Goal: Task Accomplishment & Management: Manage account settings

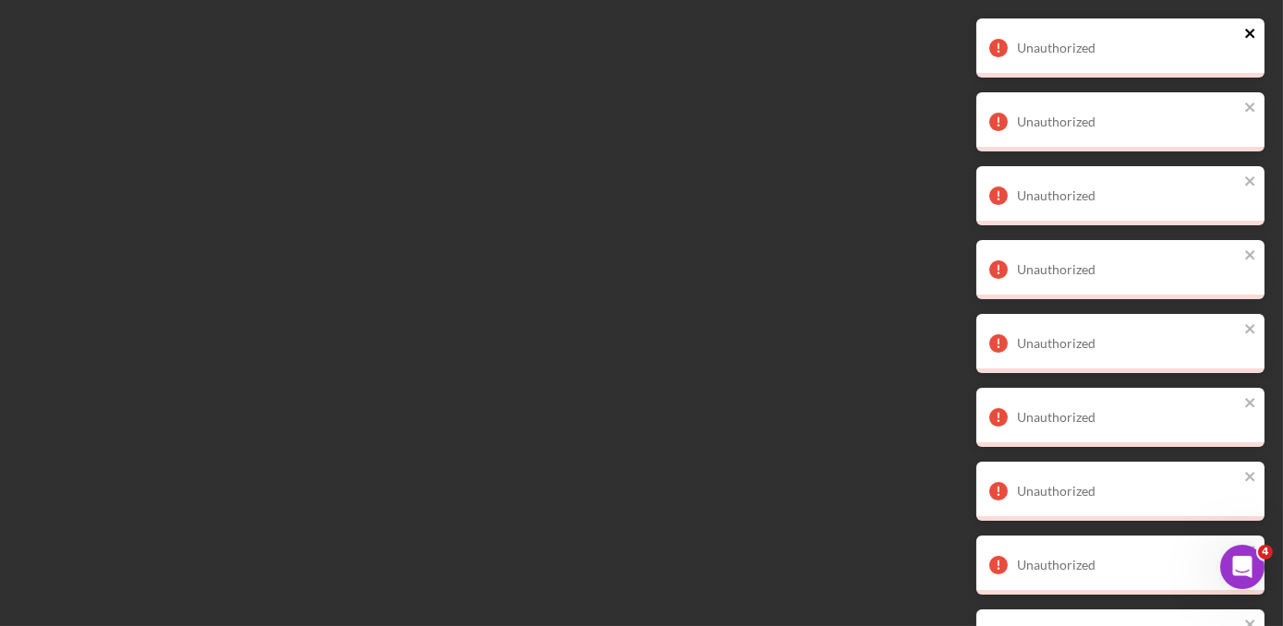
click at [1247, 37] on icon "close" at bounding box center [1249, 33] width 9 height 9
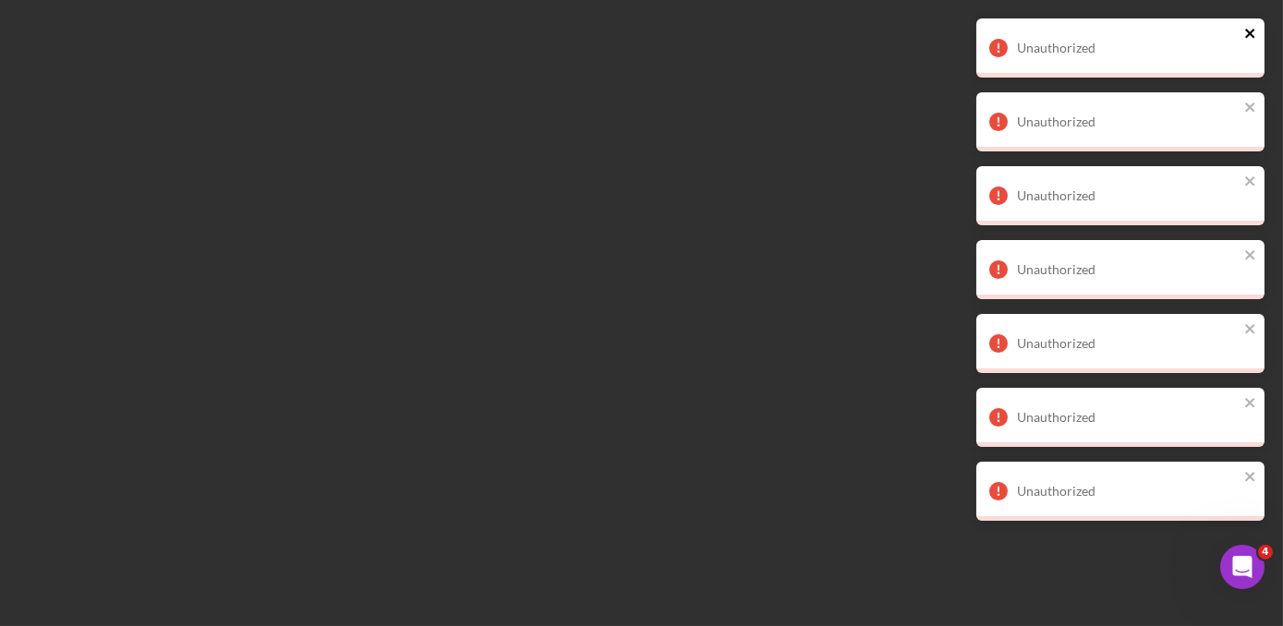
click at [1247, 37] on icon "close" at bounding box center [1249, 33] width 9 height 9
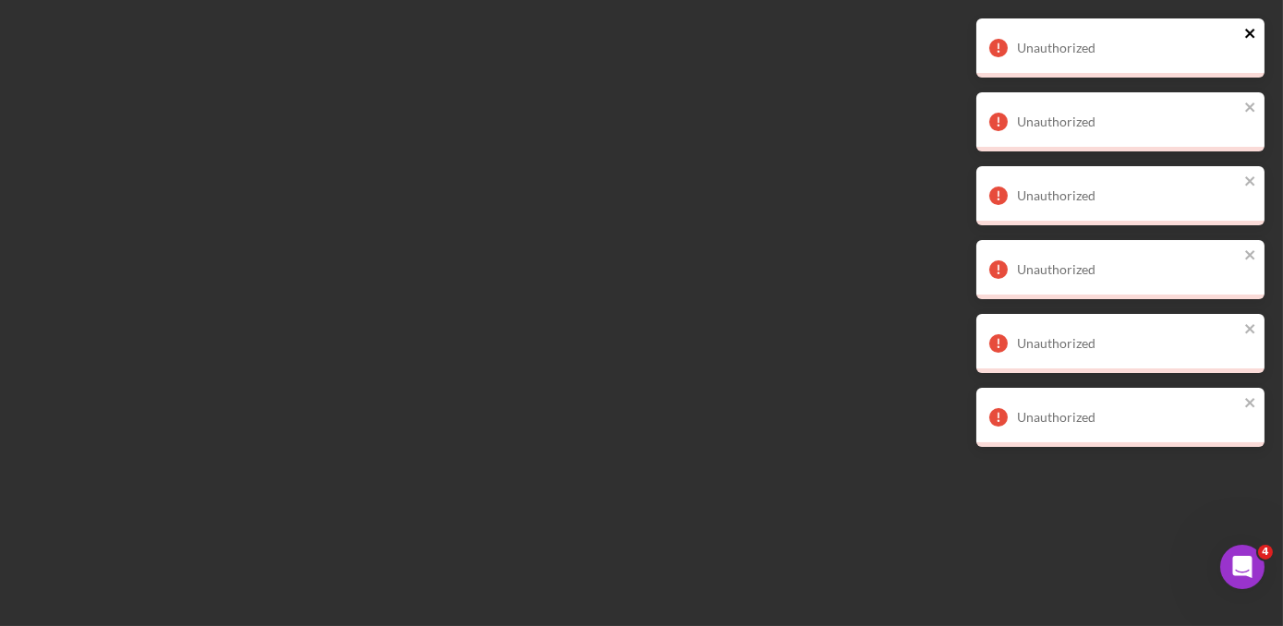
click at [1247, 37] on icon "close" at bounding box center [1249, 33] width 9 height 9
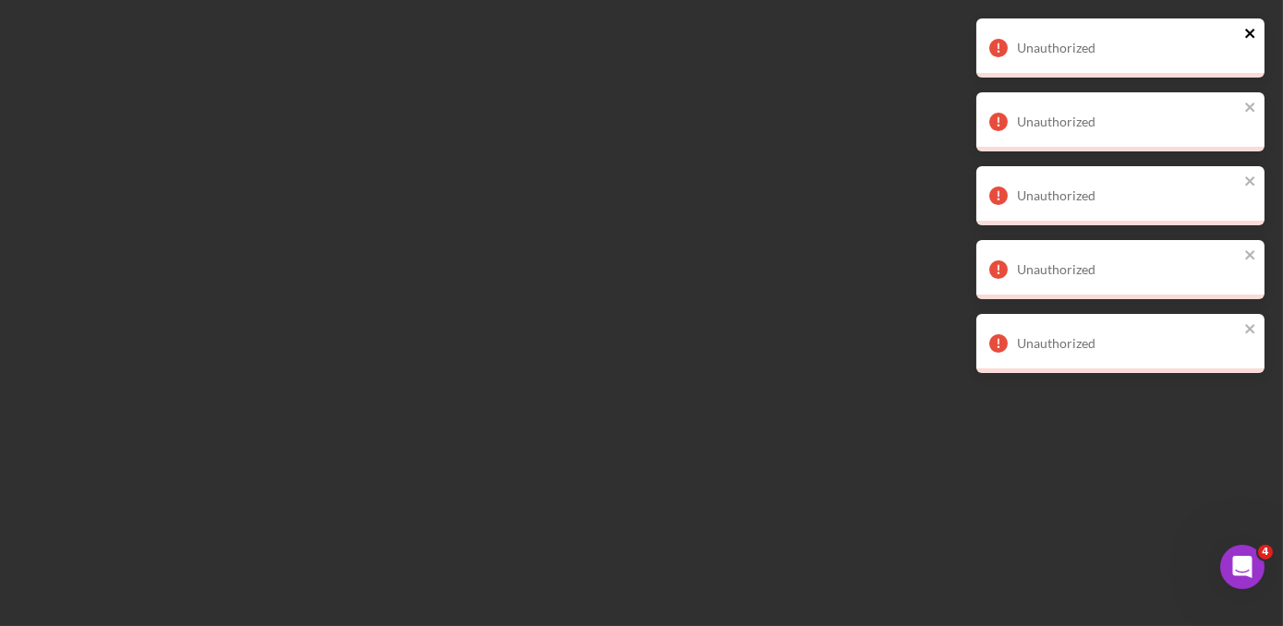
click at [1247, 37] on icon "close" at bounding box center [1249, 33] width 9 height 9
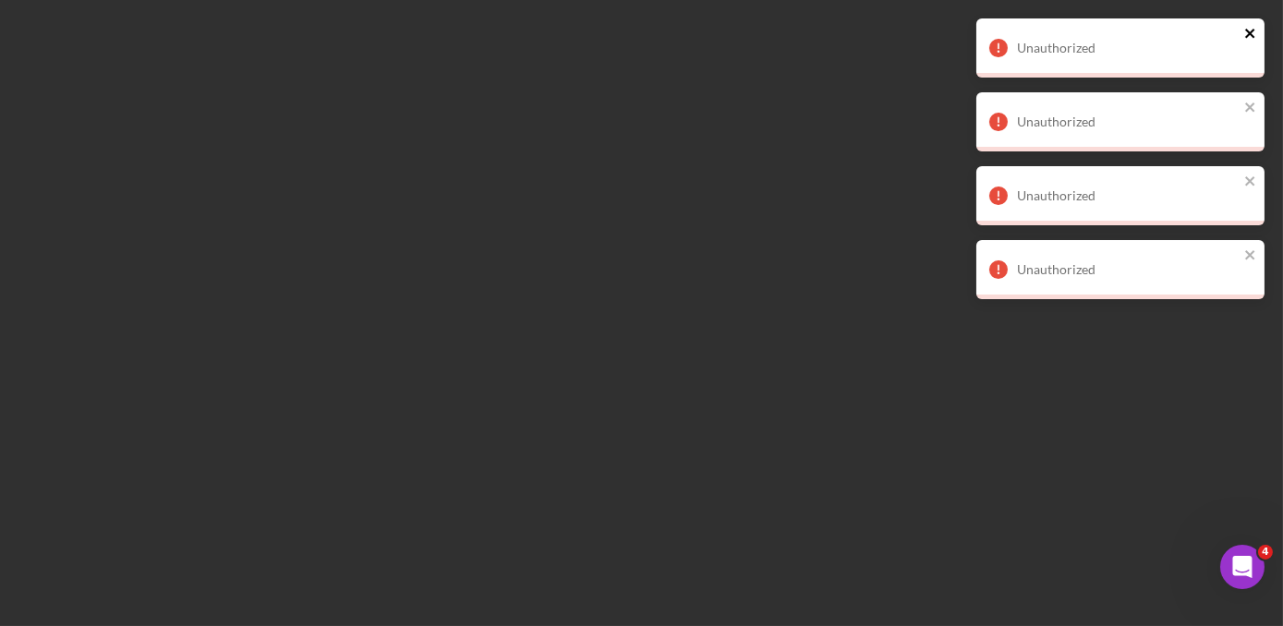
click at [1247, 37] on icon "close" at bounding box center [1249, 33] width 9 height 9
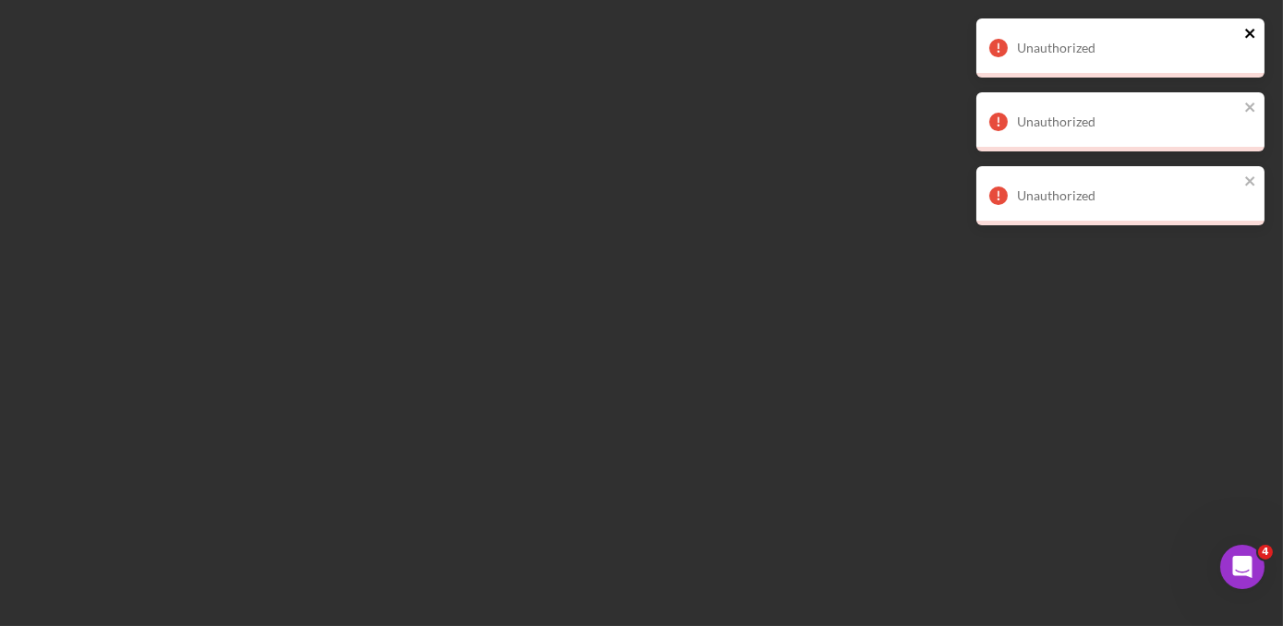
click at [1247, 37] on icon "close" at bounding box center [1249, 33] width 9 height 9
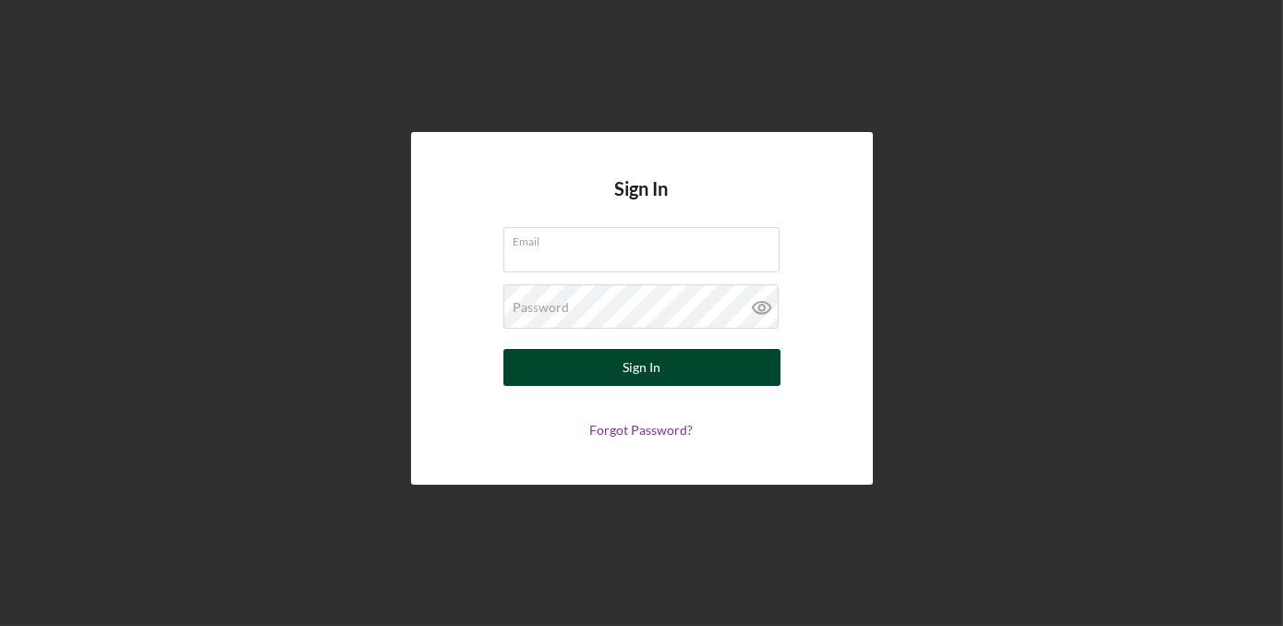
type input "[EMAIL_ADDRESS][DOMAIN_NAME]"
click at [615, 380] on button "Sign In" at bounding box center [641, 367] width 277 height 37
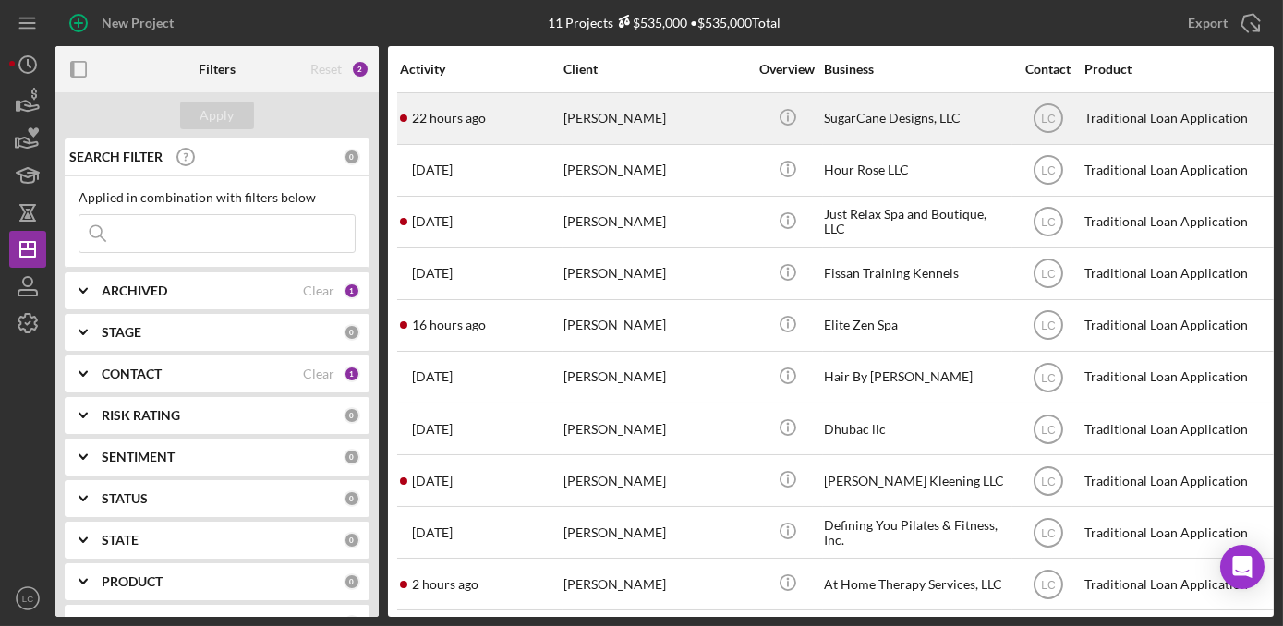
click at [615, 129] on div "Ka Cha" at bounding box center [655, 118] width 185 height 49
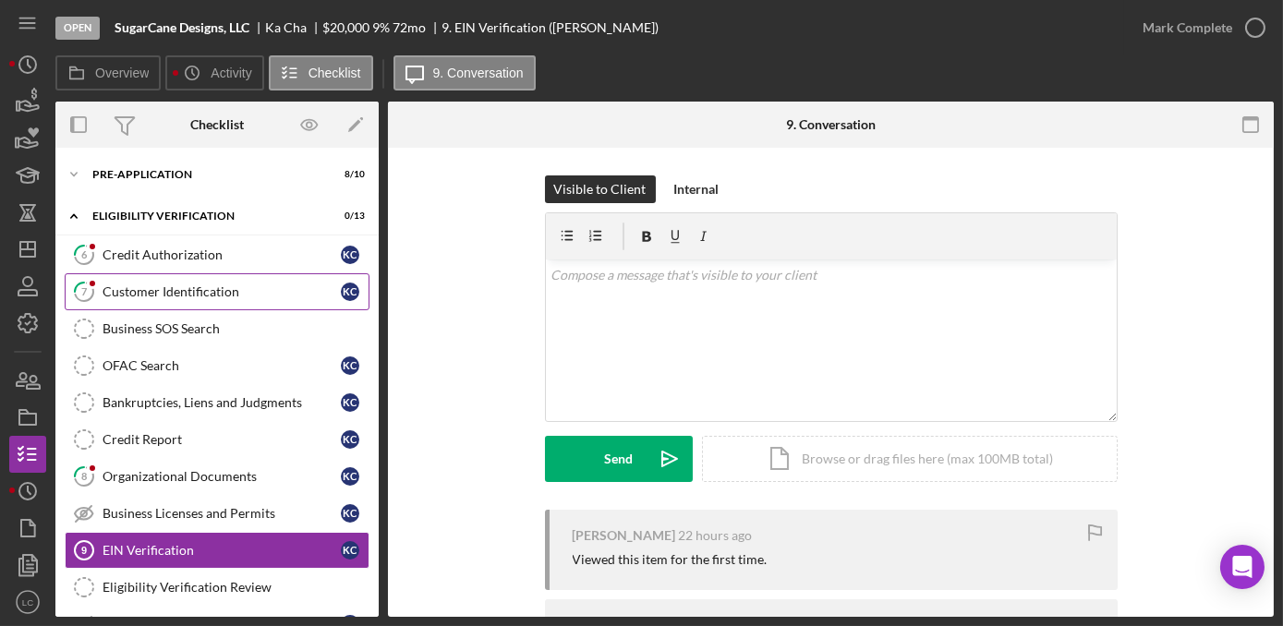
click at [124, 296] on div "Customer Identification" at bounding box center [222, 291] width 238 height 15
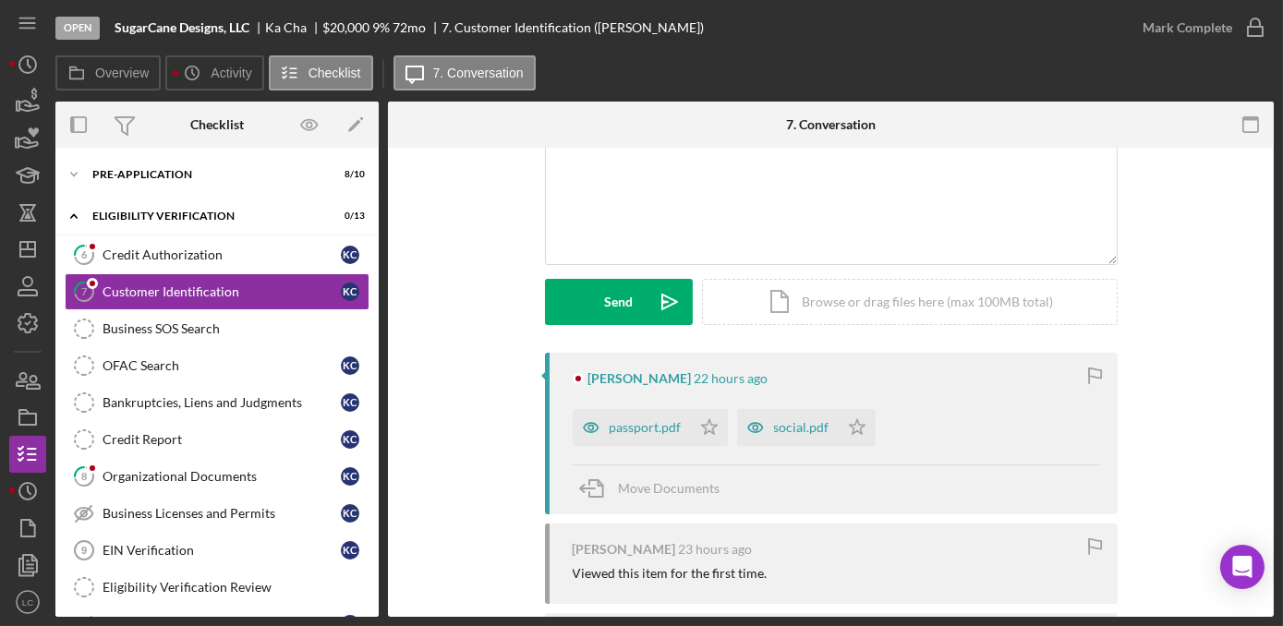
scroll to position [167, 0]
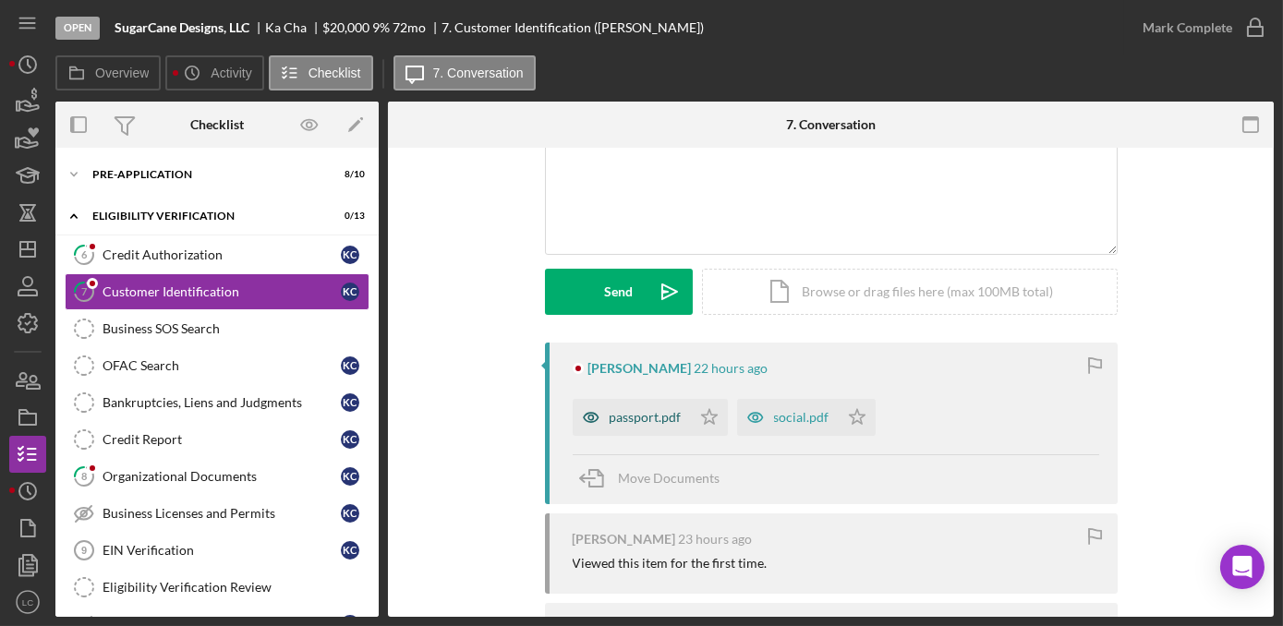
click at [665, 422] on div "passport.pdf" at bounding box center [646, 417] width 72 height 15
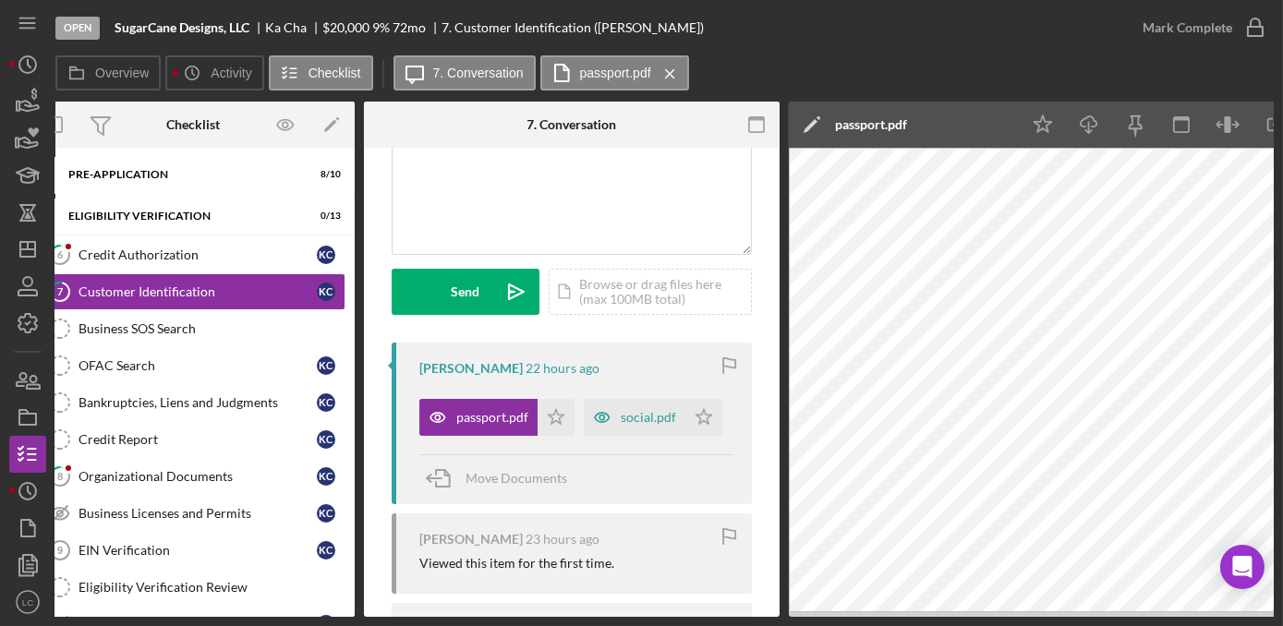
scroll to position [0, 93]
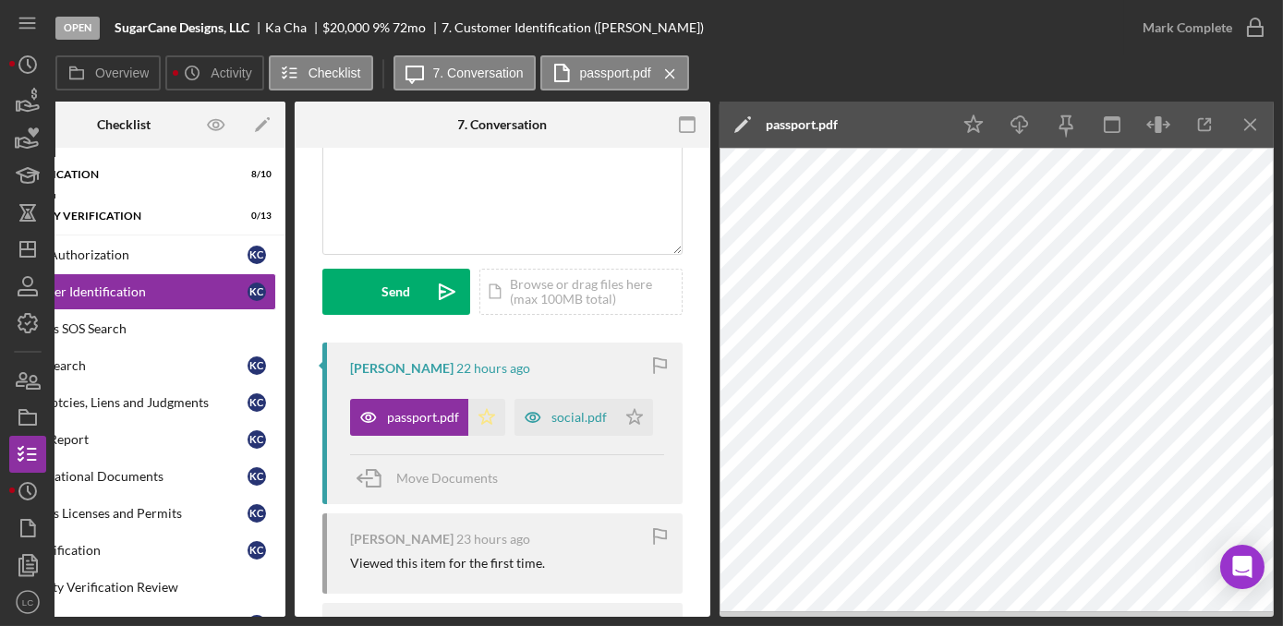
click at [475, 413] on icon "Icon/Star" at bounding box center [486, 417] width 37 height 37
click at [569, 411] on div "social.pdf" at bounding box center [578, 417] width 55 height 15
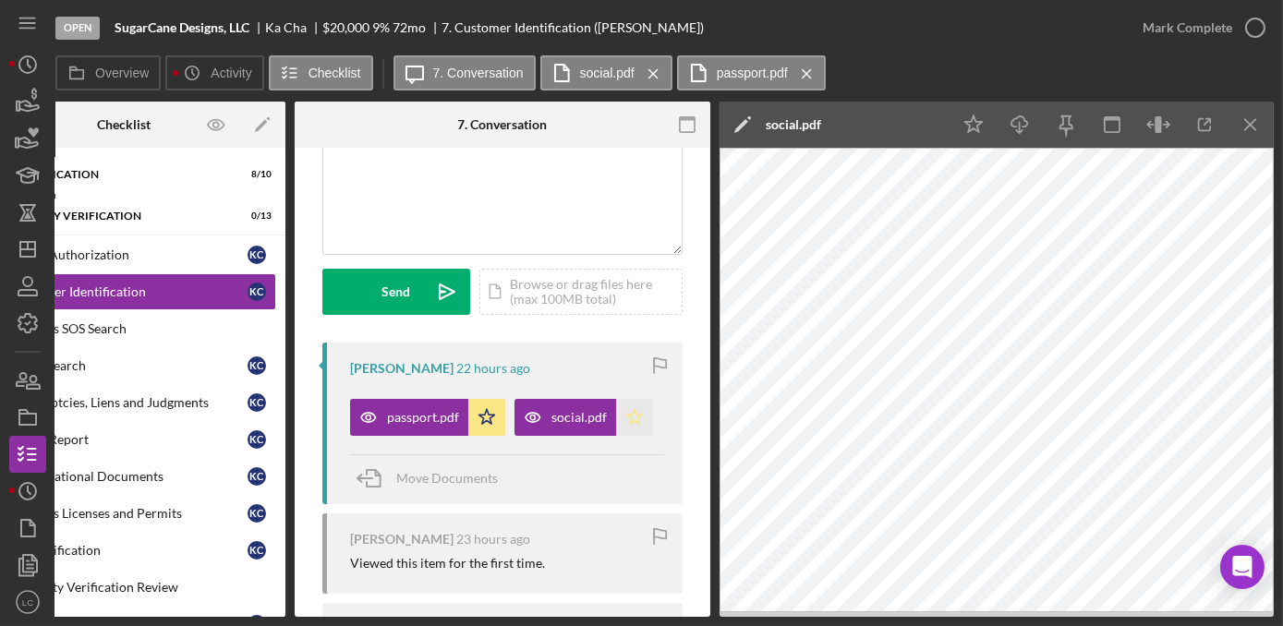
click at [630, 413] on icon "Icon/Star" at bounding box center [634, 417] width 37 height 37
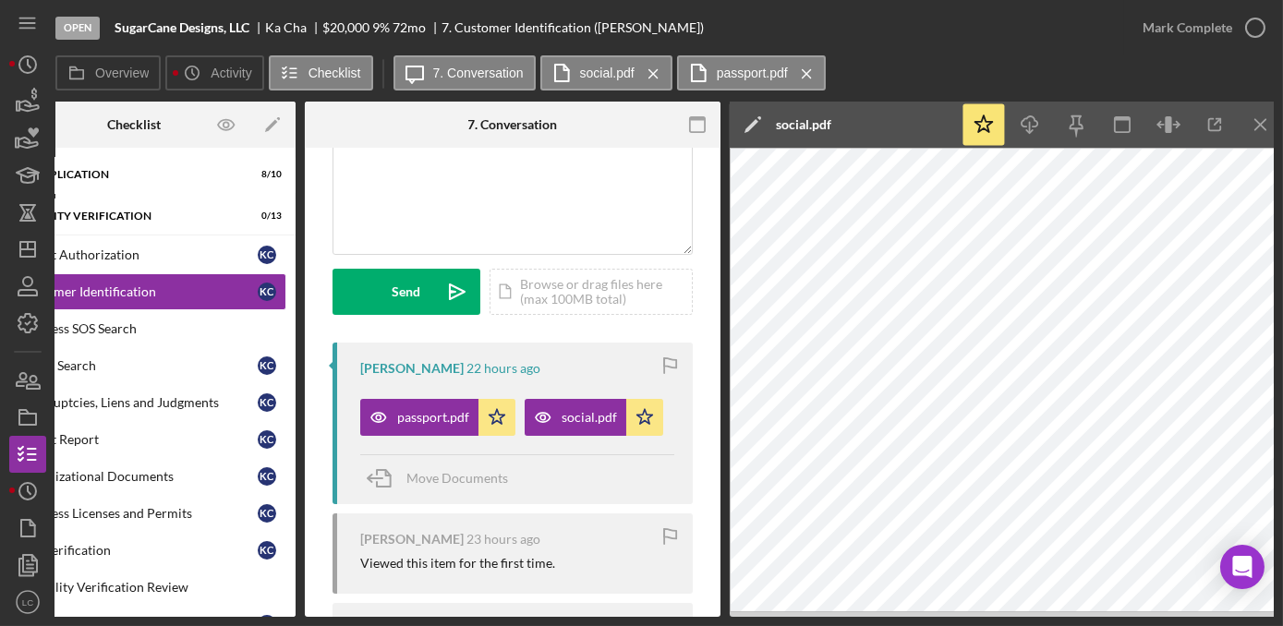
scroll to position [0, 0]
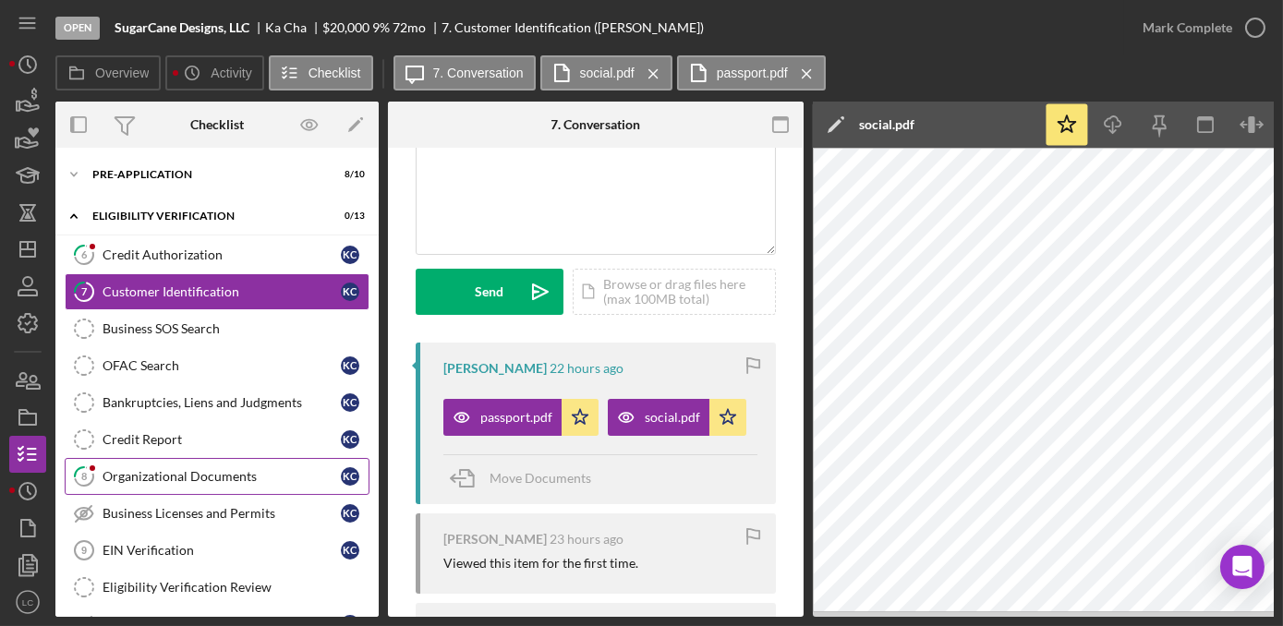
click at [163, 469] on div "Organizational Documents" at bounding box center [222, 476] width 238 height 15
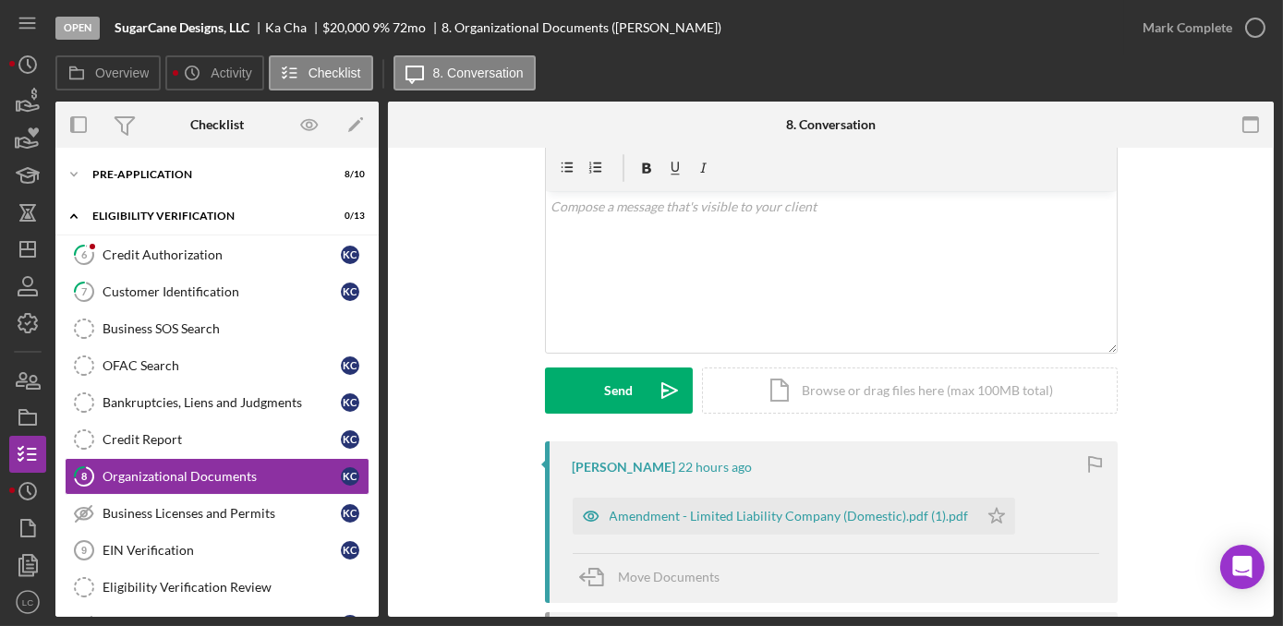
scroll to position [167, 0]
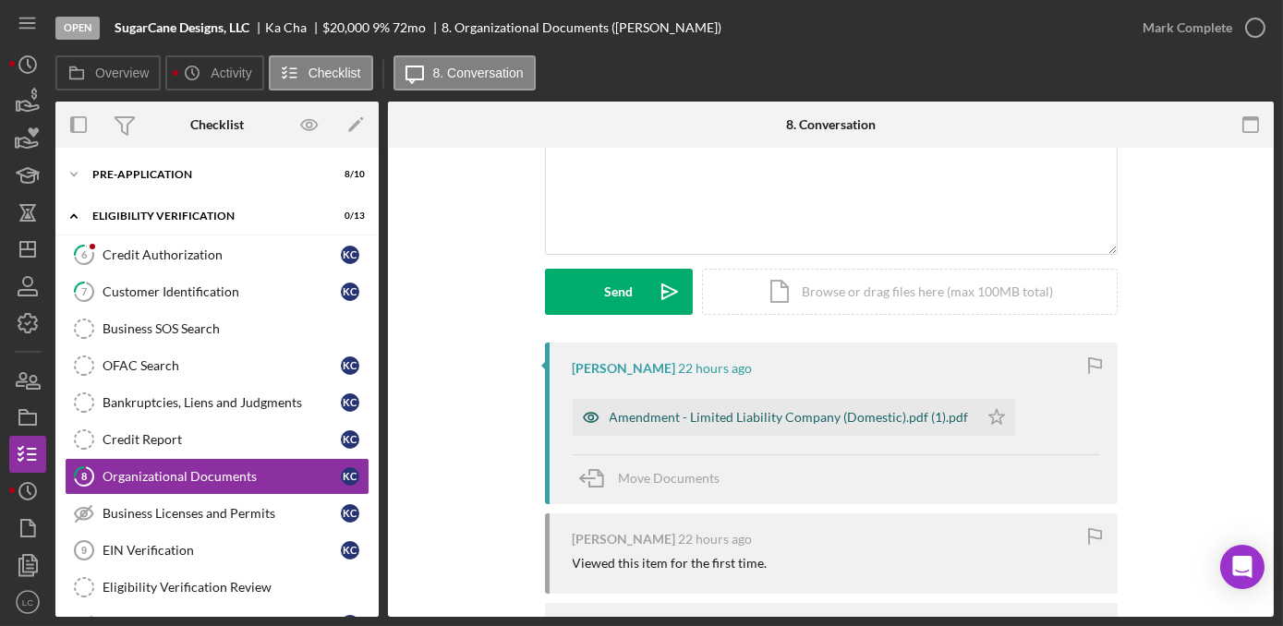
click at [746, 426] on div "Amendment - Limited Liability Company (Domestic).pdf (1).pdf" at bounding box center [775, 417] width 405 height 37
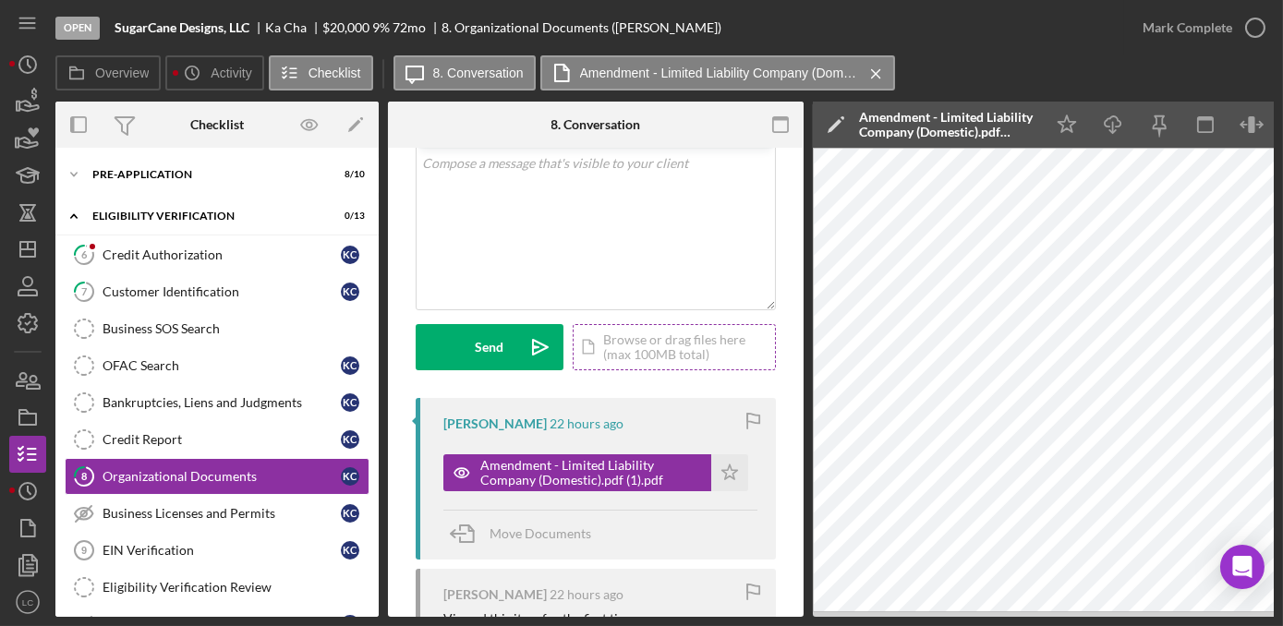
scroll to position [0, 0]
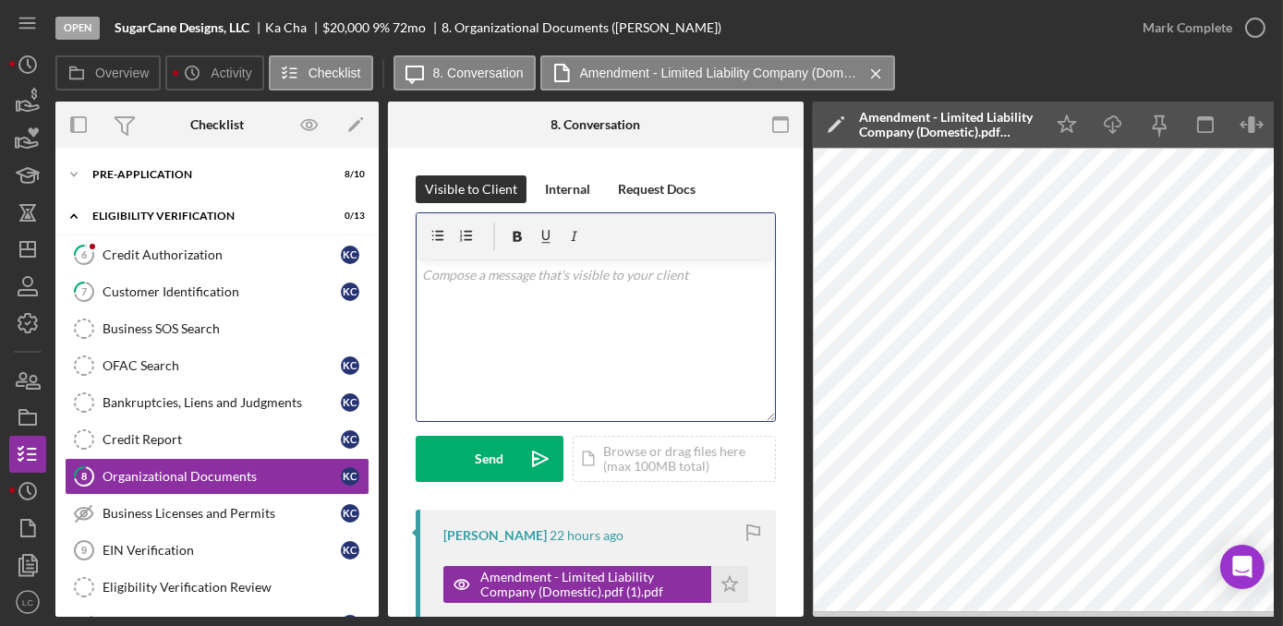
click at [523, 370] on div "v Color teal Color pink Remove color Add row above Add row below Add column bef…" at bounding box center [595, 340] width 358 height 162
click at [519, 272] on p "Hi, please upload" at bounding box center [596, 275] width 348 height 20
click at [633, 292] on p "Hi, please upload a copy of your organizational bag and Articales of Incorporat…" at bounding box center [596, 286] width 348 height 42
click at [701, 275] on p "Hi, please upload a copy of your organizational bag and Articales of Incorporat…" at bounding box center [596, 286] width 348 height 42
click at [652, 298] on p "Hi, please upload a copy of your organizational document and Articales of Incor…" at bounding box center [596, 286] width 348 height 42
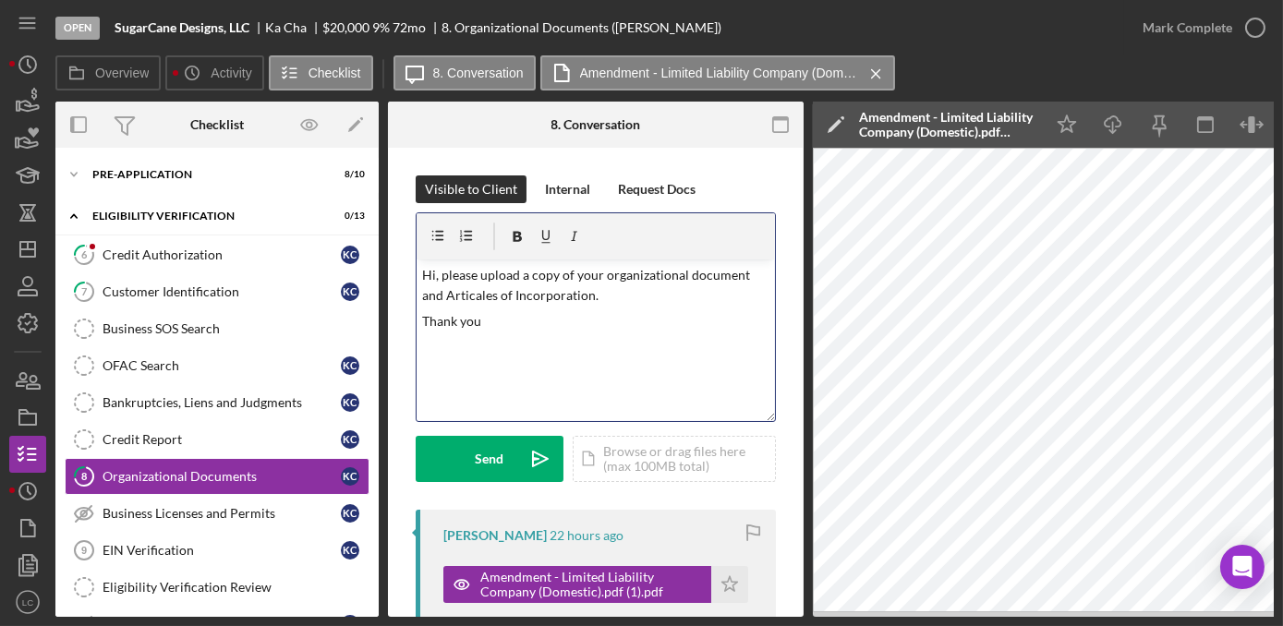
drag, startPoint x: 472, startPoint y: 284, endPoint x: 465, endPoint y: 302, distance: 19.6
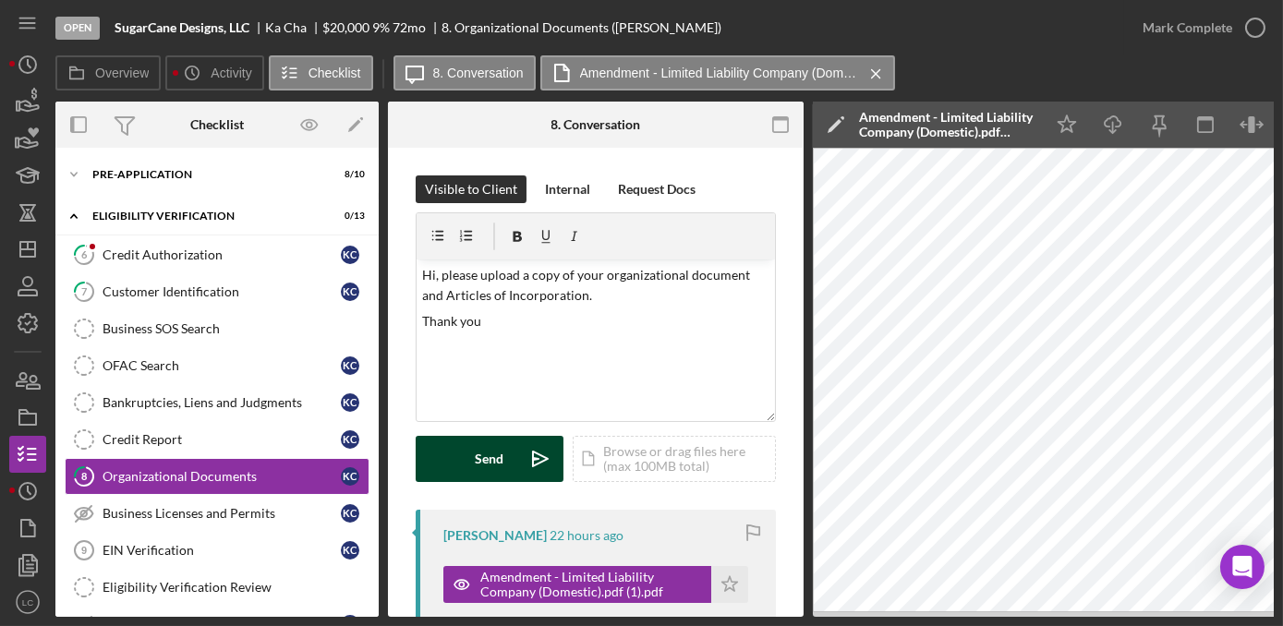
click at [495, 462] on div "Send" at bounding box center [490, 459] width 29 height 46
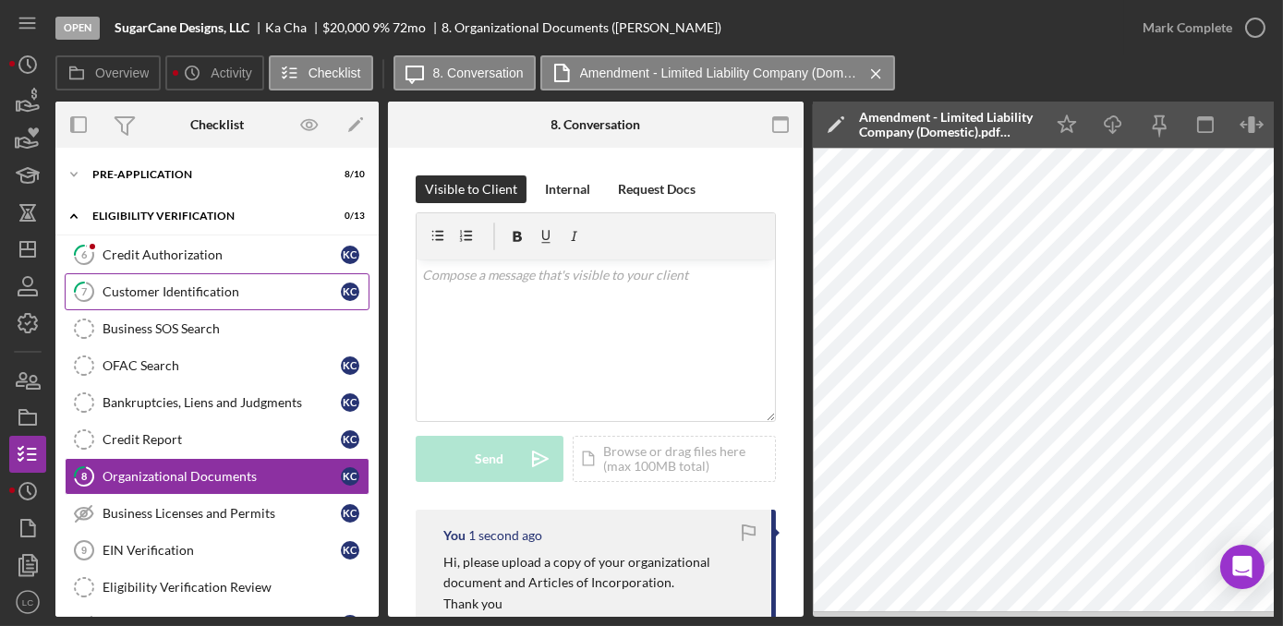
click at [195, 286] on div "Customer Identification" at bounding box center [222, 291] width 238 height 15
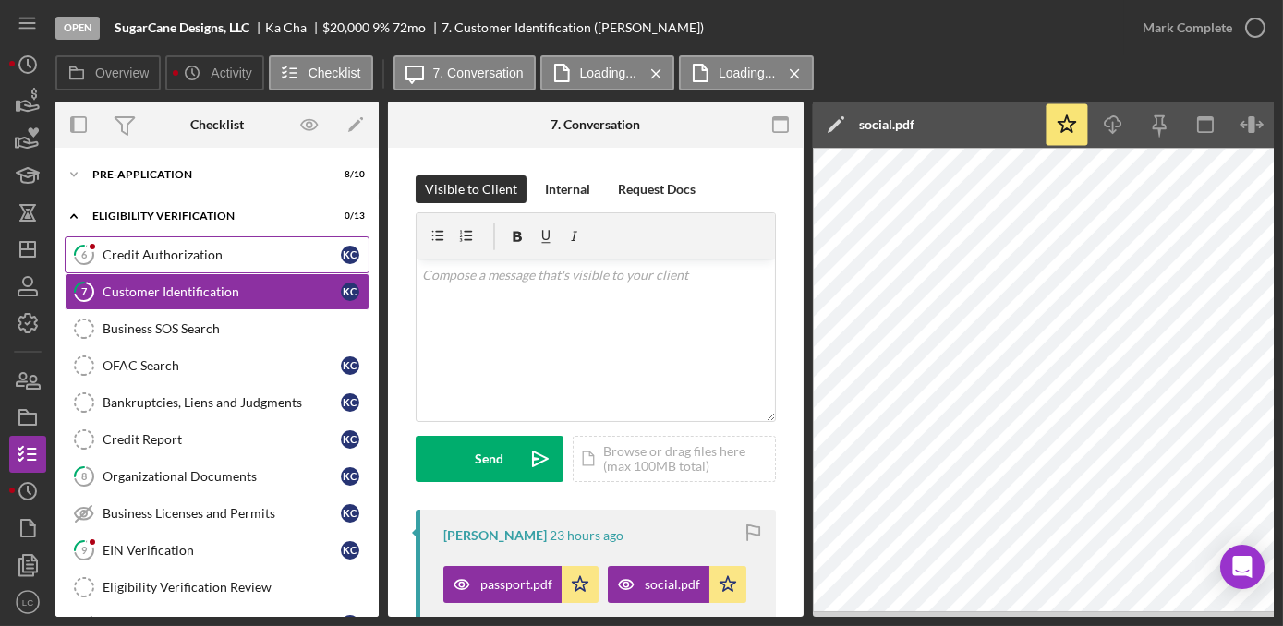
click at [192, 254] on div "Credit Authorization" at bounding box center [222, 254] width 238 height 15
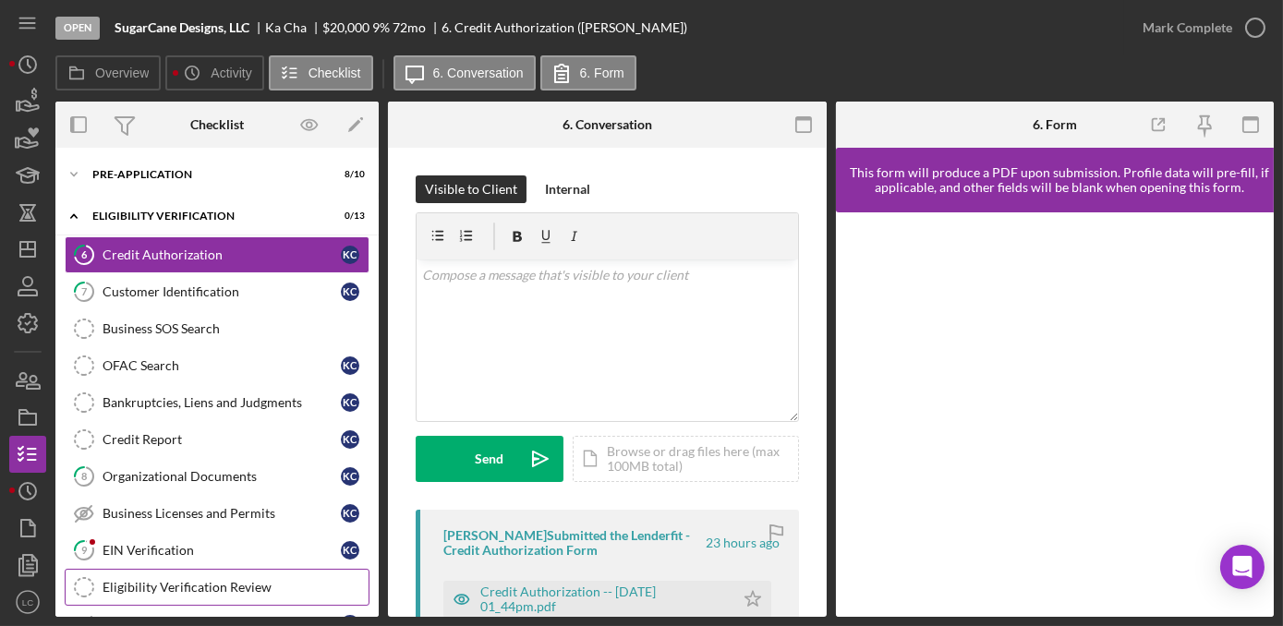
drag, startPoint x: 151, startPoint y: 550, endPoint x: 157, endPoint y: 567, distance: 17.8
click at [151, 557] on link "9 EIN Verification K C" at bounding box center [217, 550] width 305 height 37
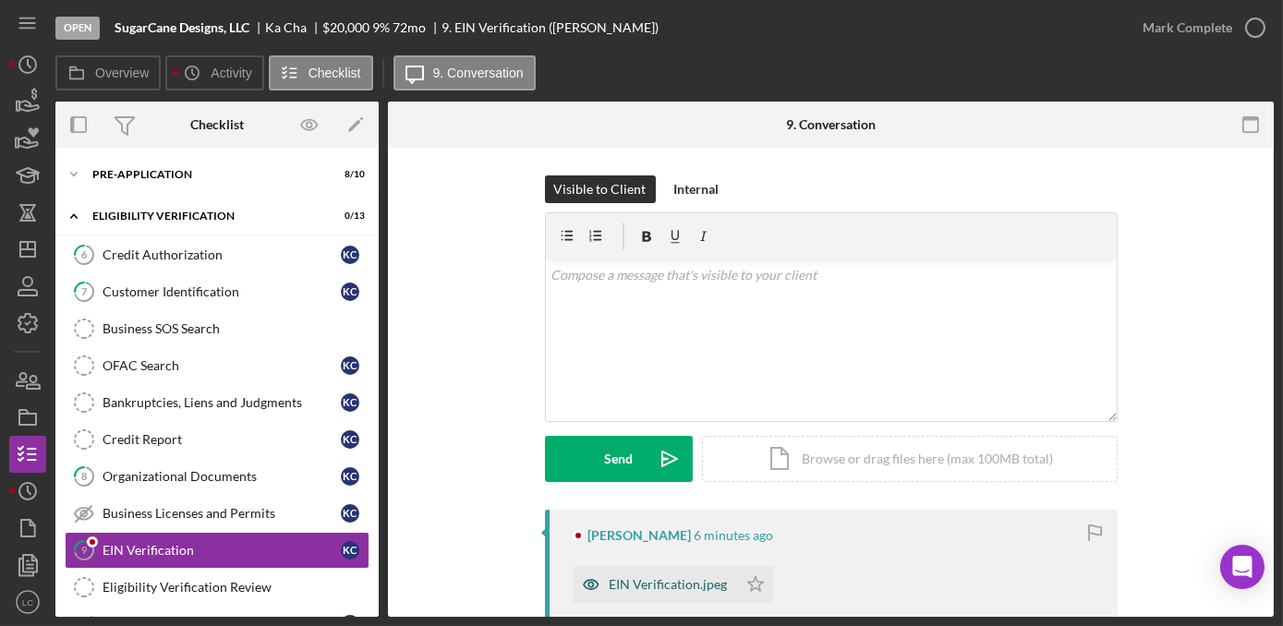
click at [640, 581] on div "EIN Verification.jpeg" at bounding box center [669, 584] width 118 height 15
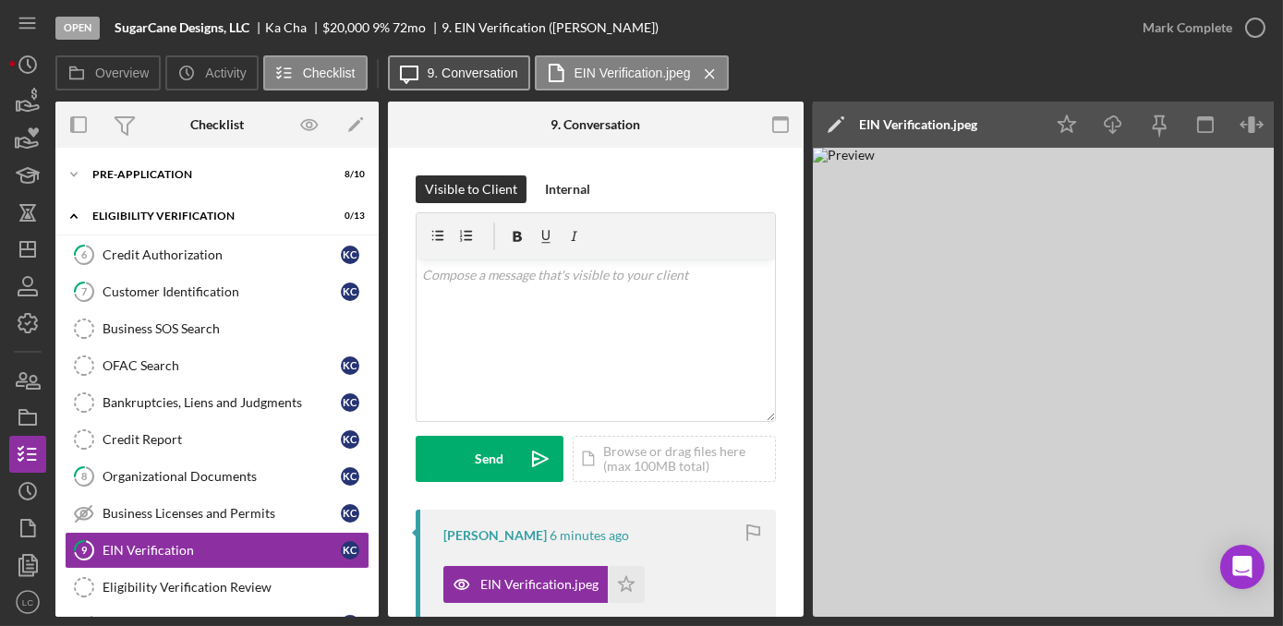
click at [468, 83] on button "Icon/Message 9. Conversation" at bounding box center [459, 72] width 142 height 35
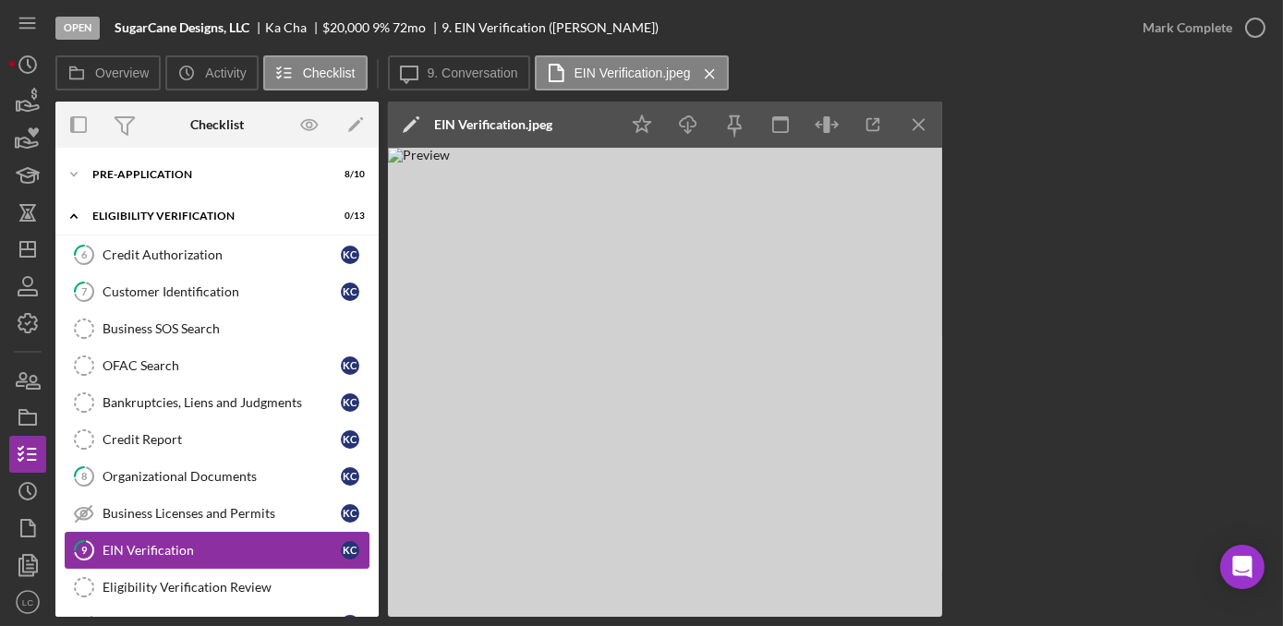
click at [175, 546] on div "EIN Verification" at bounding box center [222, 550] width 238 height 15
click at [909, 124] on icon "Icon/Menu Close" at bounding box center [920, 125] width 42 height 42
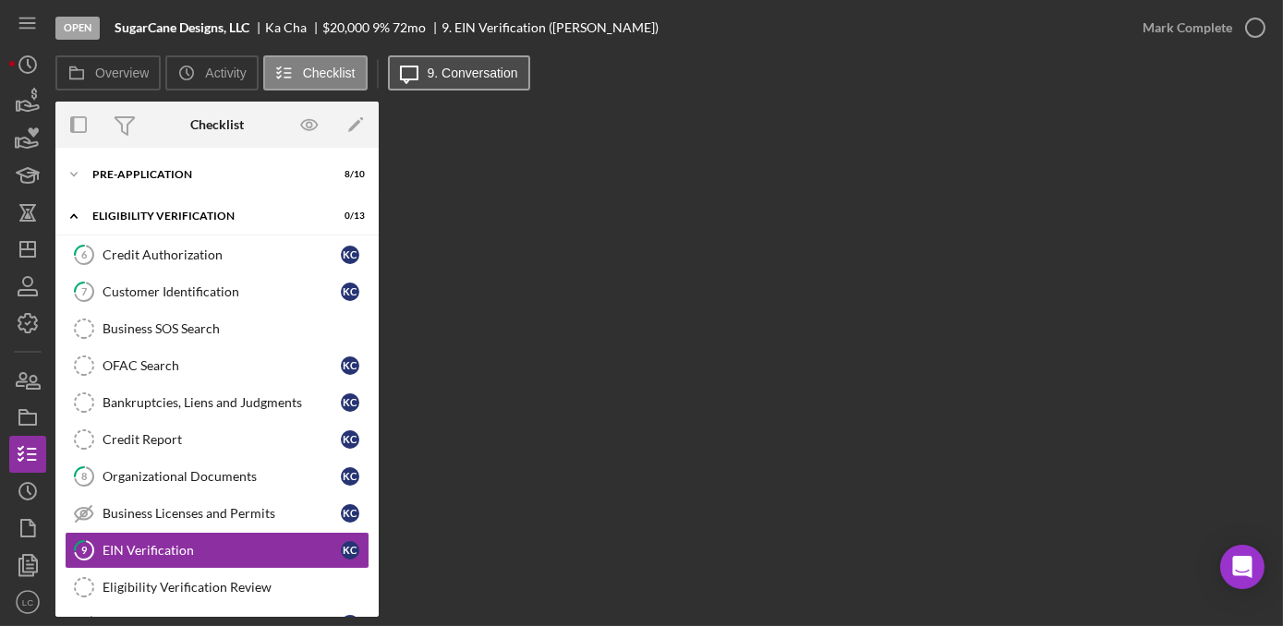
click at [480, 71] on label "9. Conversation" at bounding box center [473, 73] width 91 height 15
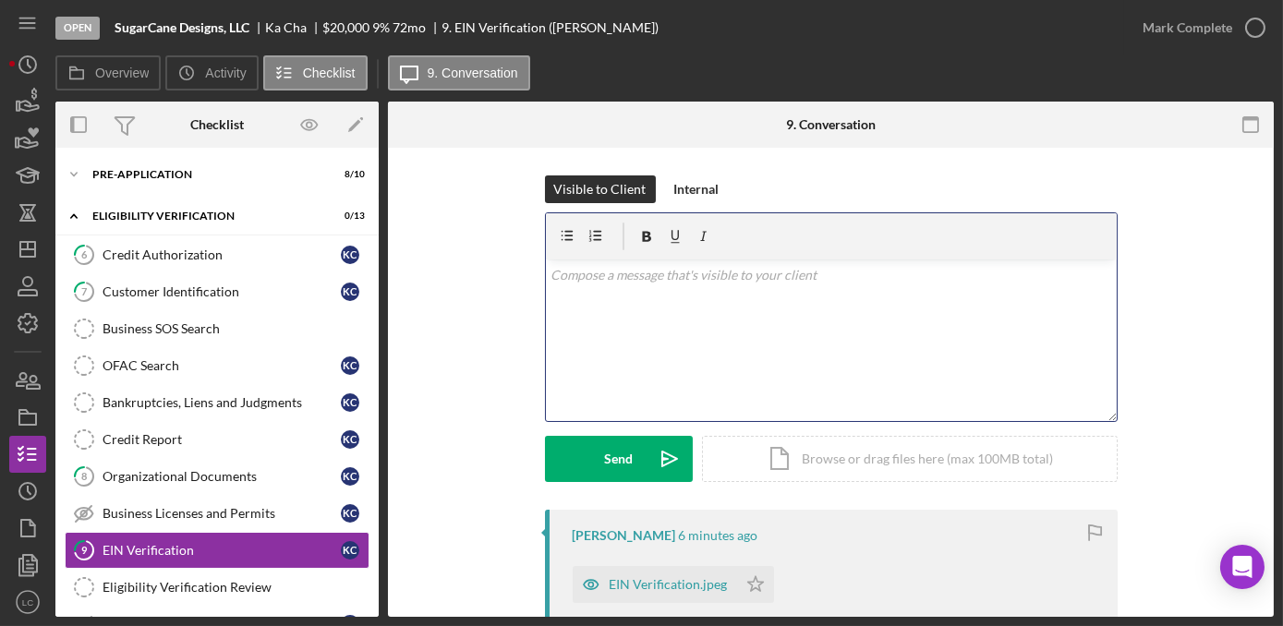
drag, startPoint x: 698, startPoint y: 389, endPoint x: 1270, endPoint y: 278, distance: 582.3
click at [697, 390] on div "v Color teal Color pink Remove color Add row above Add row below Add column bef…" at bounding box center [831, 340] width 571 height 162
click at [925, 385] on div "v Color teal Color pink Remove color Add row above Add row below Add column bef…" at bounding box center [831, 340] width 571 height 162
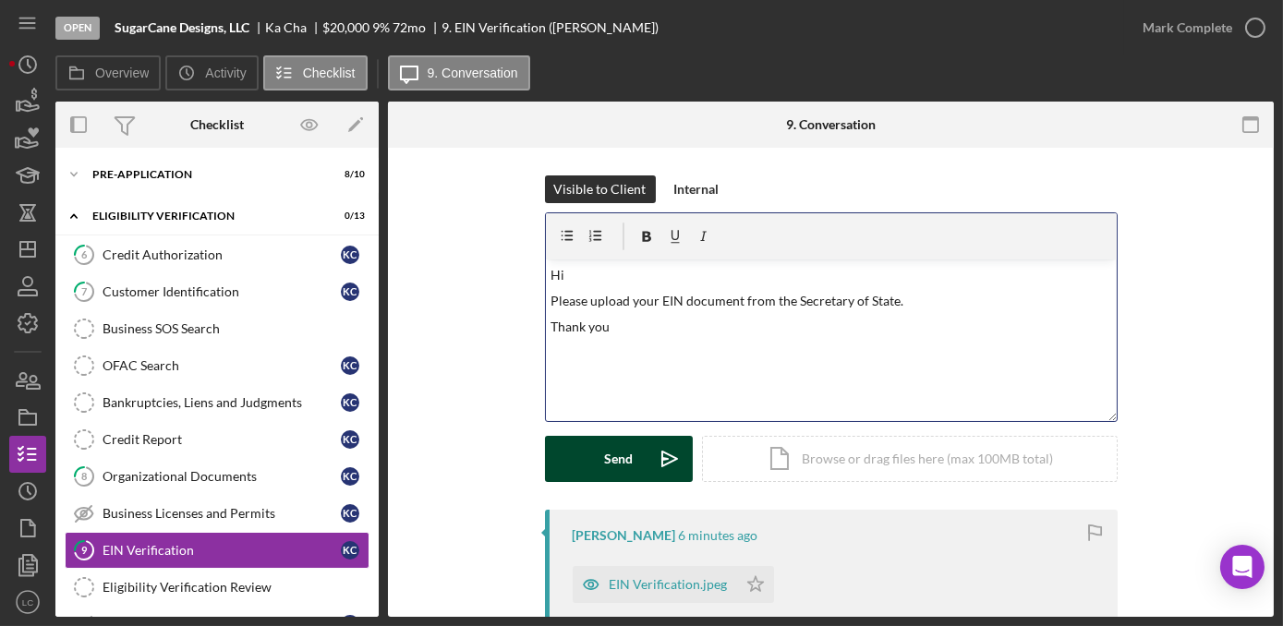
click at [608, 464] on div "Send" at bounding box center [618, 459] width 29 height 46
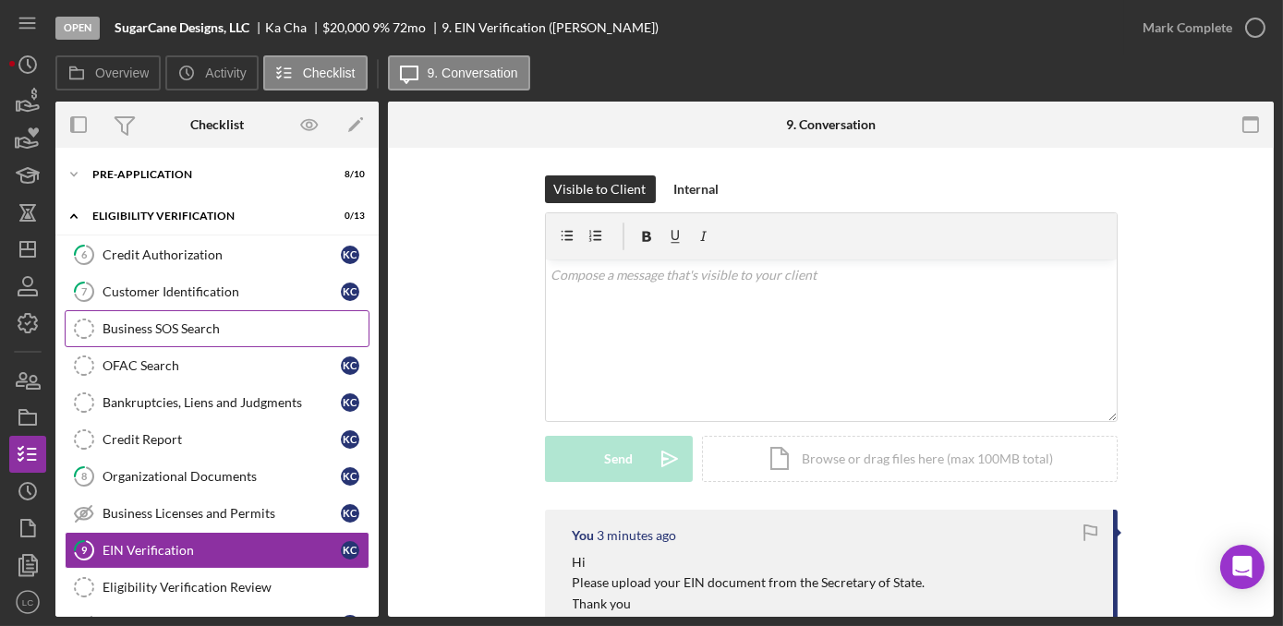
click at [159, 334] on link "Business SOS Search Business SOS Search" at bounding box center [217, 328] width 305 height 37
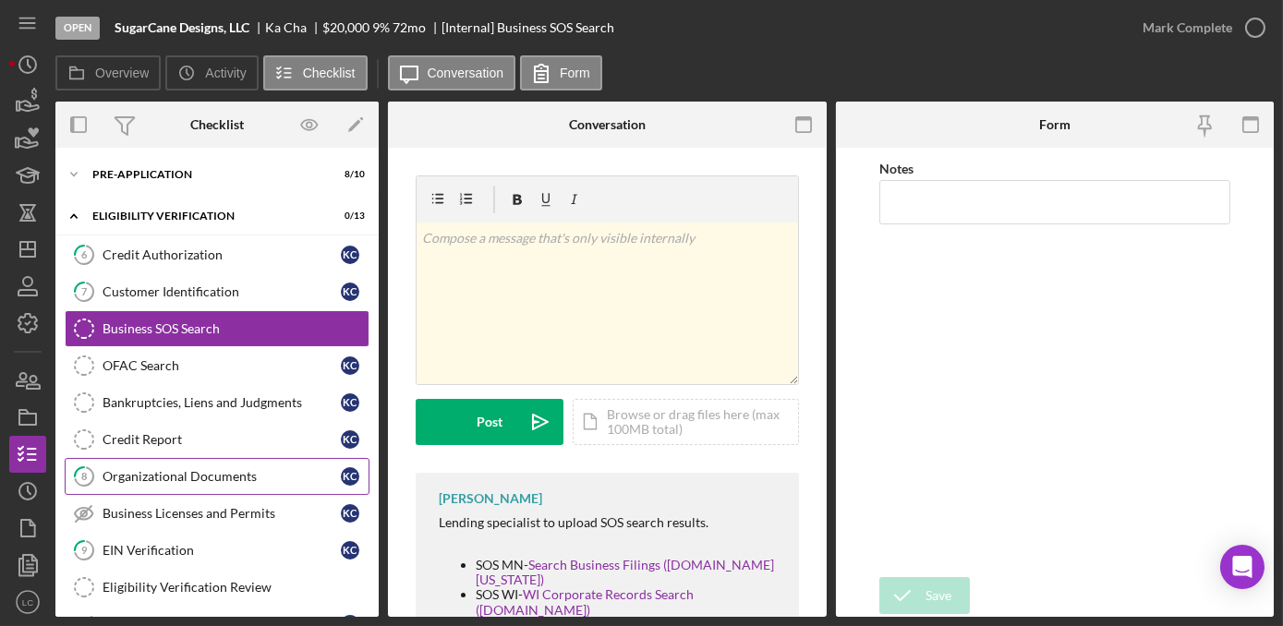
click at [198, 469] on div "Organizational Documents" at bounding box center [222, 476] width 238 height 15
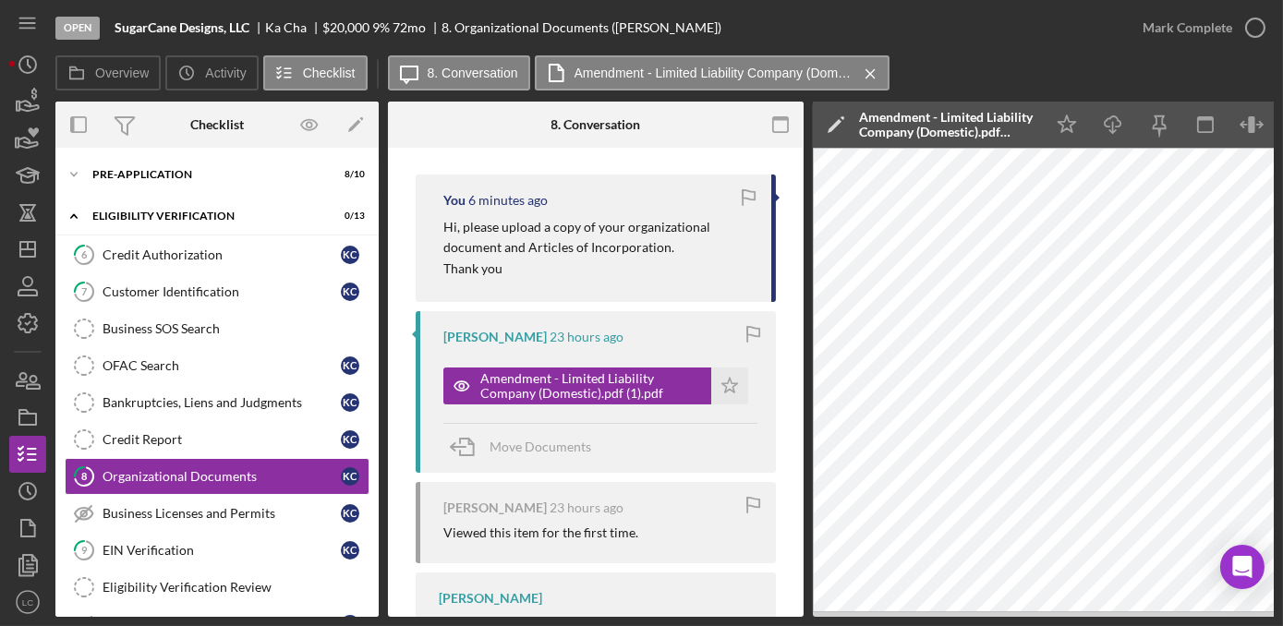
scroll to position [0, 93]
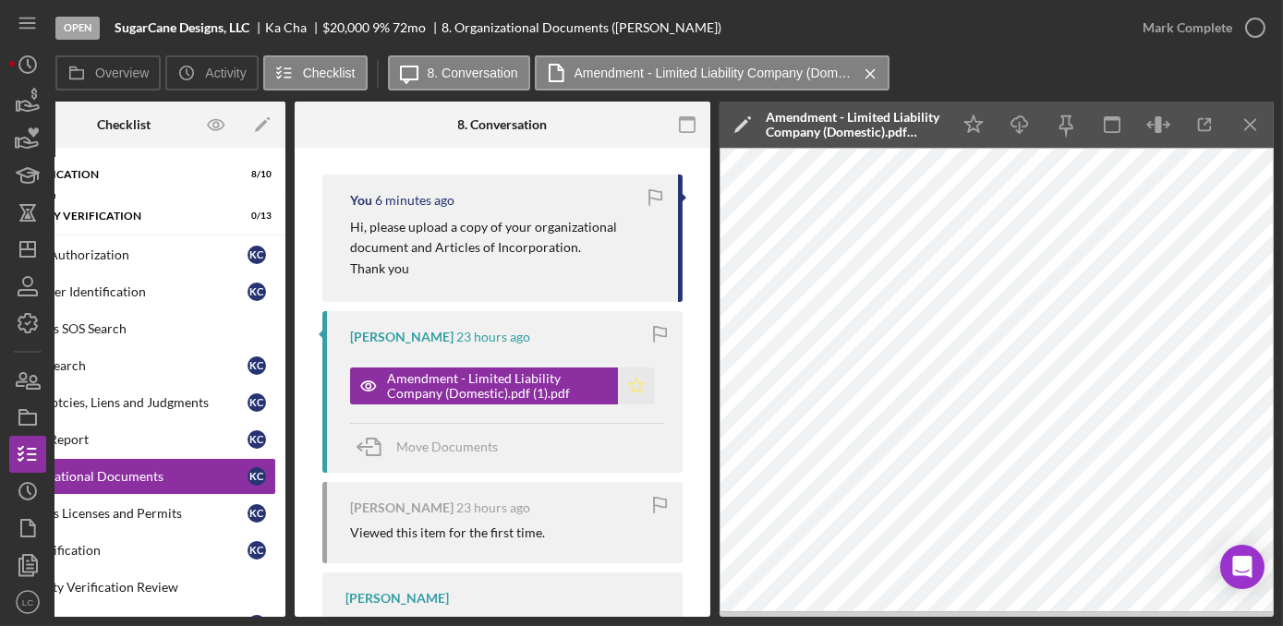
click at [622, 386] on icon "Icon/Star" at bounding box center [636, 386] width 37 height 37
drag, startPoint x: 248, startPoint y: 26, endPoint x: 100, endPoint y: 38, distance: 149.2
click at [100, 38] on div "Open SugarCane Designs, LLC Ka Cha $20,000 $20,000 9 % 72 mo 8. Organizational …" at bounding box center [589, 27] width 1068 height 55
copy div "SugarCane Designs, LLC"
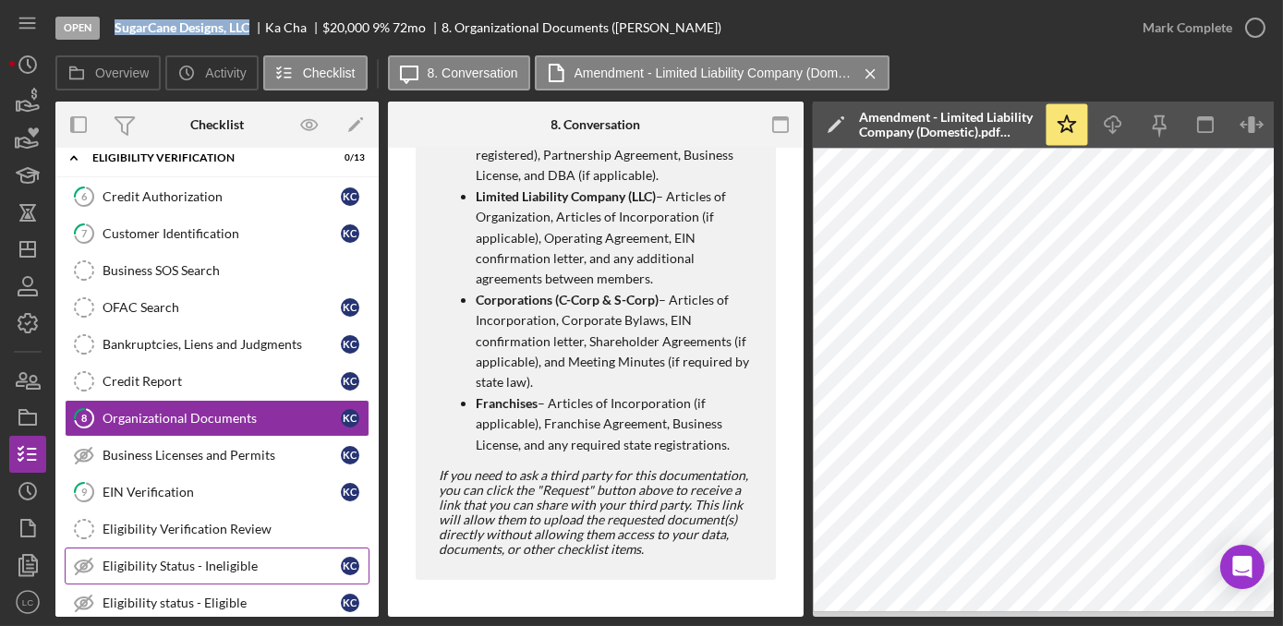
scroll to position [83, 0]
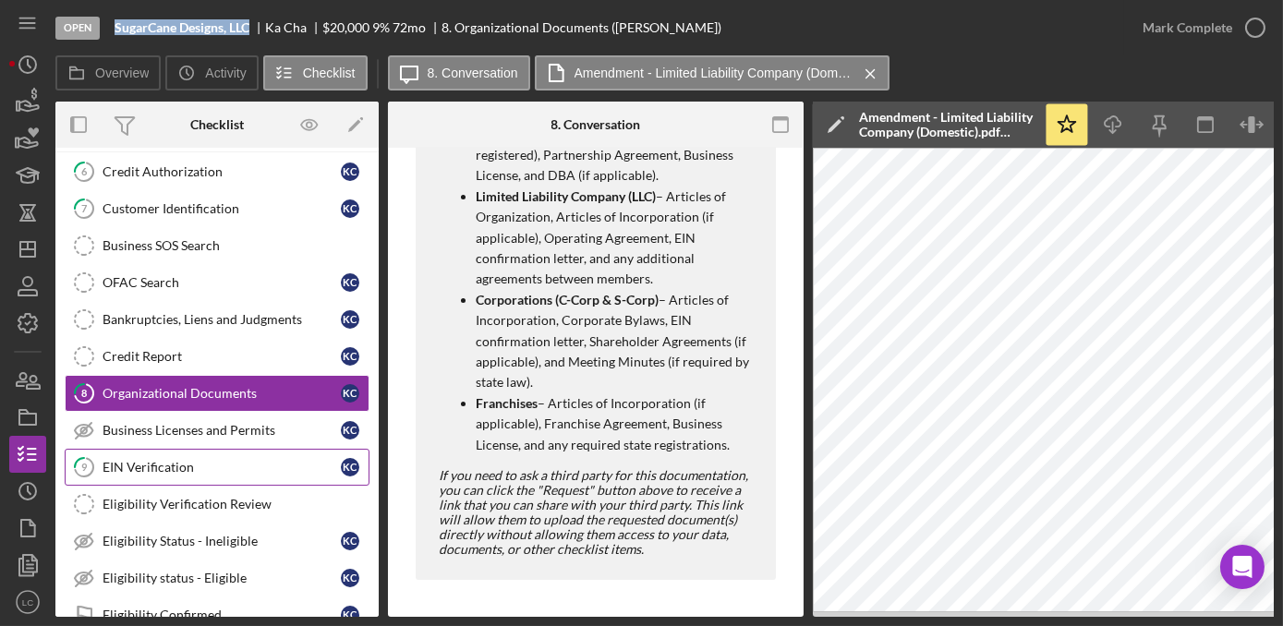
click at [205, 463] on div "EIN Verification" at bounding box center [222, 467] width 238 height 15
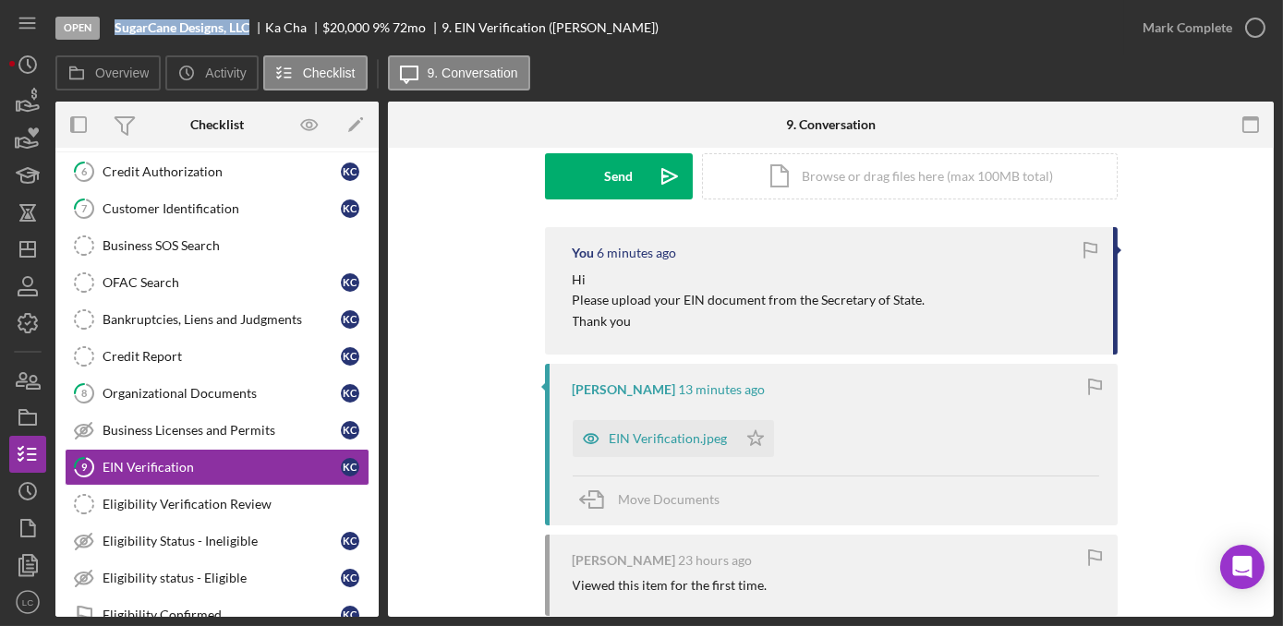
scroll to position [419, 0]
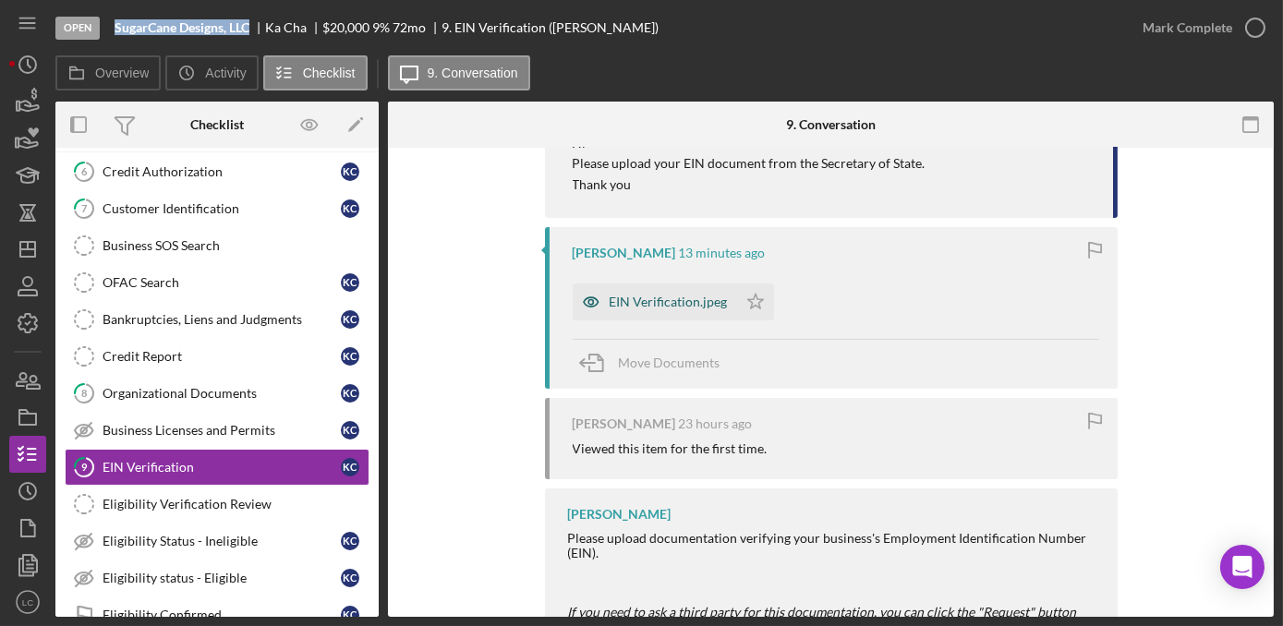
click at [673, 304] on div "EIN Verification.jpeg" at bounding box center [669, 302] width 118 height 15
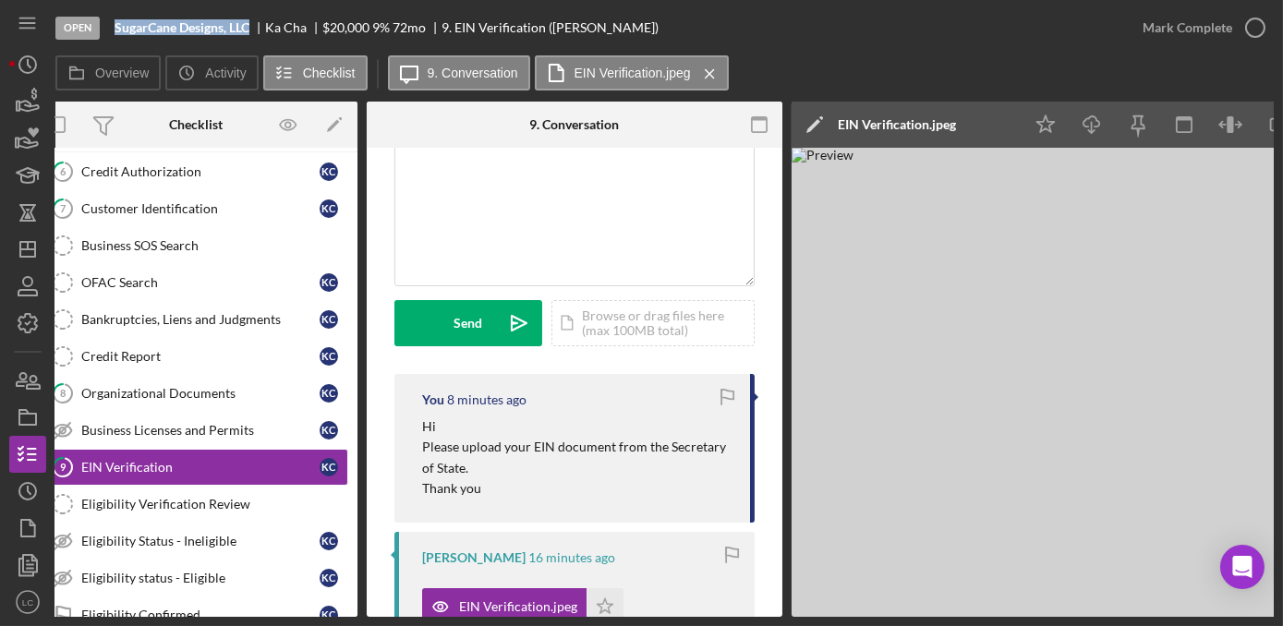
scroll to position [0, 0]
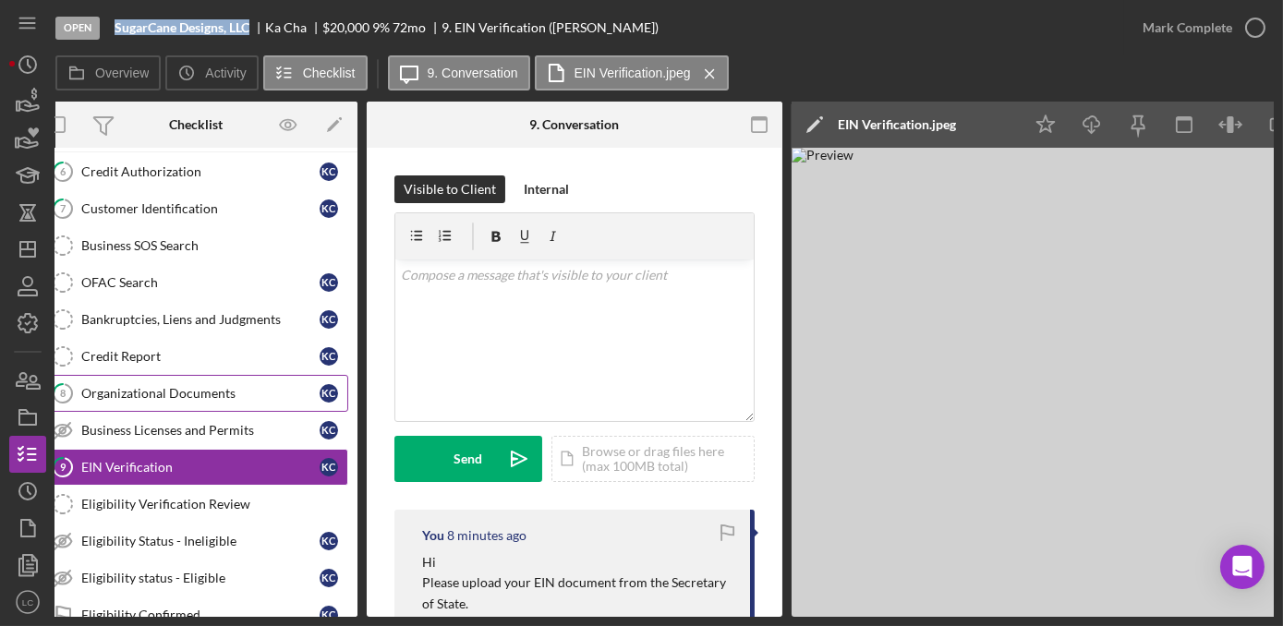
click at [175, 400] on link "8 Organizational Documents K C" at bounding box center [195, 393] width 305 height 37
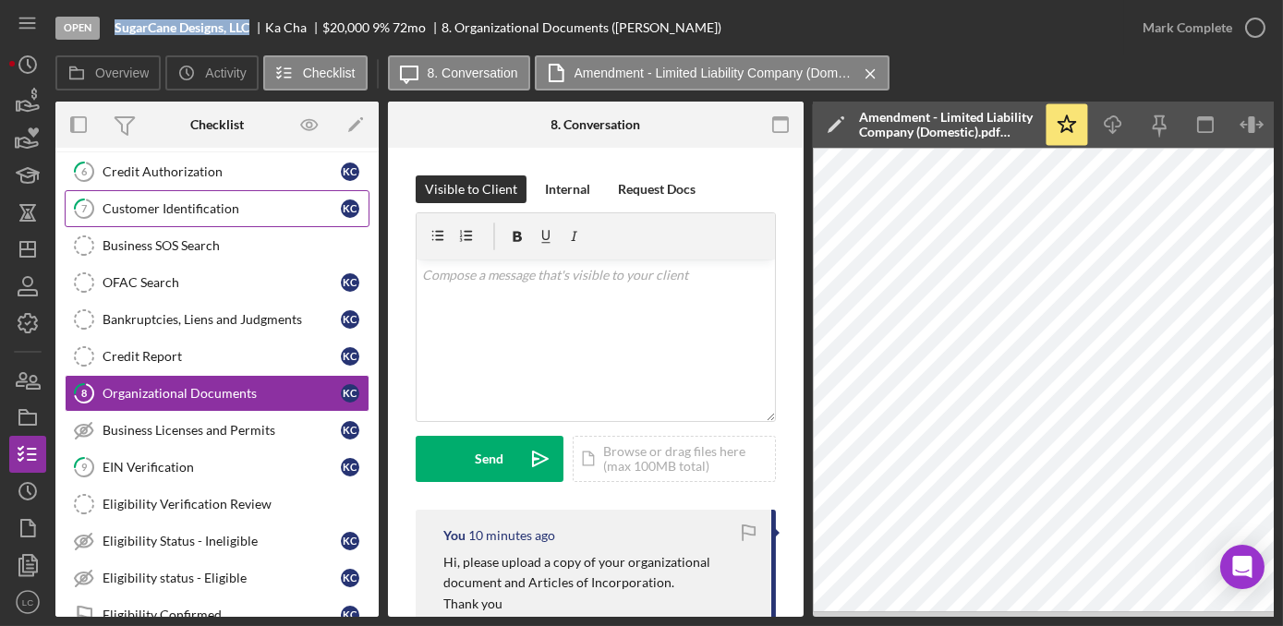
click at [236, 198] on link "7 Customer Identification K C" at bounding box center [217, 208] width 305 height 37
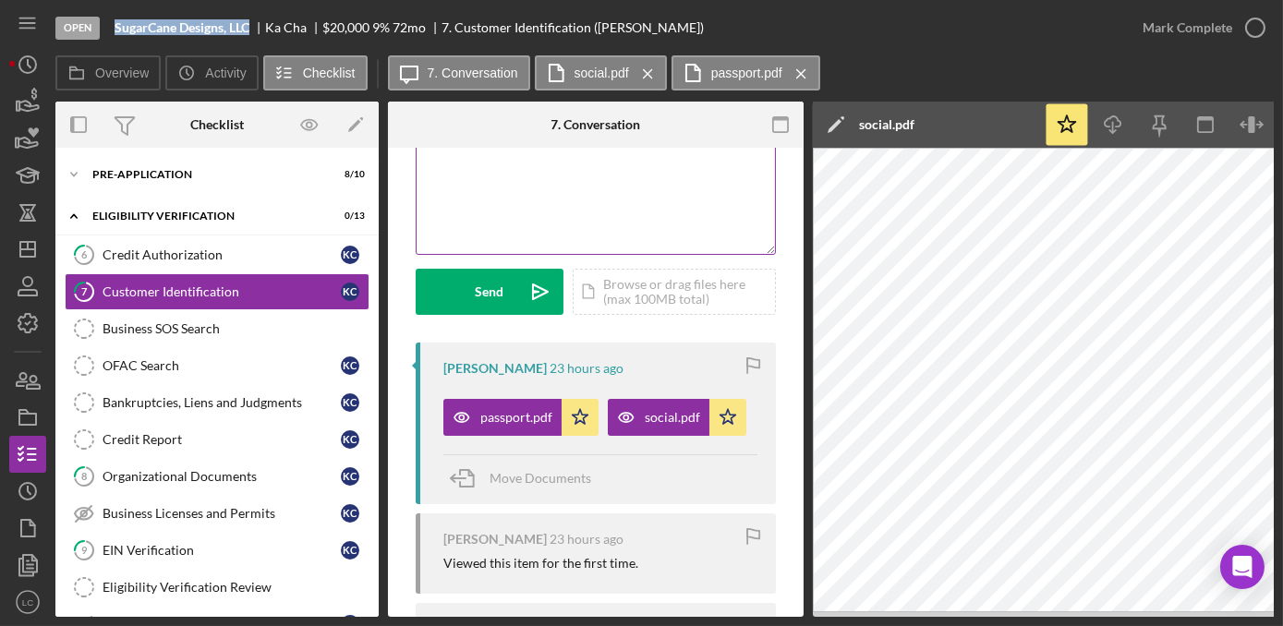
scroll to position [251, 0]
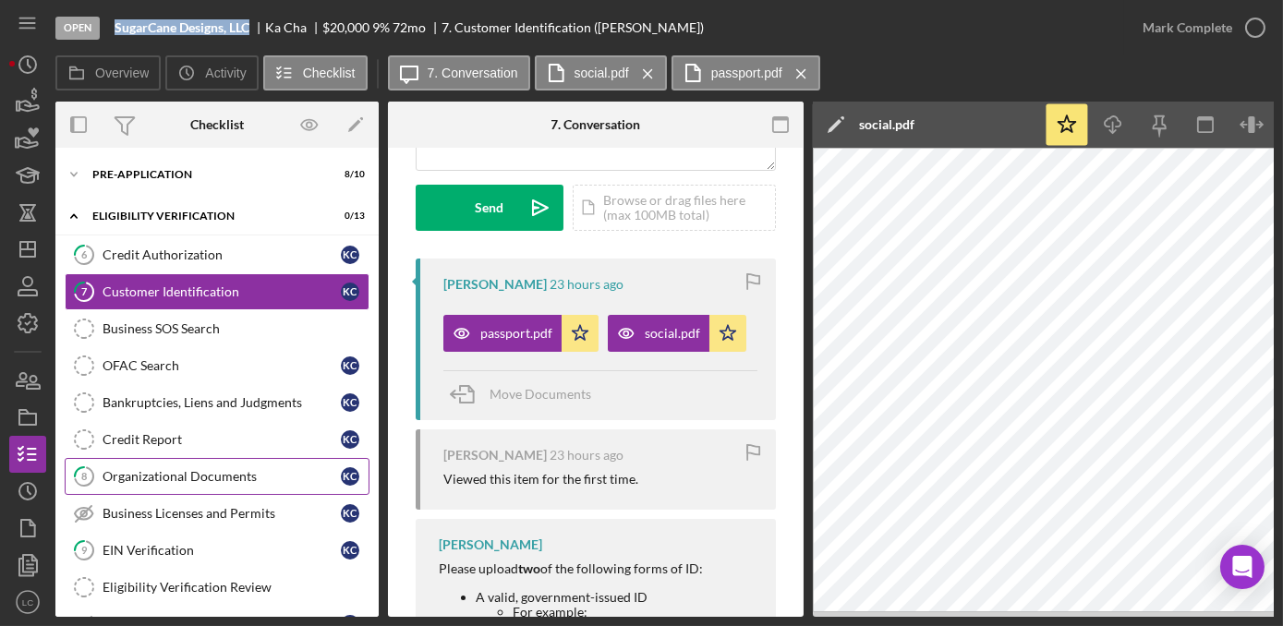
click at [273, 485] on link "8 Organizational Documents K C" at bounding box center [217, 476] width 305 height 37
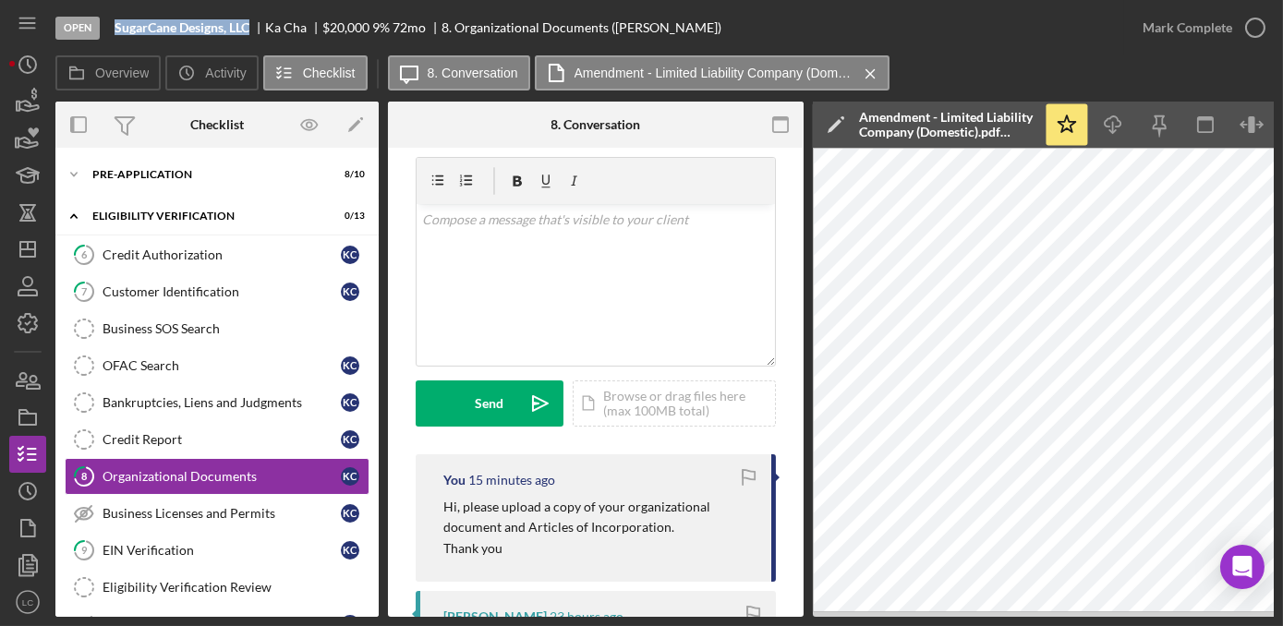
scroll to position [83, 0]
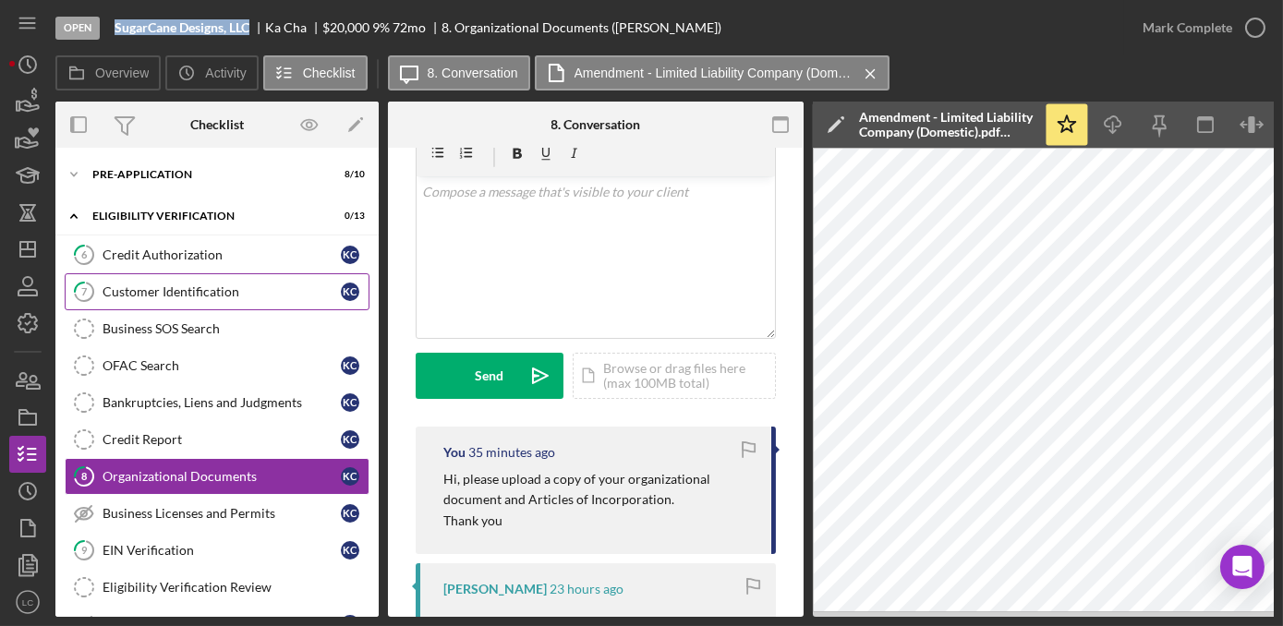
click at [149, 301] on link "7 Customer Identification K C" at bounding box center [217, 291] width 305 height 37
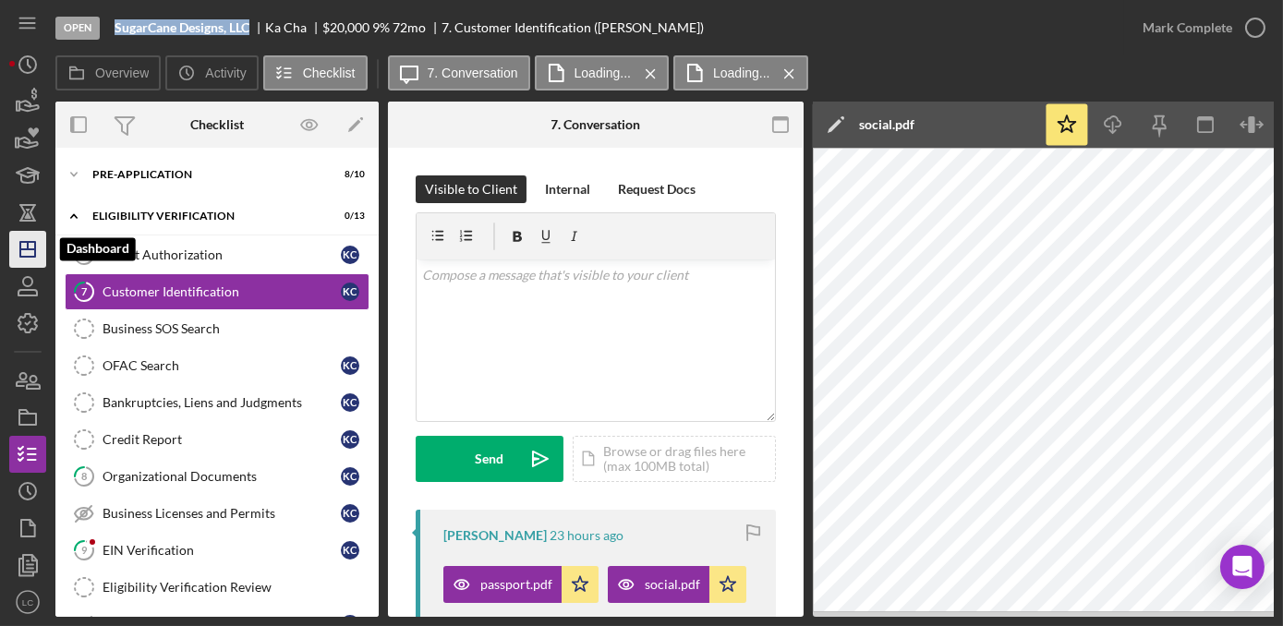
click at [34, 252] on polygon "button" at bounding box center [27, 249] width 15 height 15
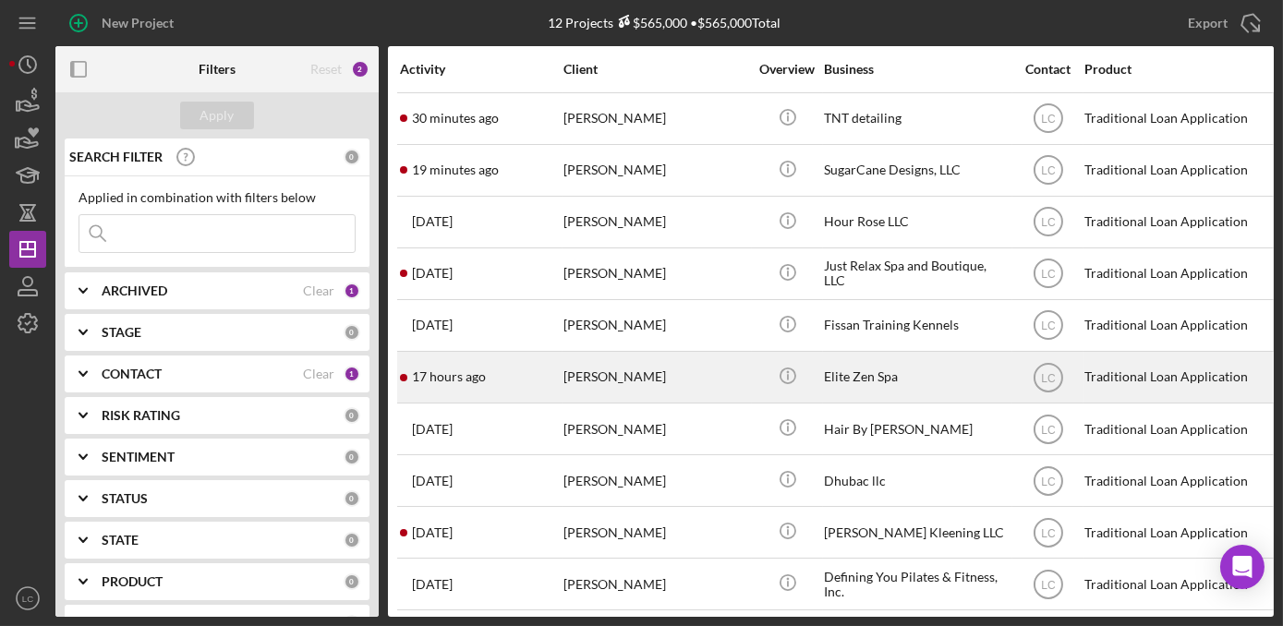
click at [692, 375] on div "Bao Vang" at bounding box center [655, 377] width 185 height 49
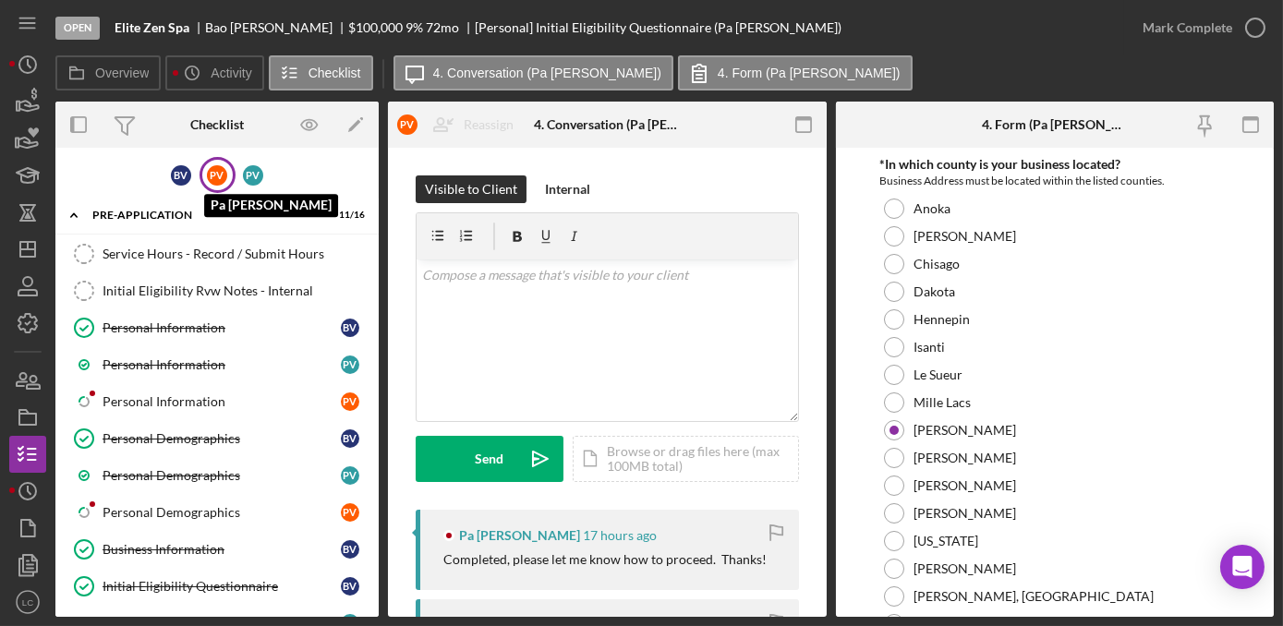
click at [215, 173] on div "P V" at bounding box center [217, 175] width 20 height 20
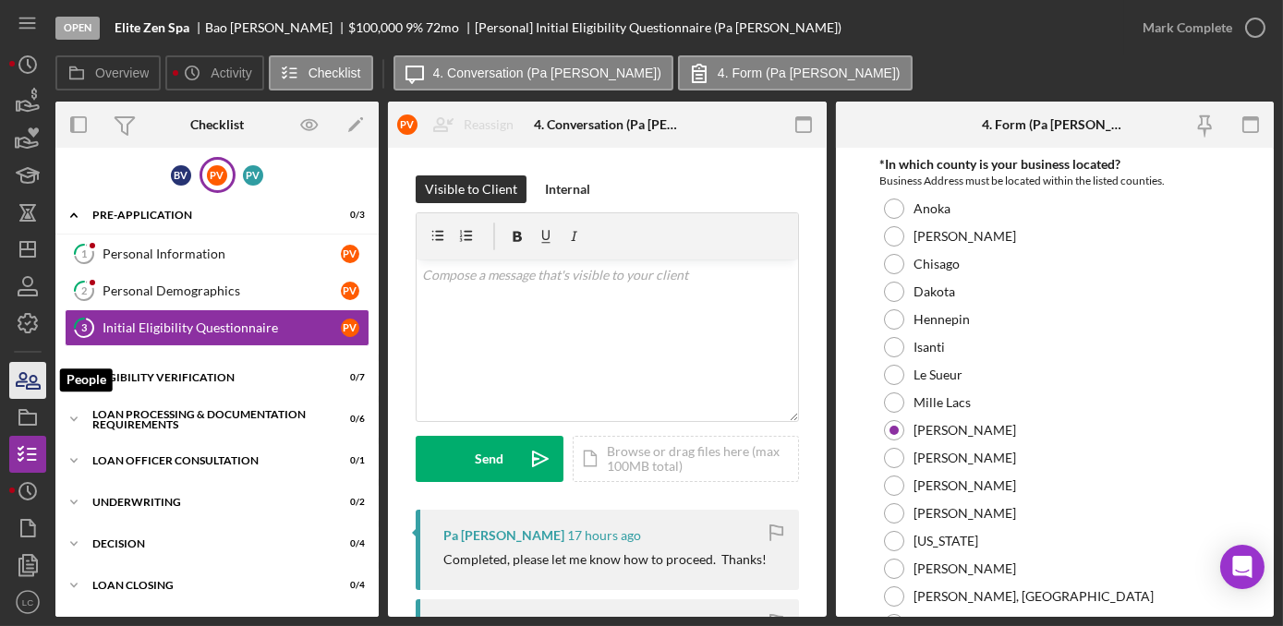
click at [21, 375] on icon "button" at bounding box center [28, 380] width 46 height 46
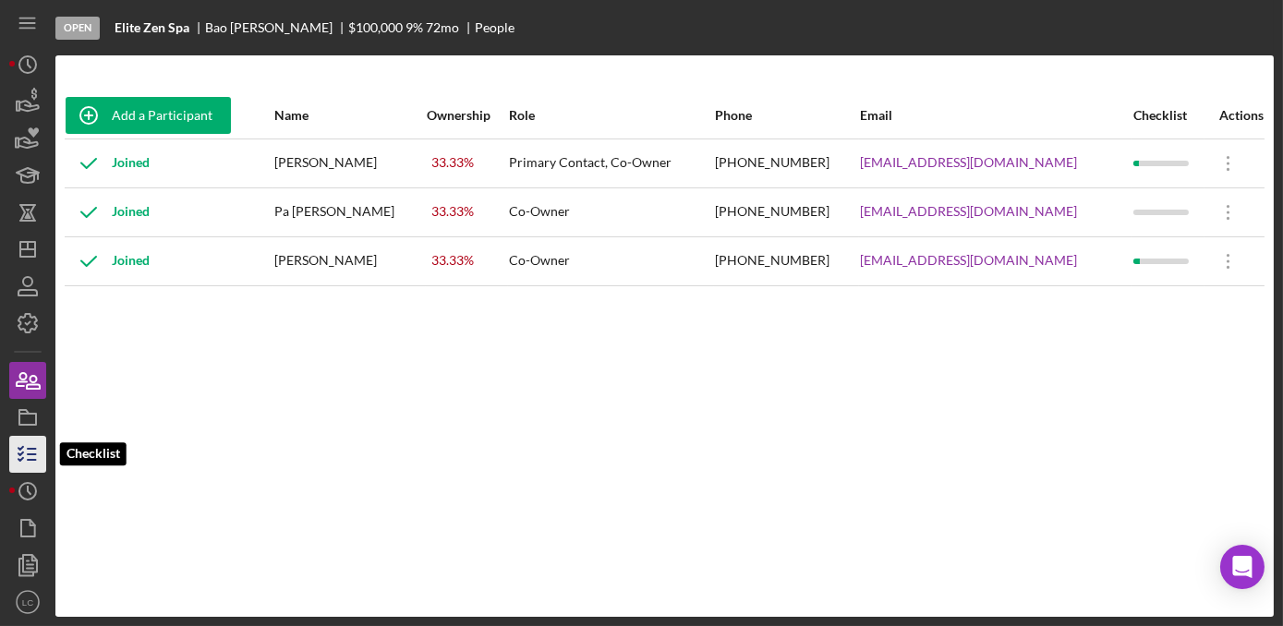
click at [27, 464] on icon "button" at bounding box center [28, 454] width 46 height 46
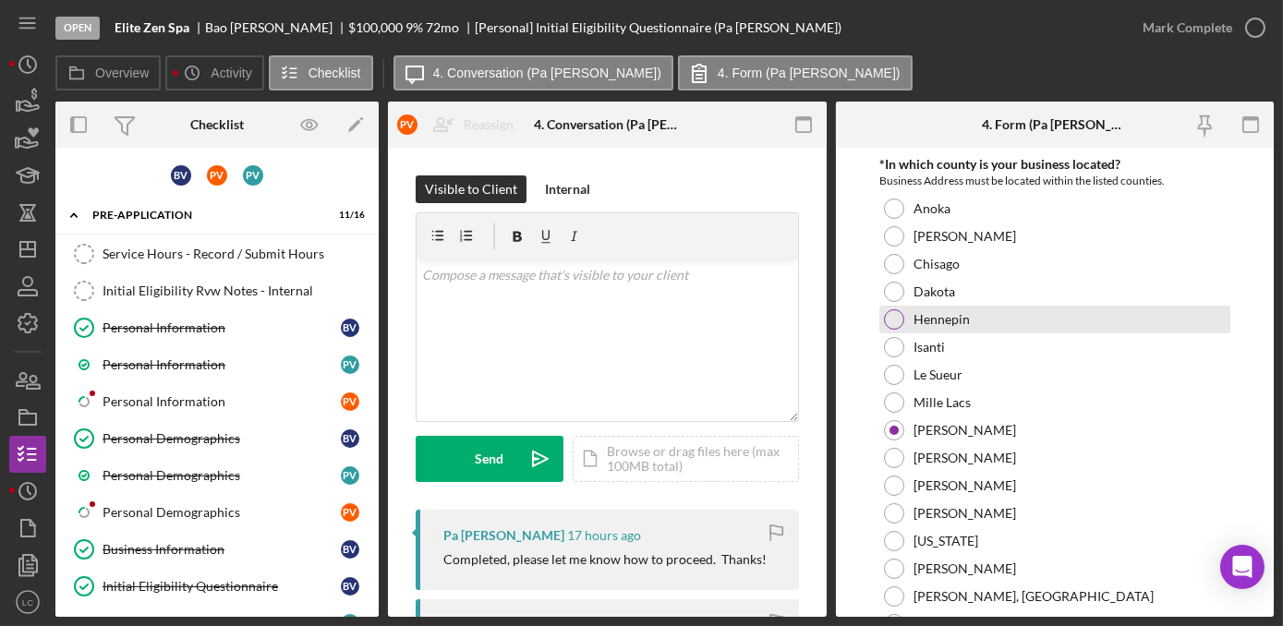
scroll to position [271, 0]
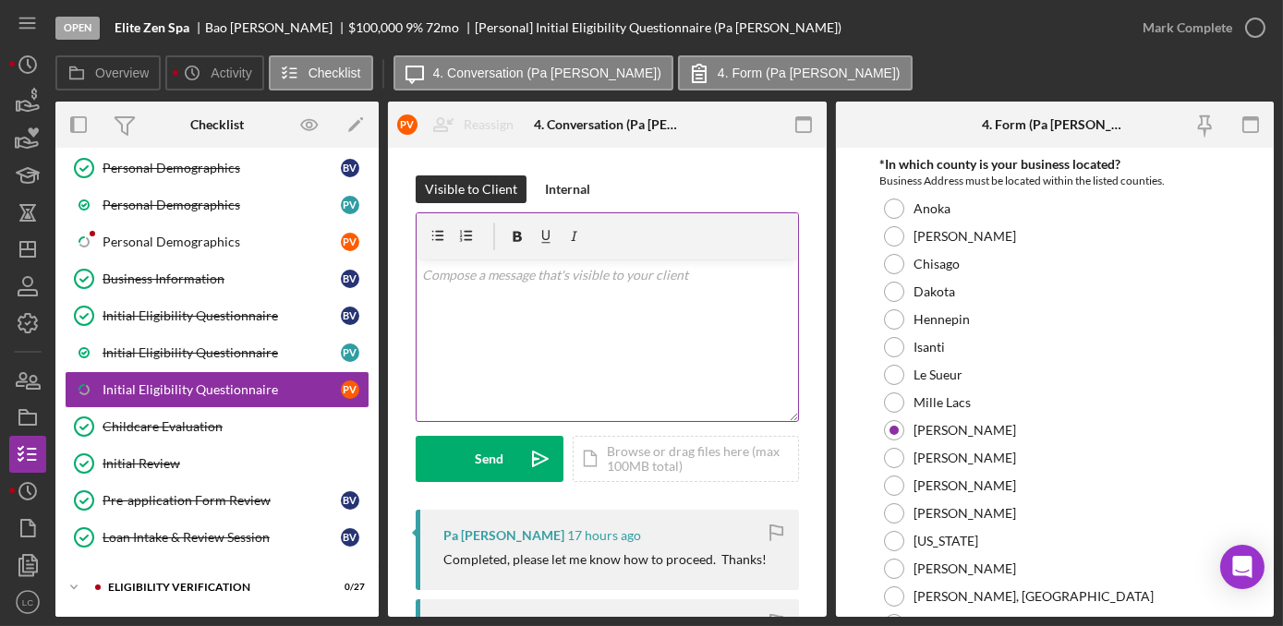
click at [510, 279] on p at bounding box center [607, 275] width 370 height 20
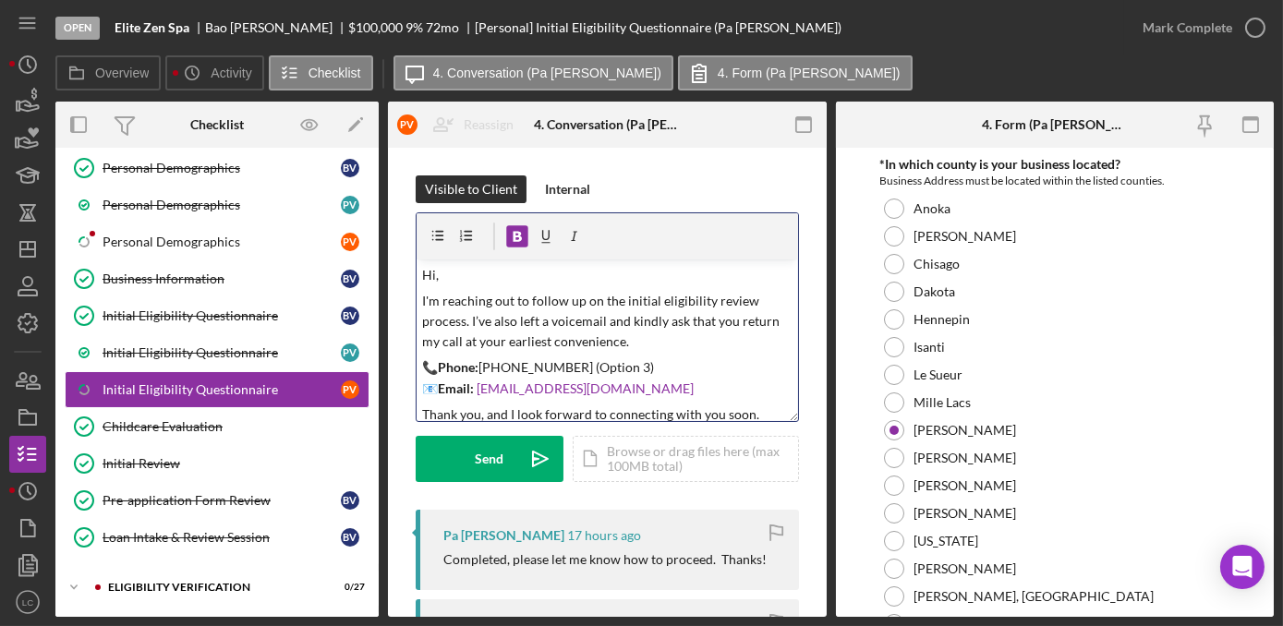
scroll to position [52, 0]
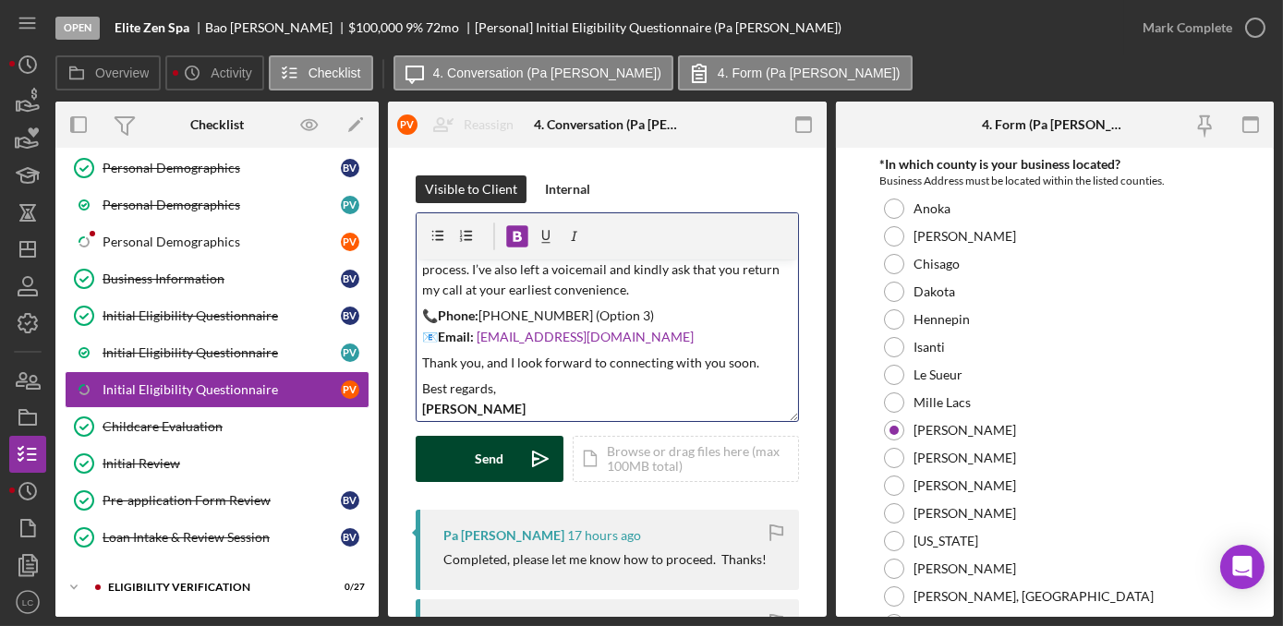
click at [455, 469] on button "Send Icon/icon-invite-send" at bounding box center [490, 459] width 148 height 46
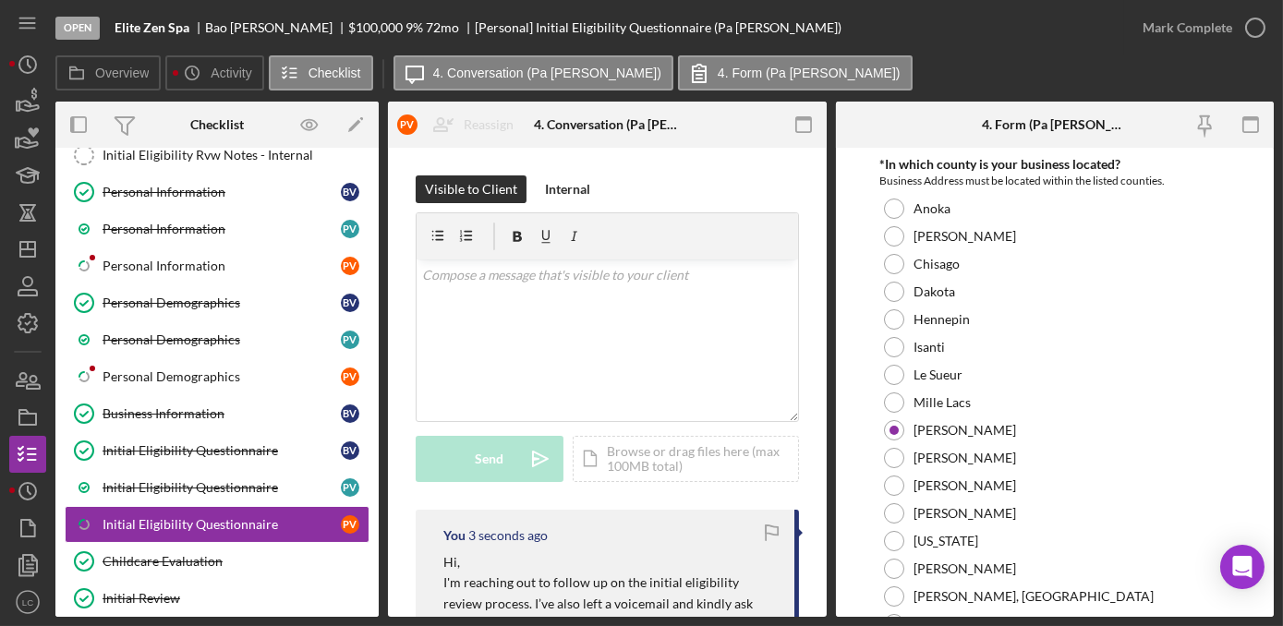
scroll to position [0, 0]
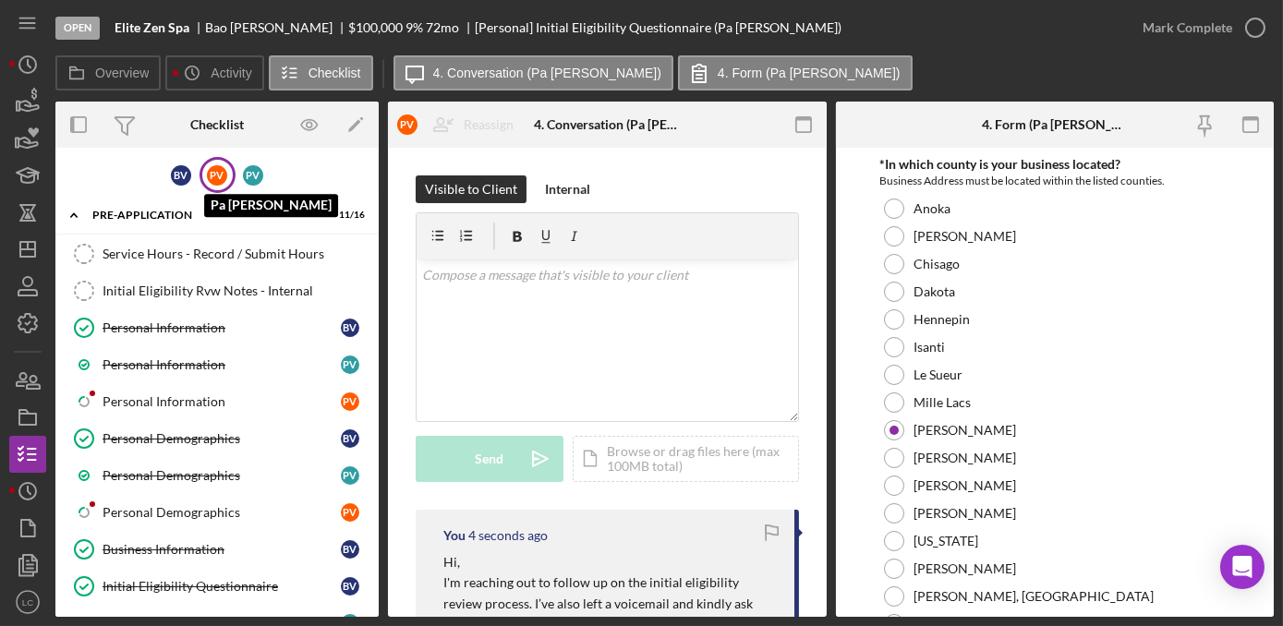
click at [211, 168] on div "P V" at bounding box center [217, 175] width 20 height 20
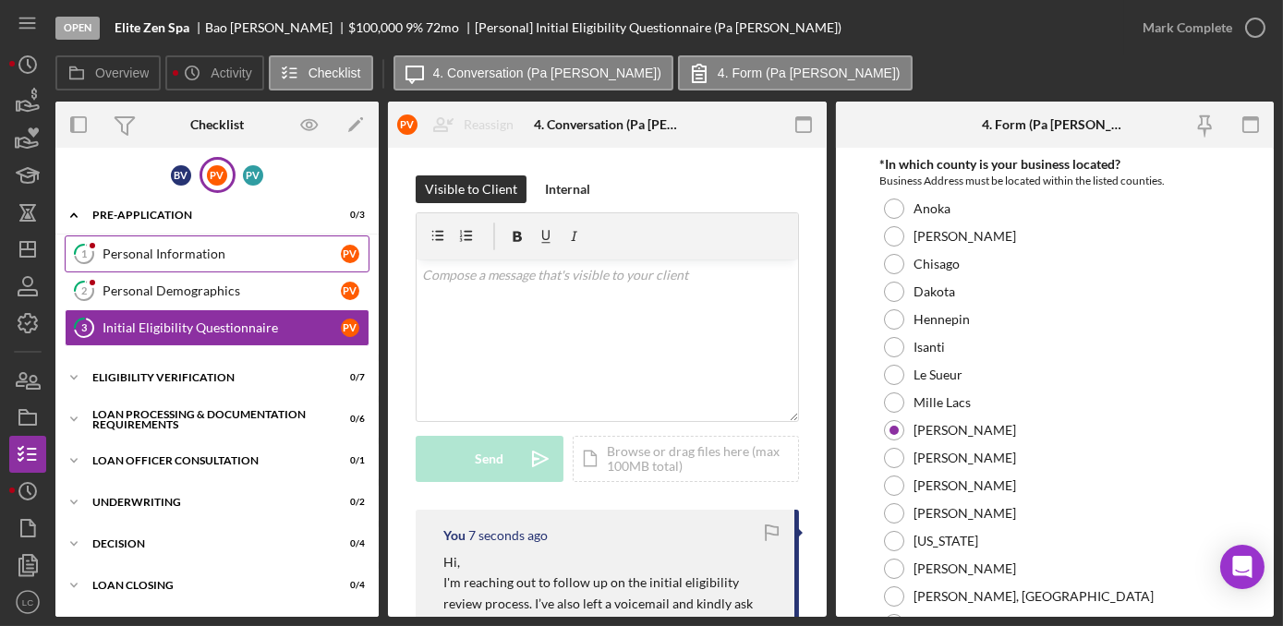
click at [120, 257] on div "Personal Information" at bounding box center [222, 254] width 238 height 15
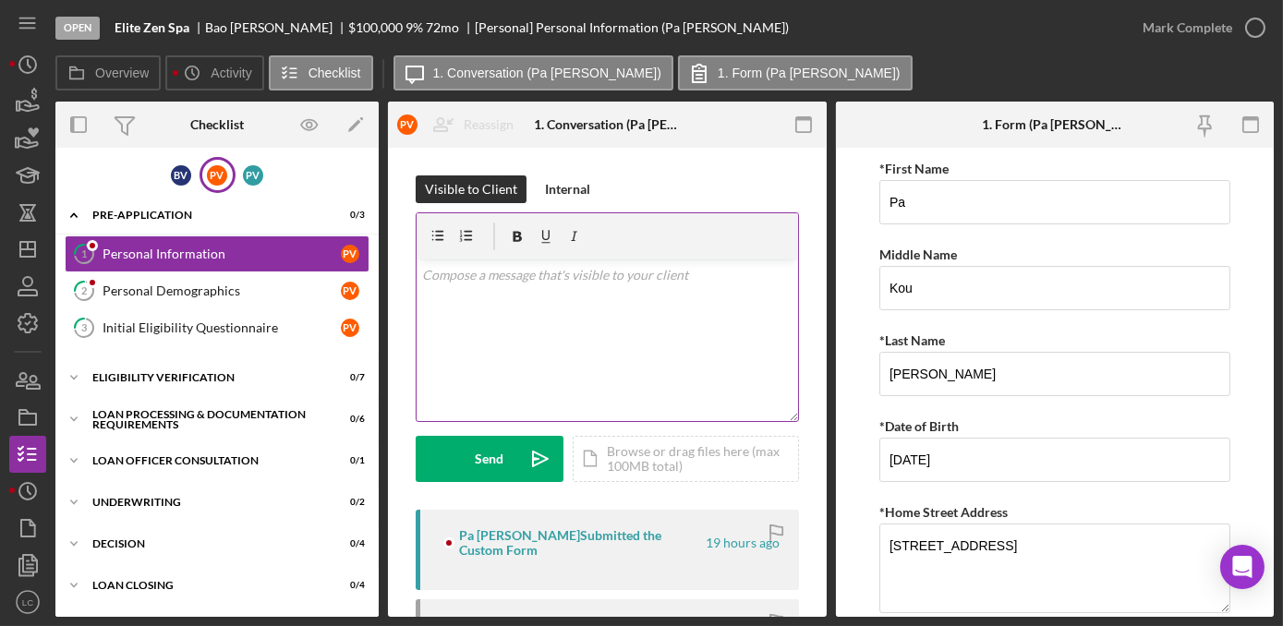
click at [459, 297] on div "v Color teal Color pink Remove color Add row above Add row below Add column bef…" at bounding box center [606, 340] width 381 height 162
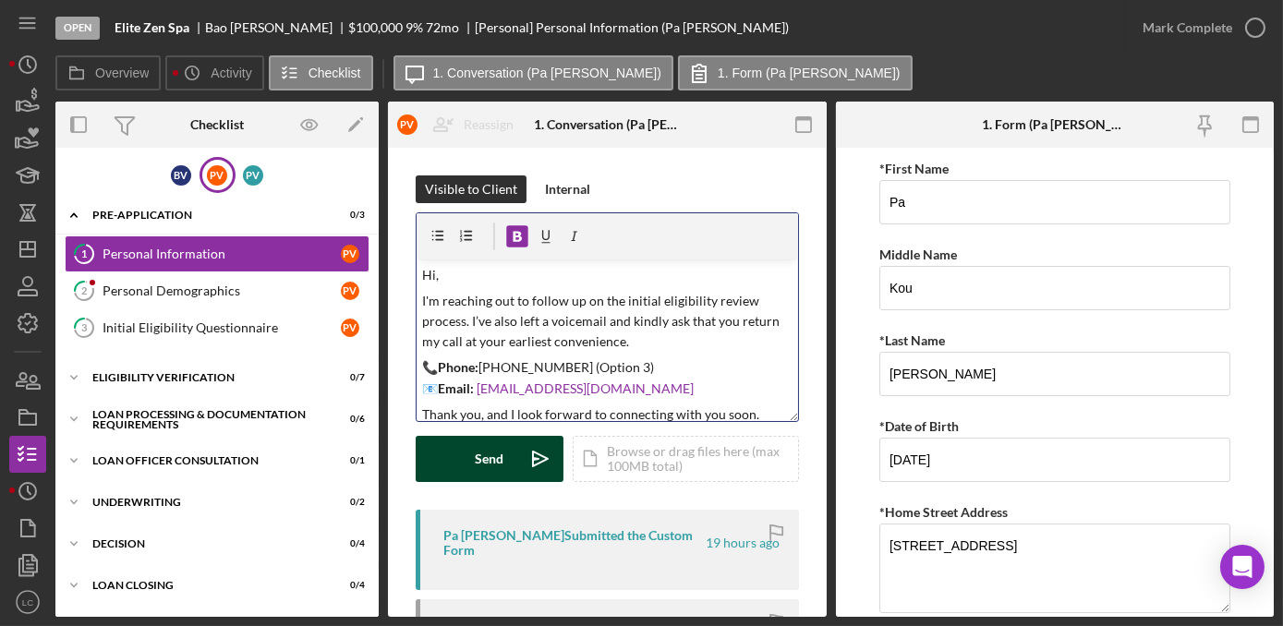
scroll to position [52, 0]
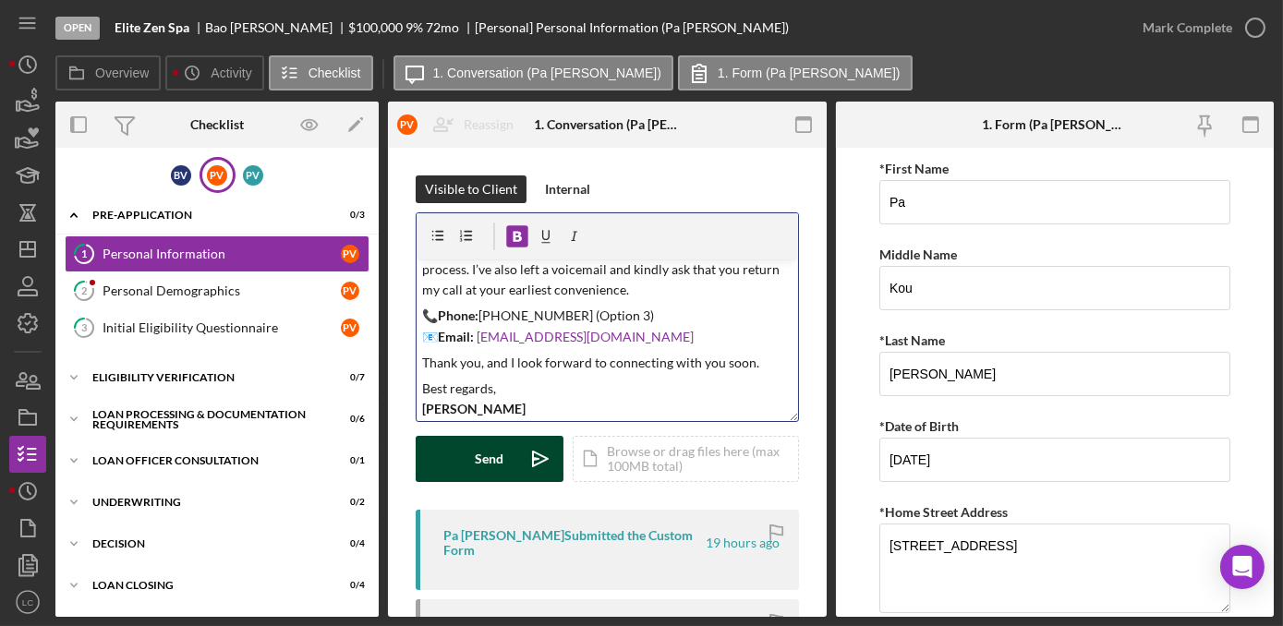
click at [477, 464] on div "Send" at bounding box center [490, 459] width 29 height 46
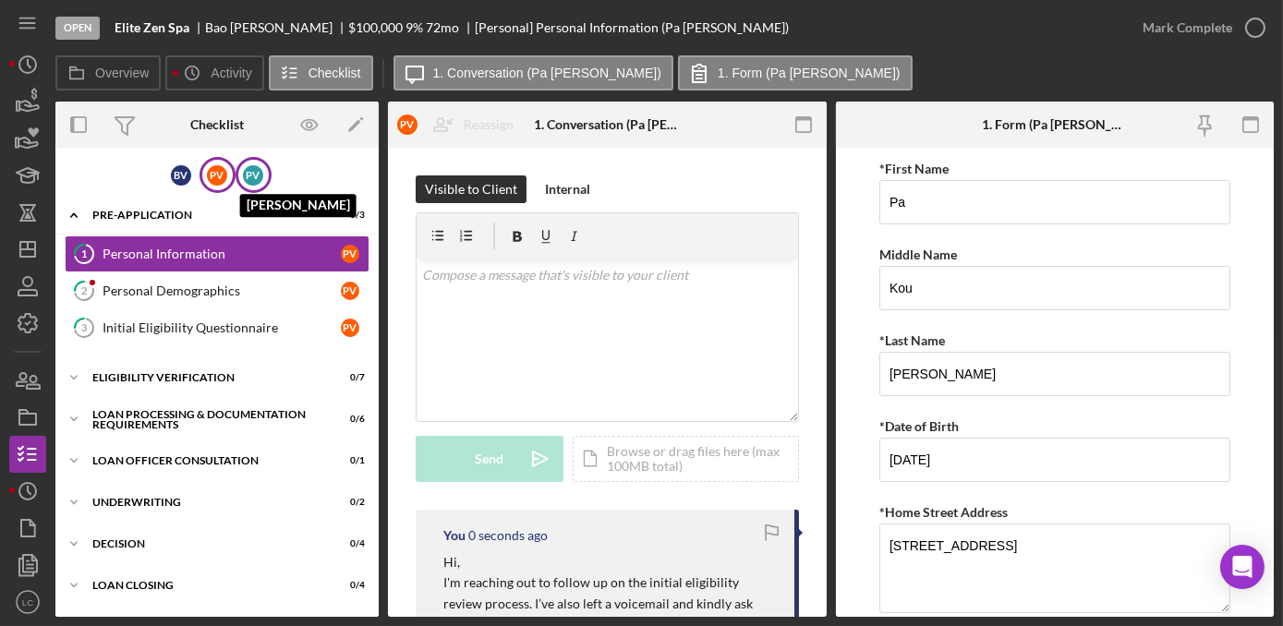
scroll to position [0, 0]
click at [178, 174] on div "B V" at bounding box center [181, 175] width 20 height 20
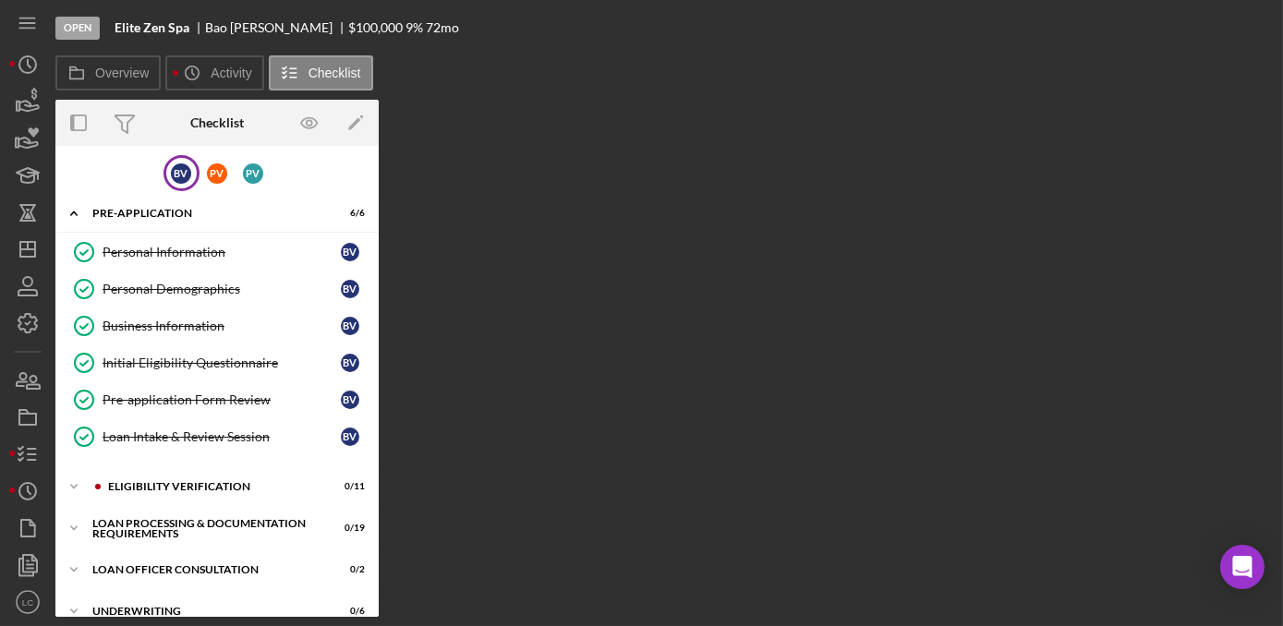
click at [267, 166] on div "B V P V P V" at bounding box center [216, 173] width 323 height 36
click at [175, 171] on div "B V" at bounding box center [181, 173] width 20 height 20
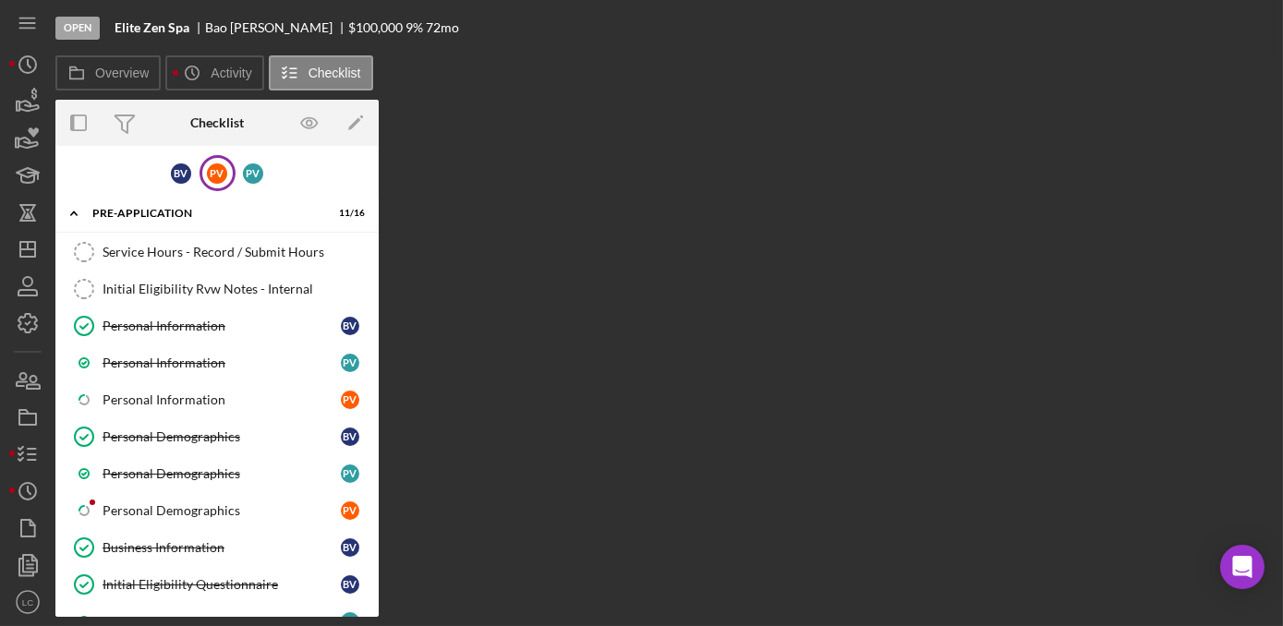
click at [204, 185] on div "P V" at bounding box center [217, 173] width 36 height 36
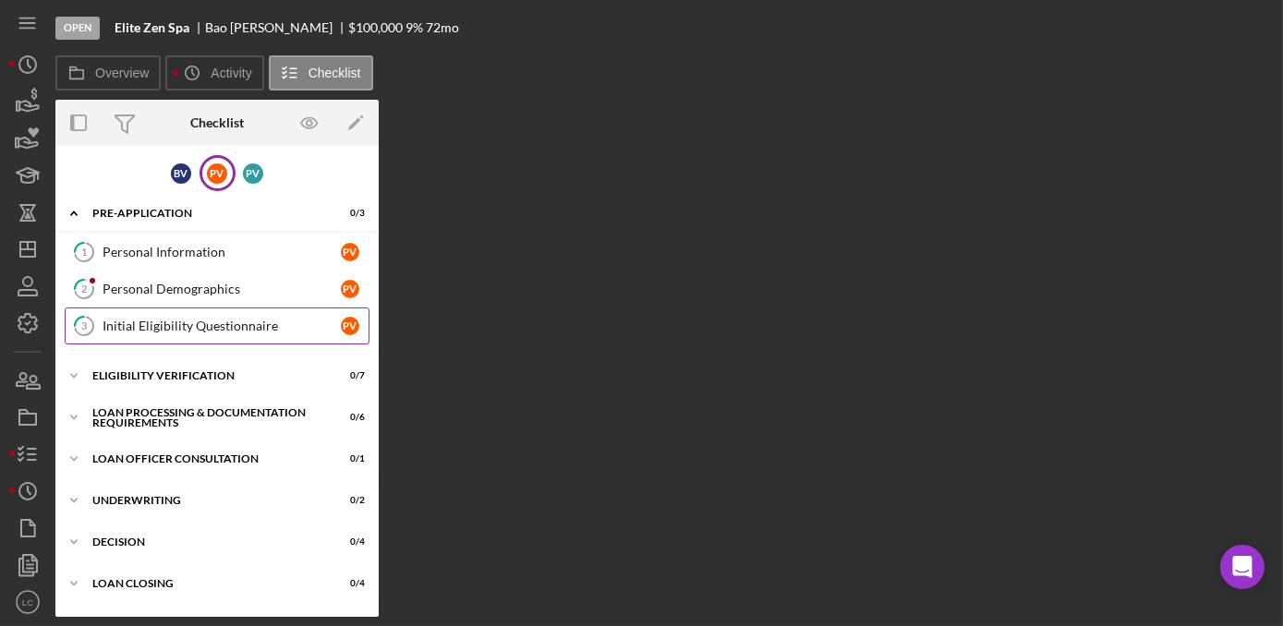
click at [184, 329] on div "Initial Eligibility Questionnaire" at bounding box center [222, 326] width 238 height 15
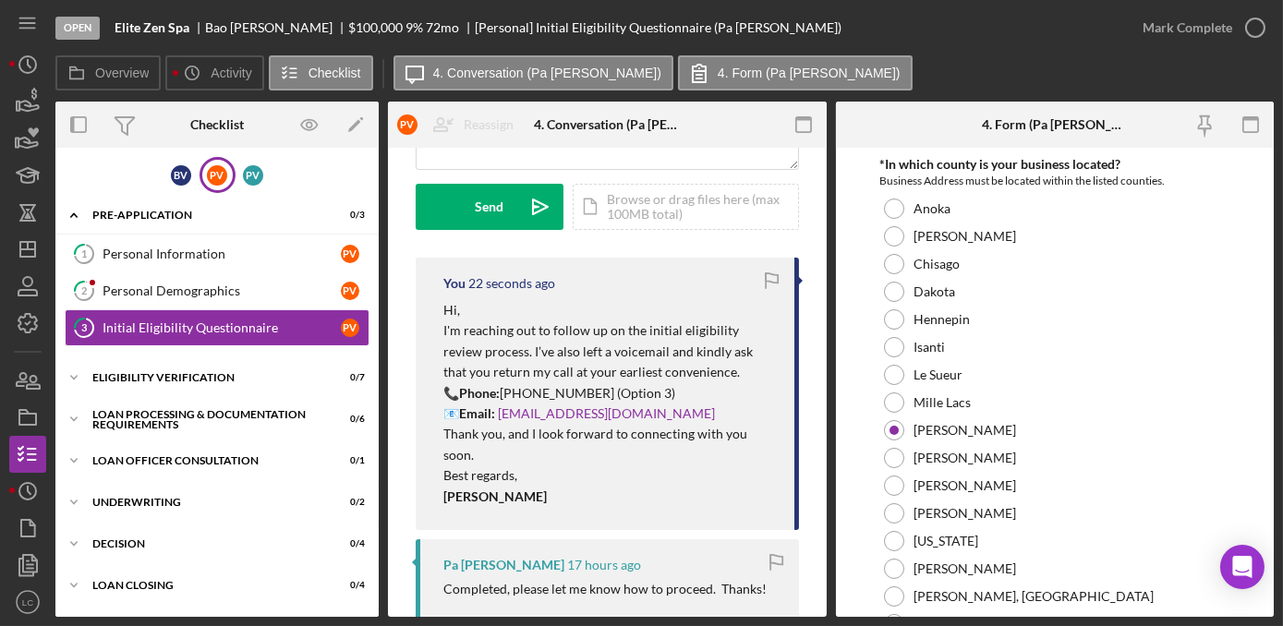
scroll to position [419, 0]
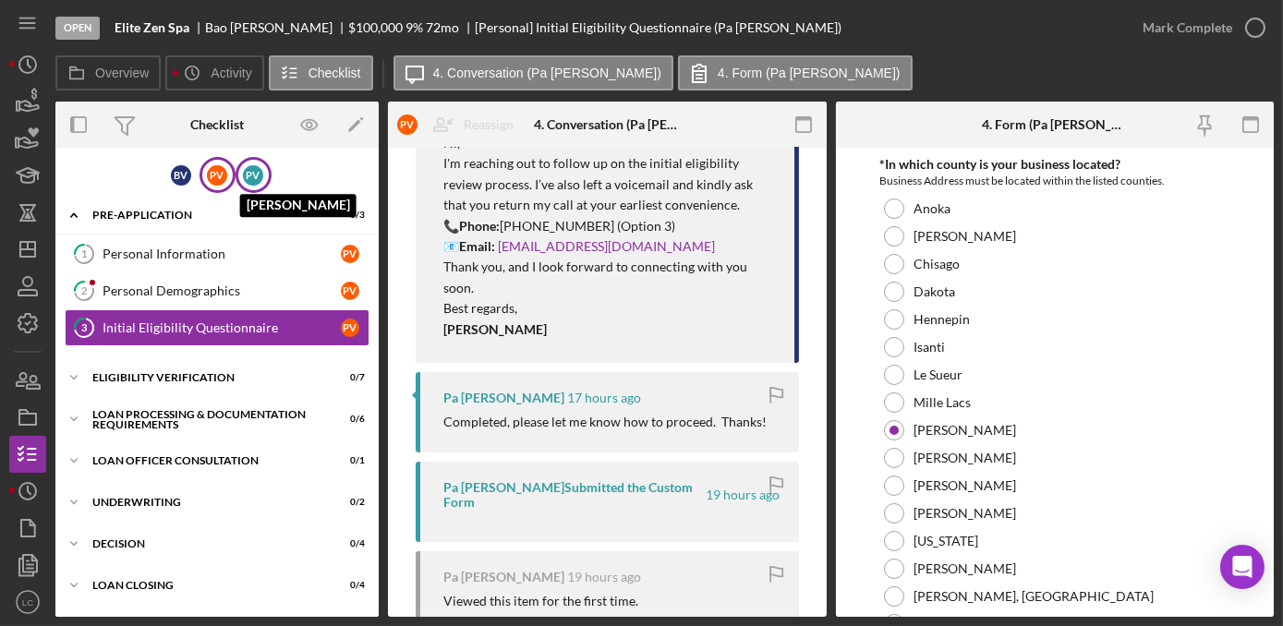
click at [251, 181] on div "P V" at bounding box center [253, 175] width 20 height 20
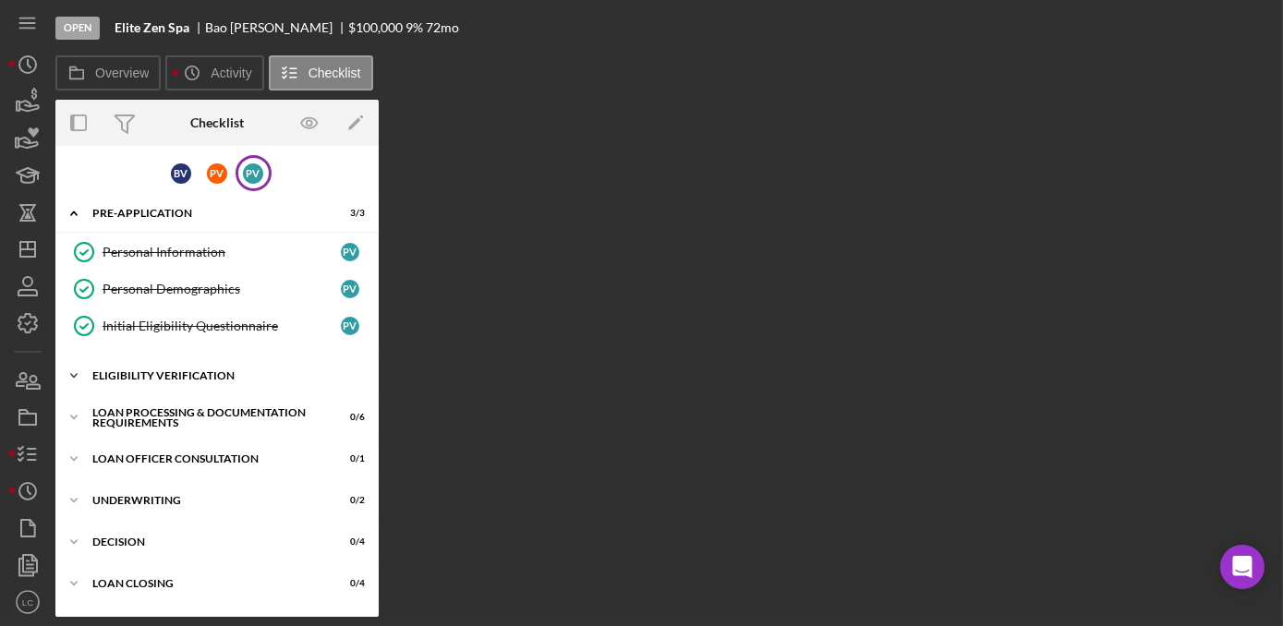
click at [81, 371] on icon "Icon/Expander" at bounding box center [73, 375] width 37 height 37
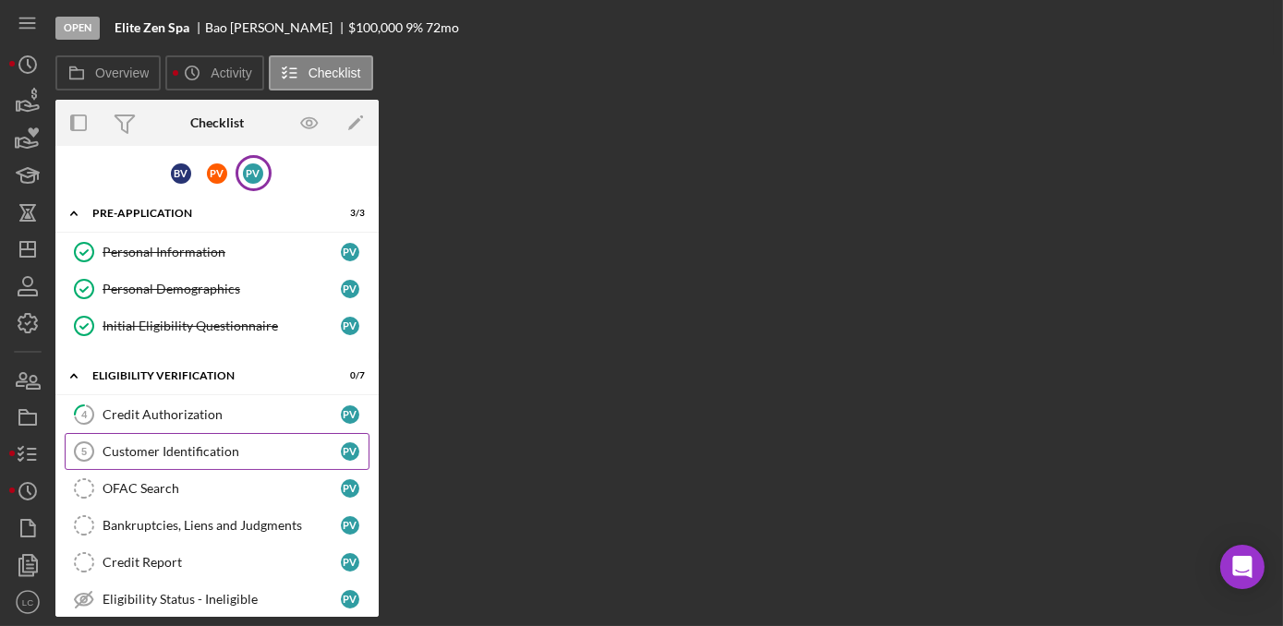
click at [167, 437] on link "Customer Identification 5 Customer Identification P V" at bounding box center [217, 451] width 305 height 37
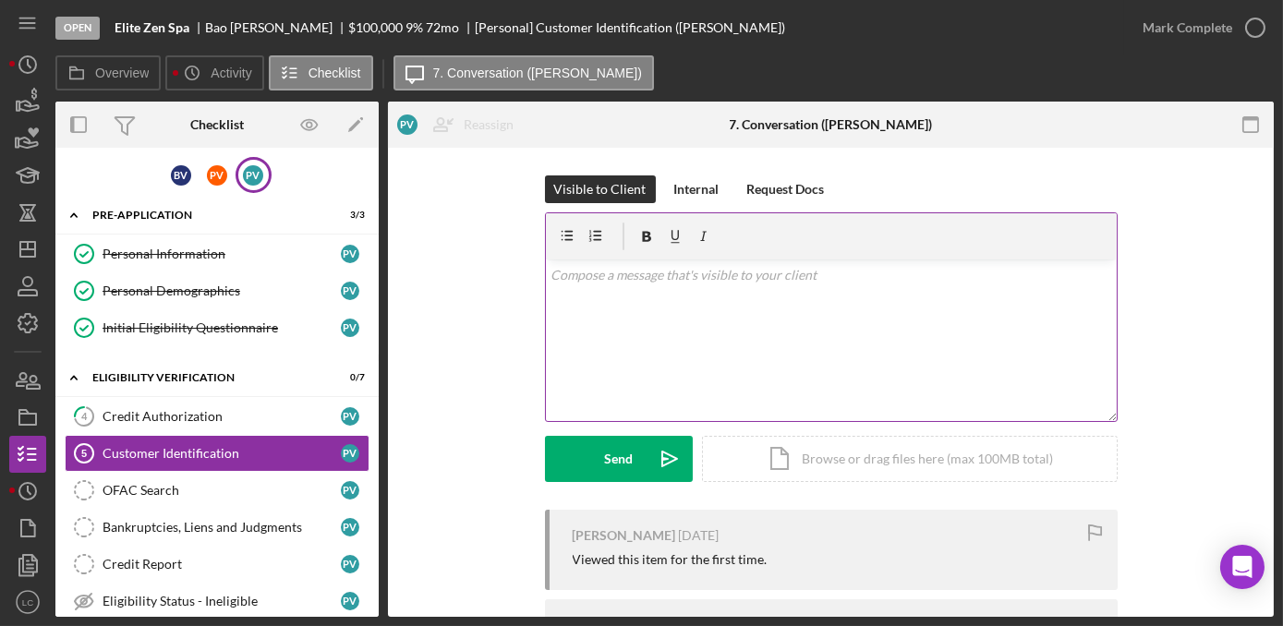
click at [682, 344] on div "v Color teal Color pink Remove color Add row above Add row below Add column bef…" at bounding box center [831, 340] width 571 height 162
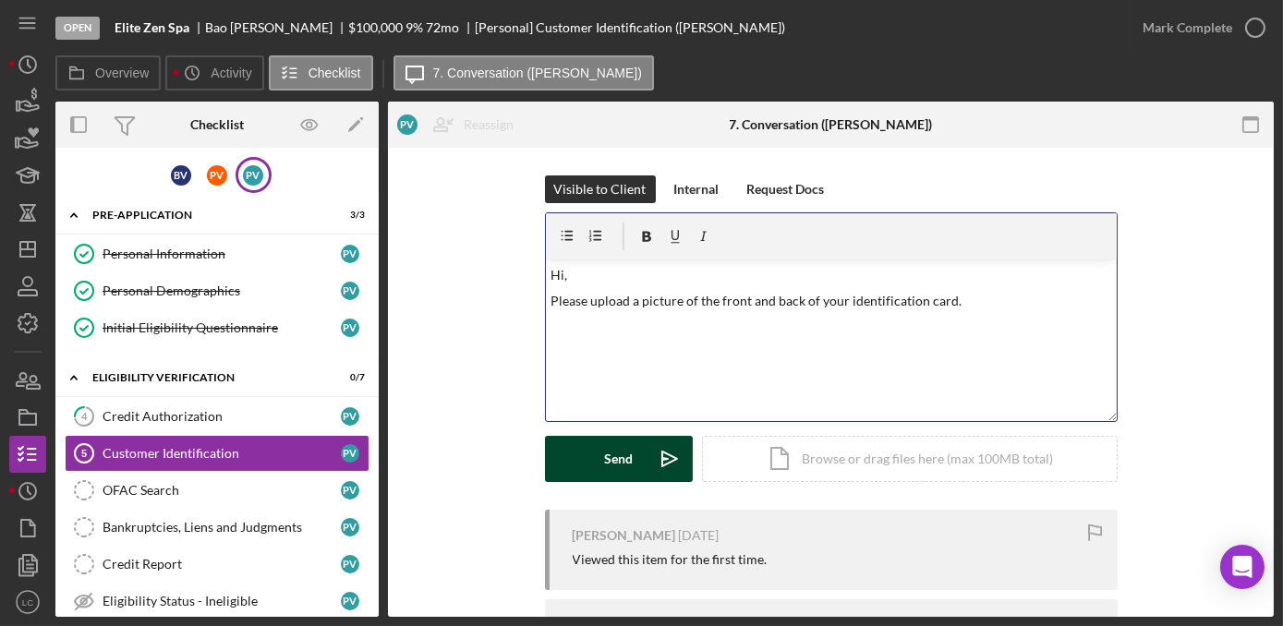
click at [632, 453] on button "Send Icon/icon-invite-send" at bounding box center [619, 459] width 148 height 46
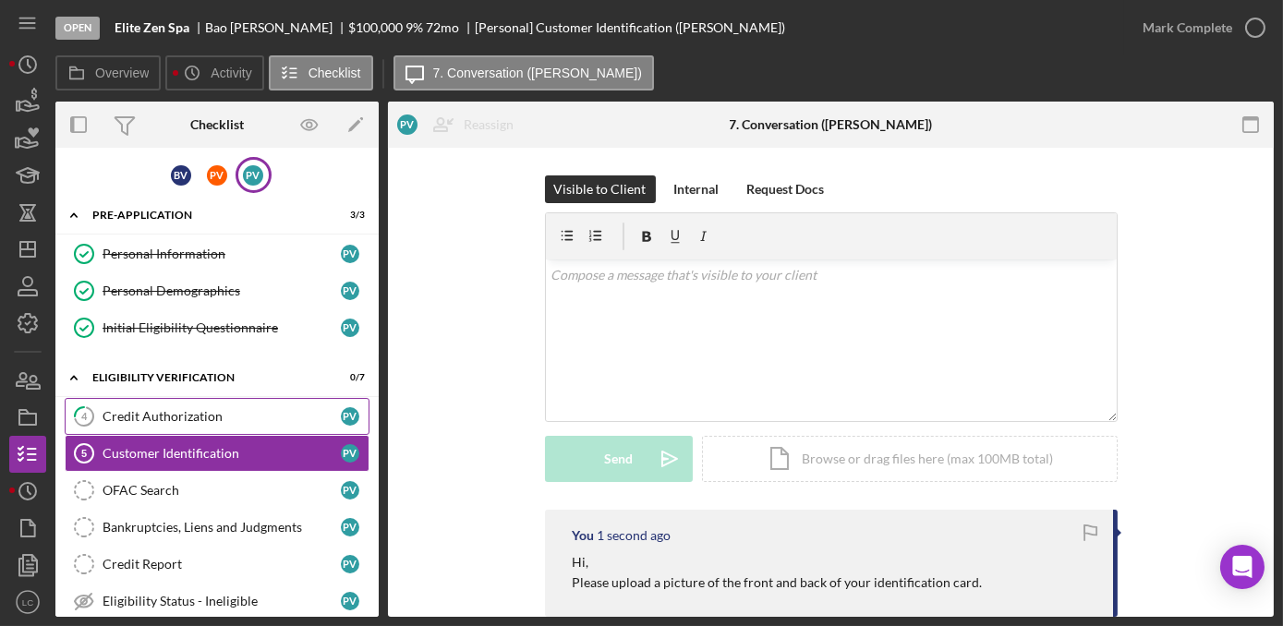
click at [166, 412] on div "Credit Authorization" at bounding box center [222, 416] width 238 height 15
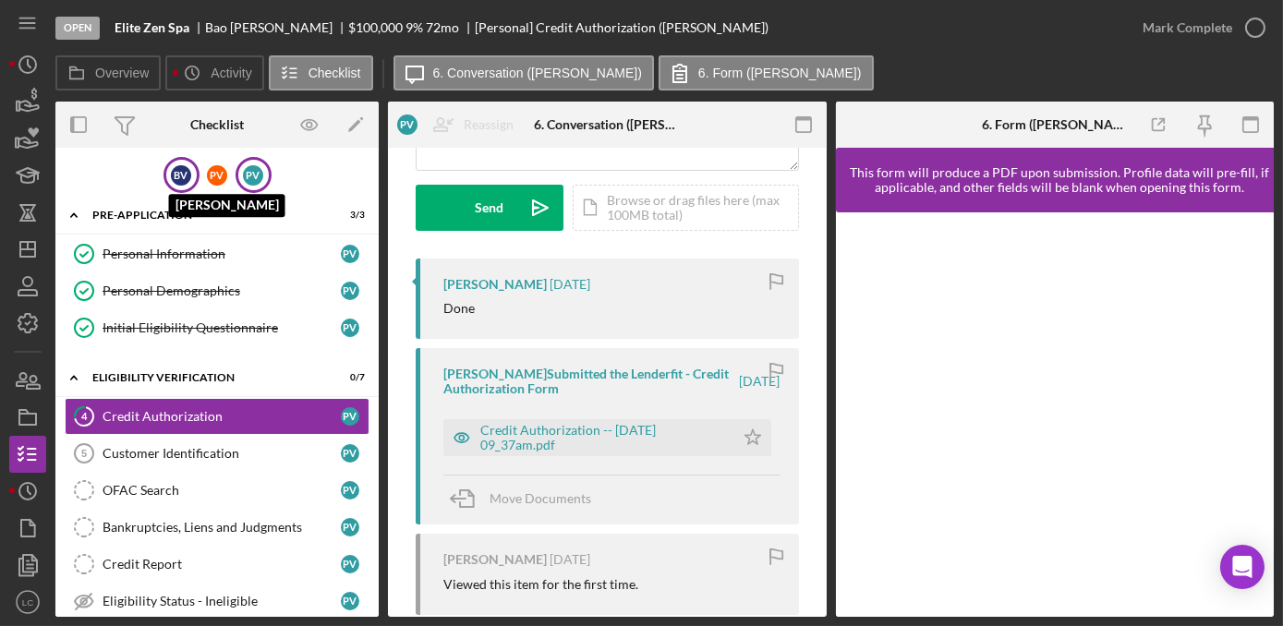
click at [171, 171] on div "B V" at bounding box center [181, 175] width 20 height 20
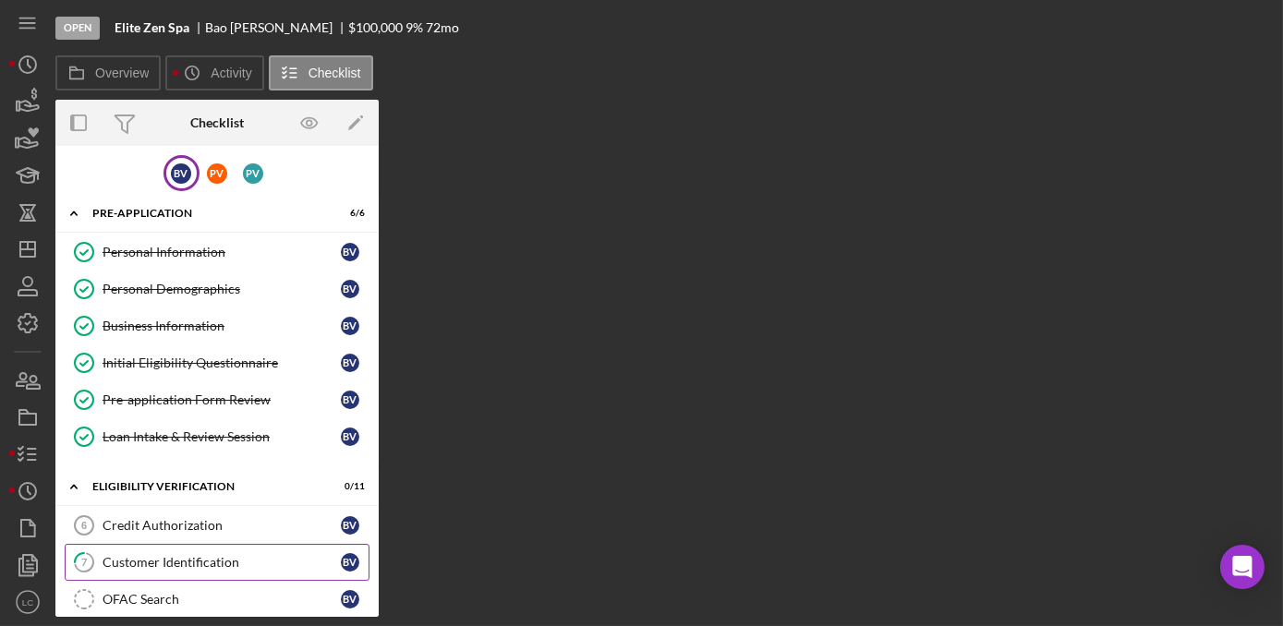
click at [161, 555] on div "Customer Identification" at bounding box center [222, 562] width 238 height 15
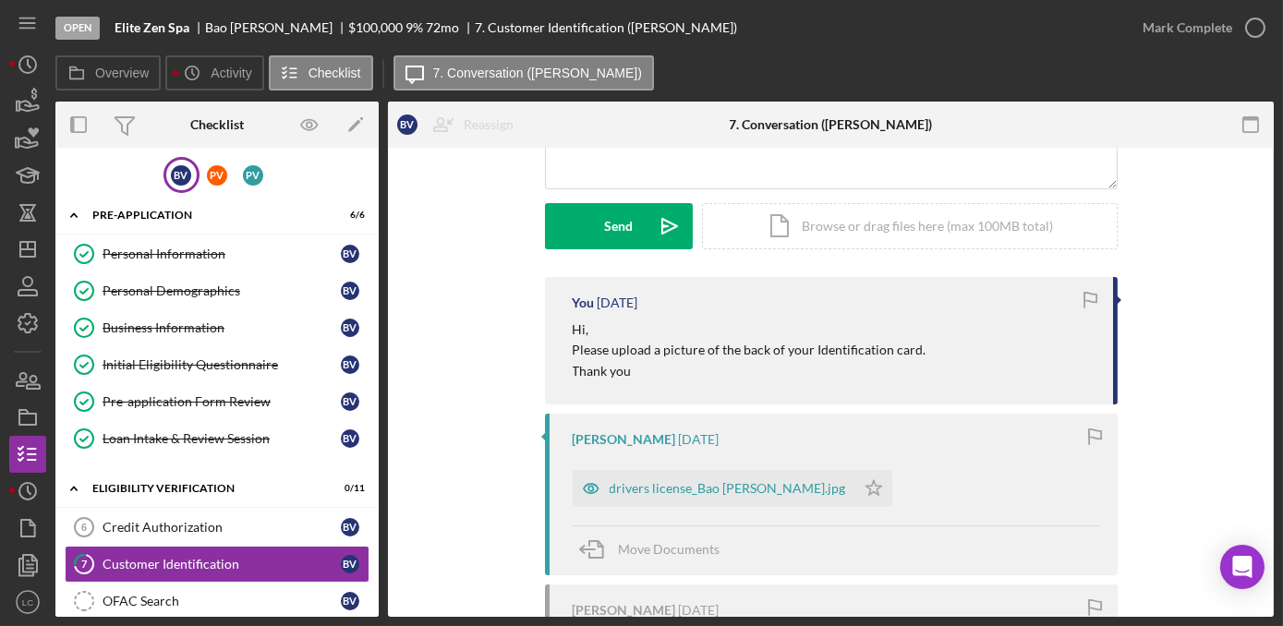
scroll to position [335, 0]
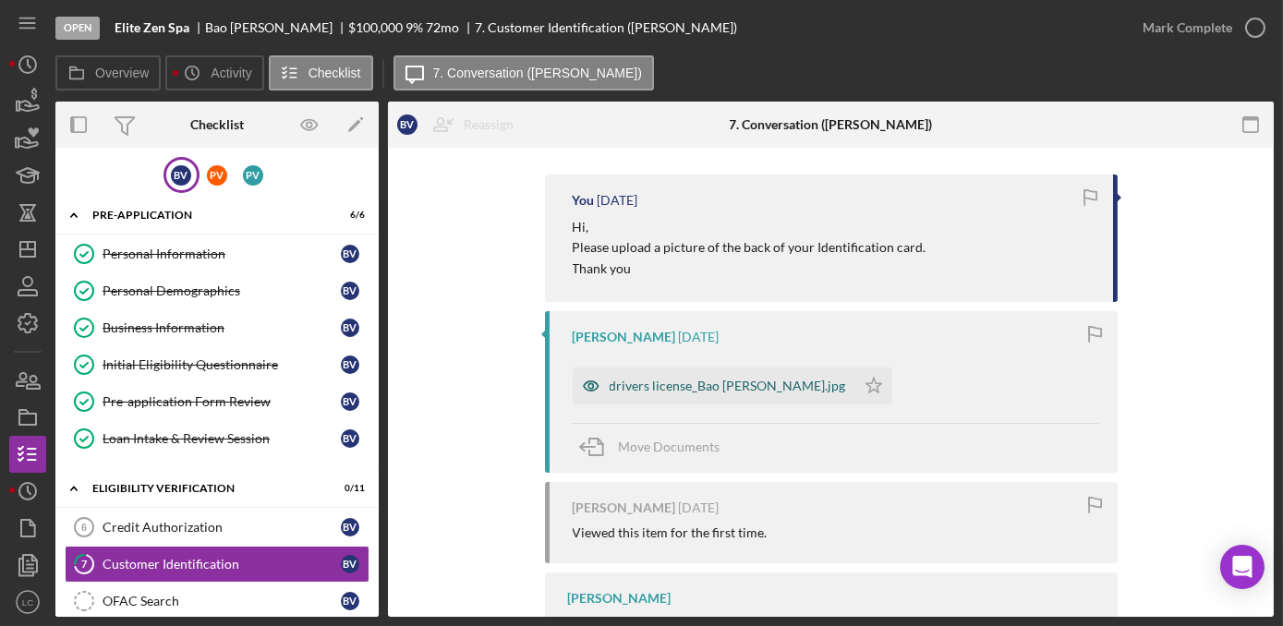
click at [667, 385] on div "drivers license_Bao Vang.jpg" at bounding box center [728, 386] width 236 height 15
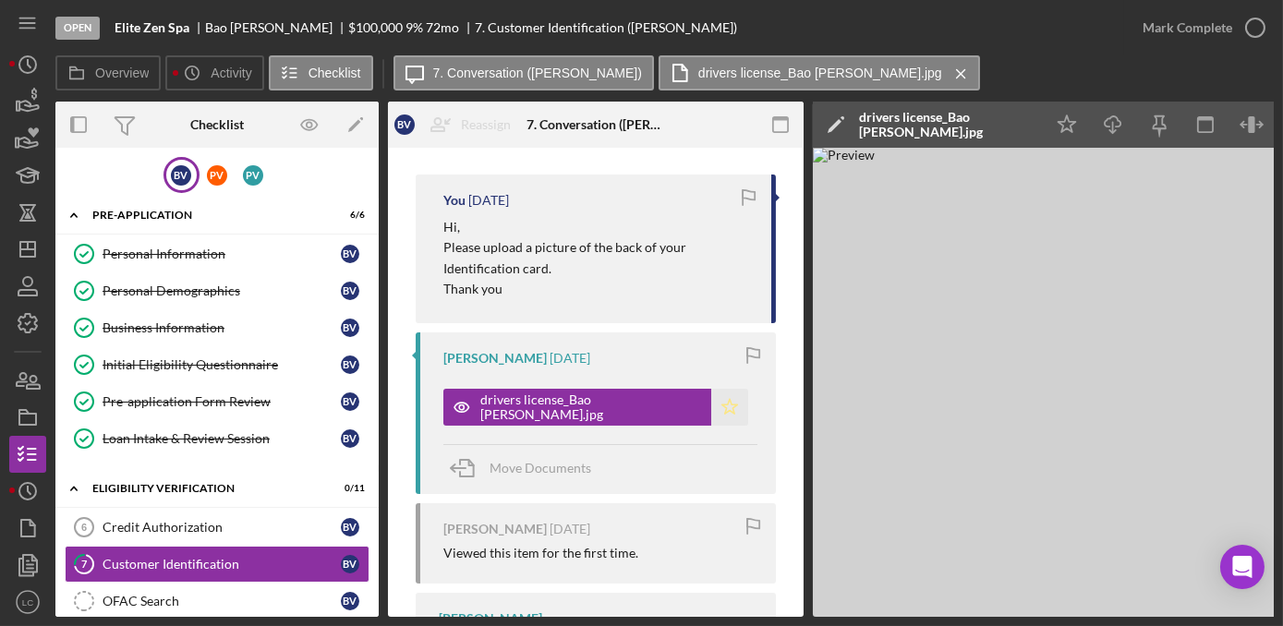
click at [711, 415] on icon "Icon/Star" at bounding box center [729, 407] width 37 height 37
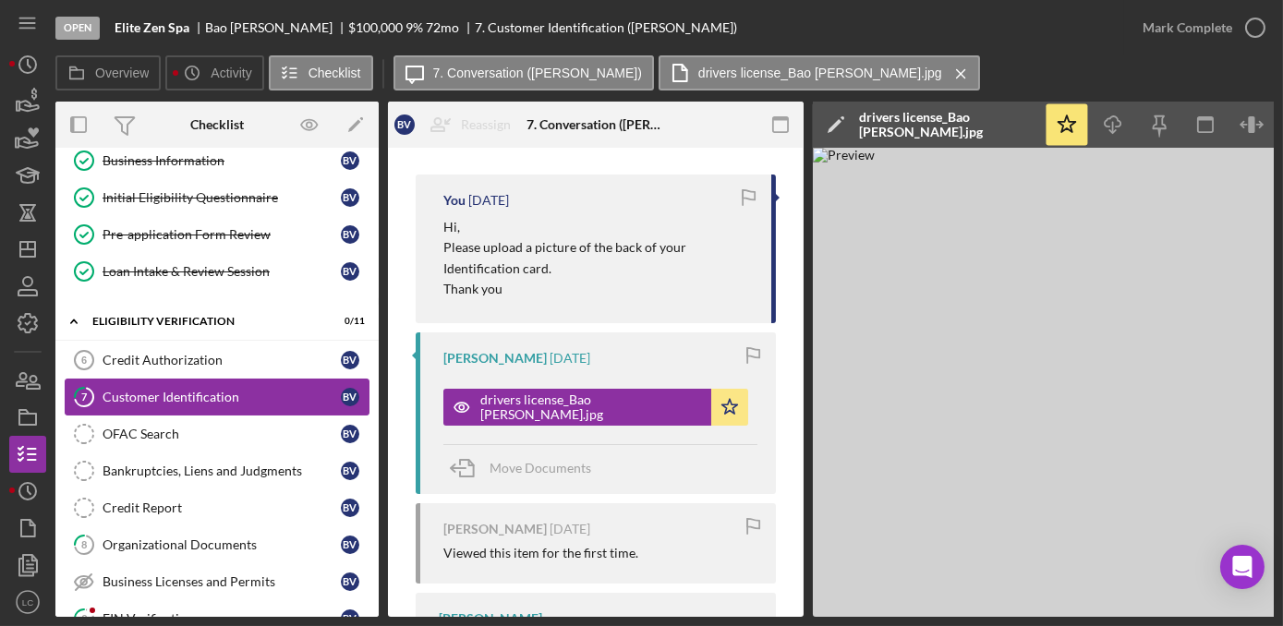
scroll to position [167, 0]
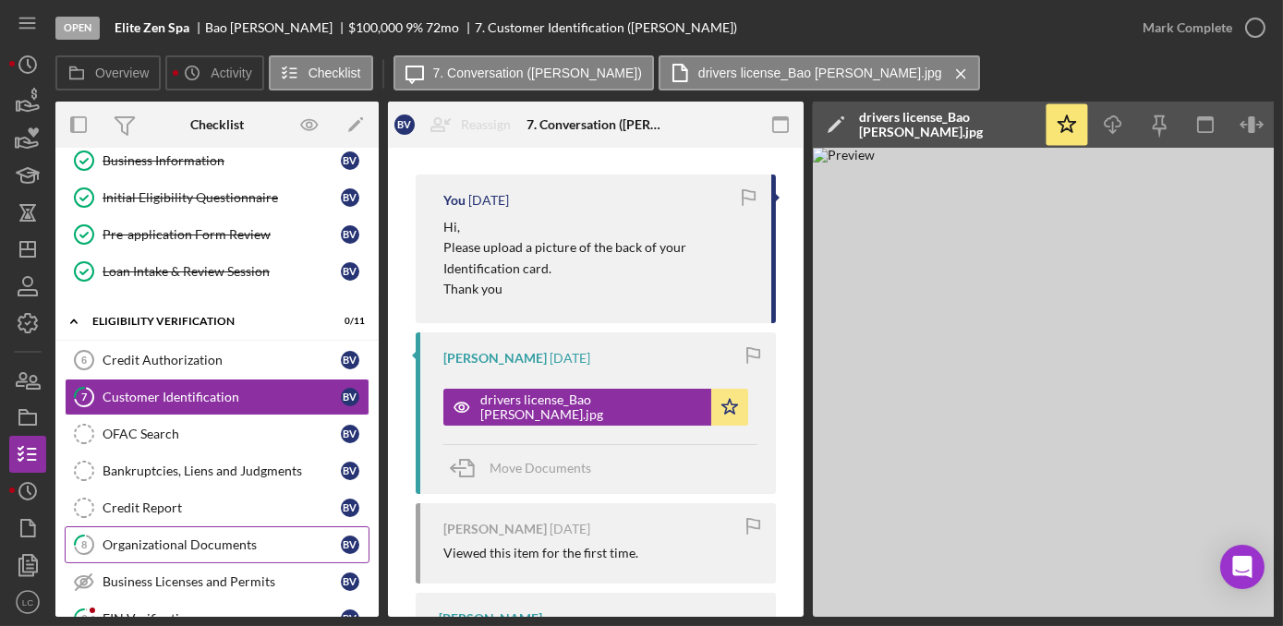
click at [151, 541] on div "Organizational Documents" at bounding box center [222, 544] width 238 height 15
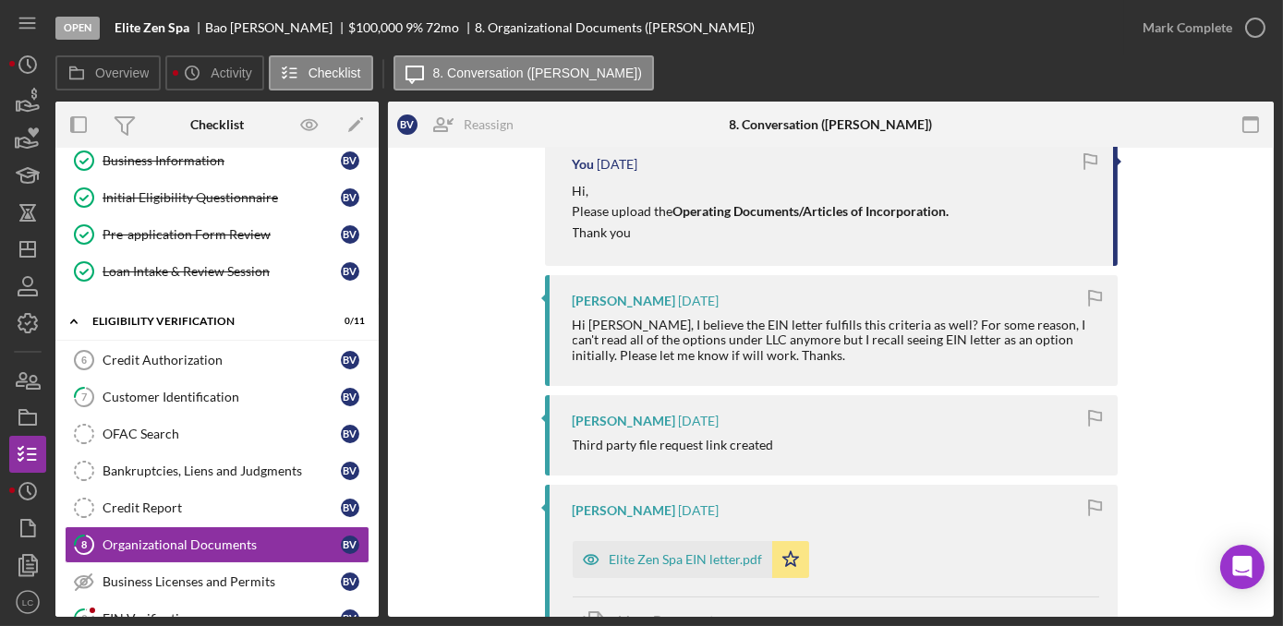
scroll to position [419, 0]
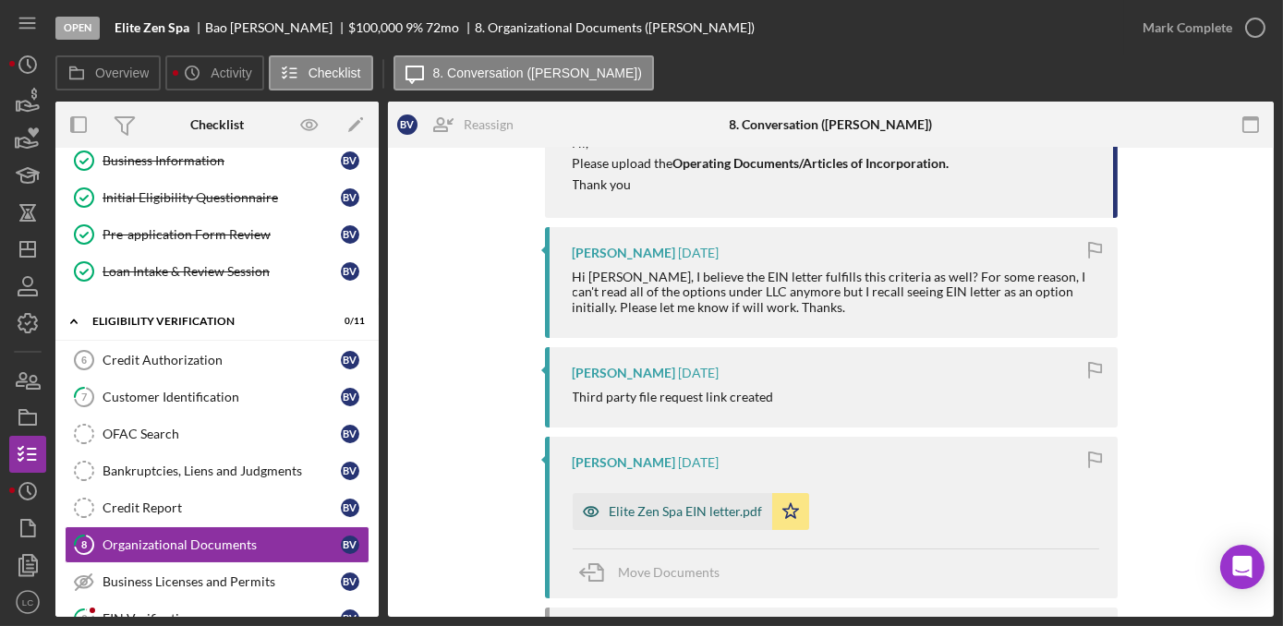
click at [689, 523] on div "Elite Zen Spa EIN letter.pdf" at bounding box center [672, 511] width 199 height 37
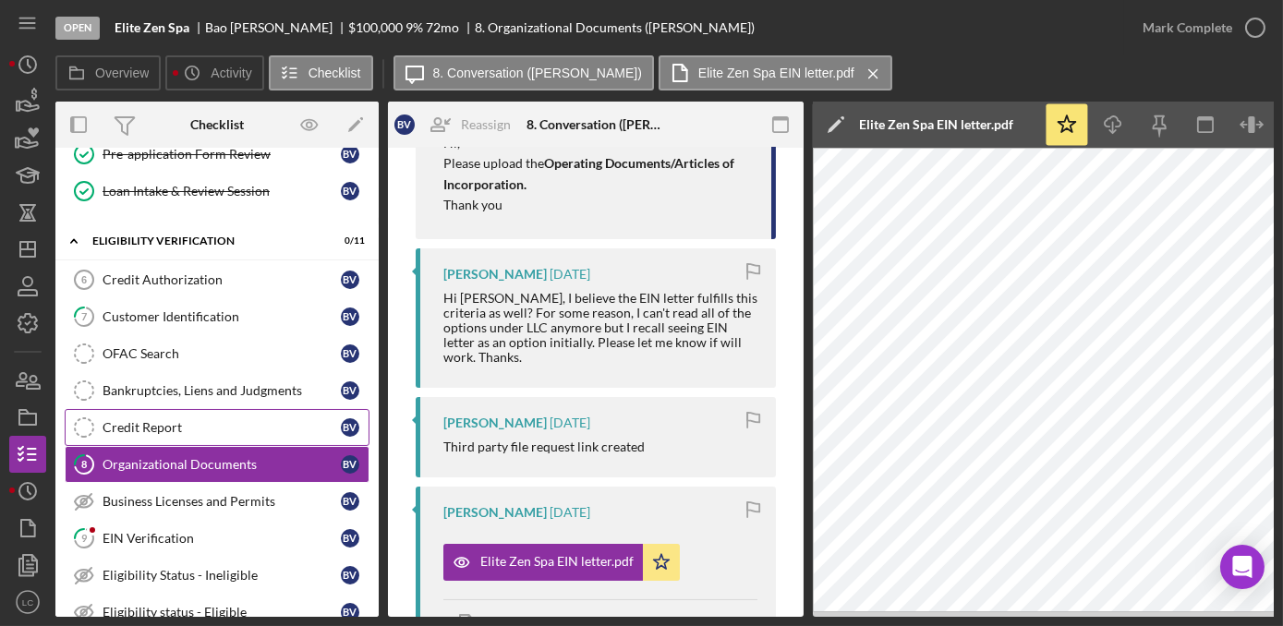
scroll to position [335, 0]
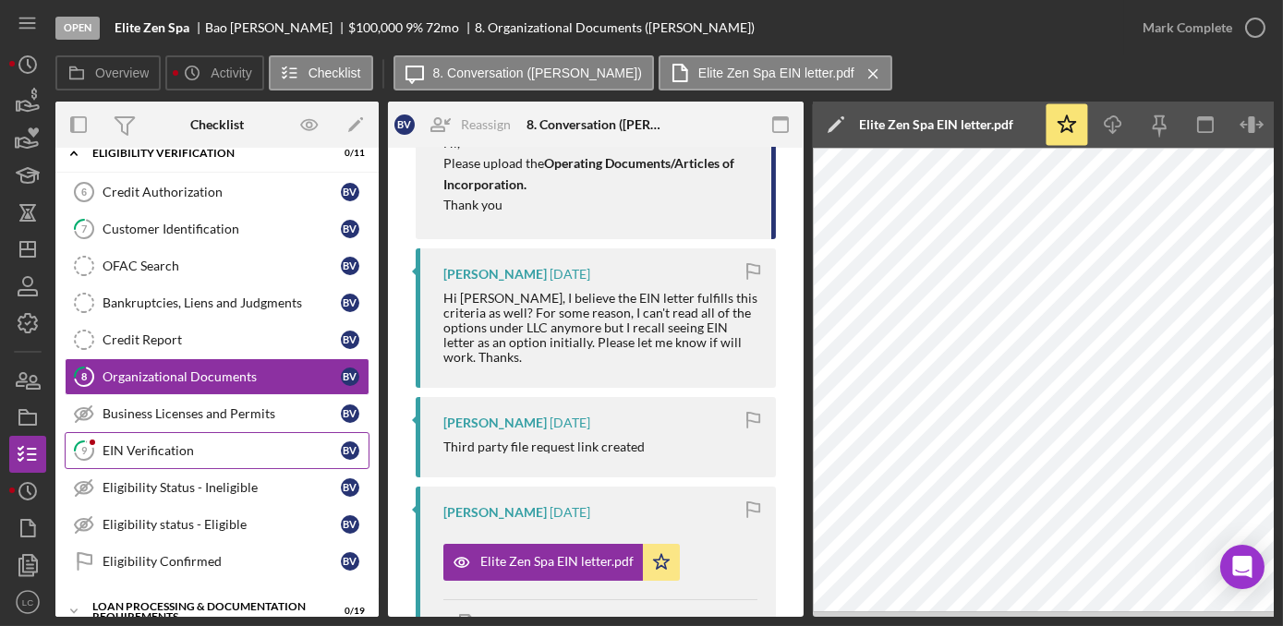
click at [170, 444] on div "EIN Verification" at bounding box center [222, 450] width 238 height 15
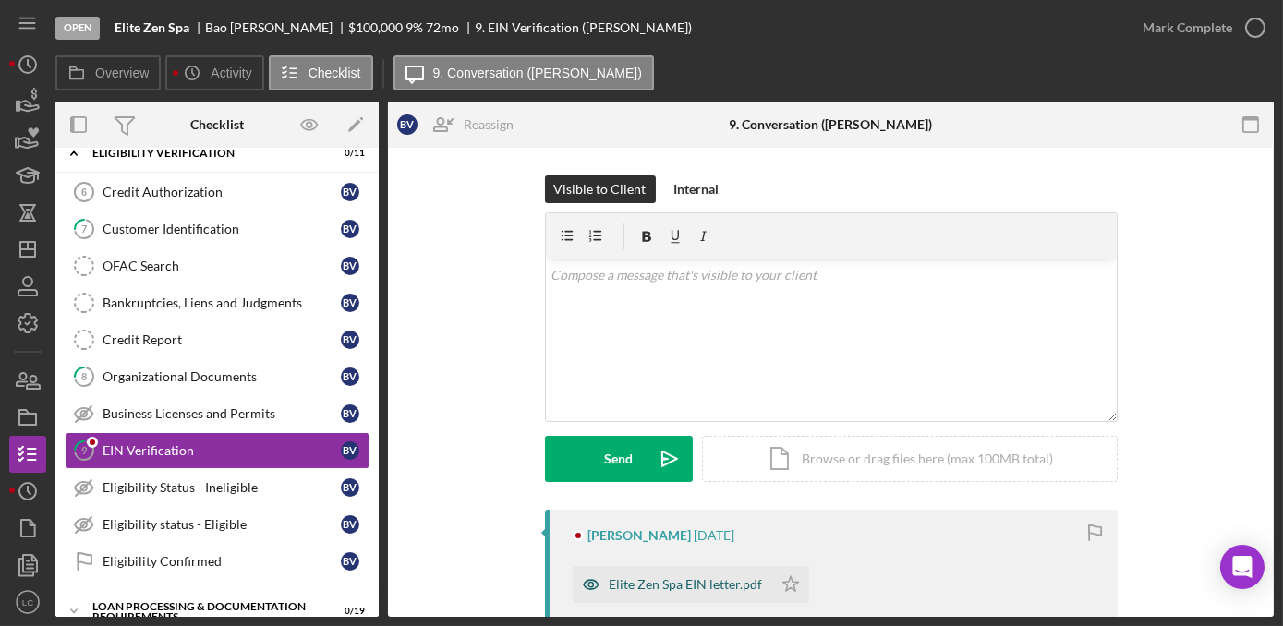
click at [674, 579] on div "Elite Zen Spa EIN letter.pdf" at bounding box center [686, 584] width 153 height 15
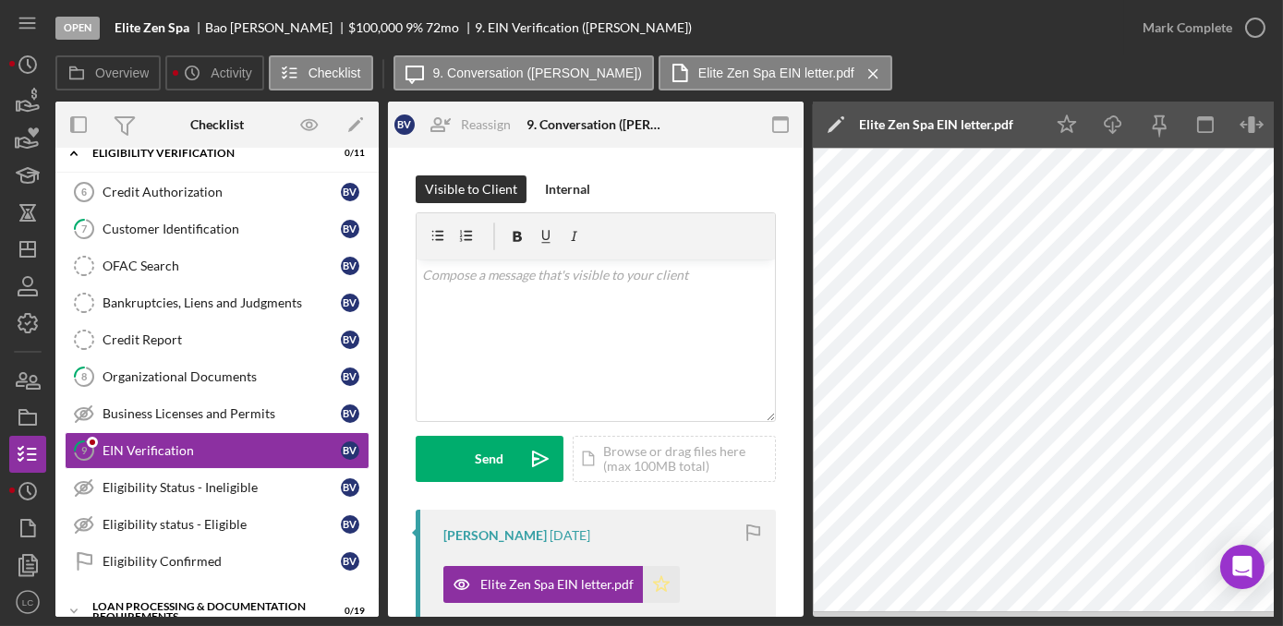
click at [658, 585] on icon "Icon/Star" at bounding box center [661, 584] width 37 height 37
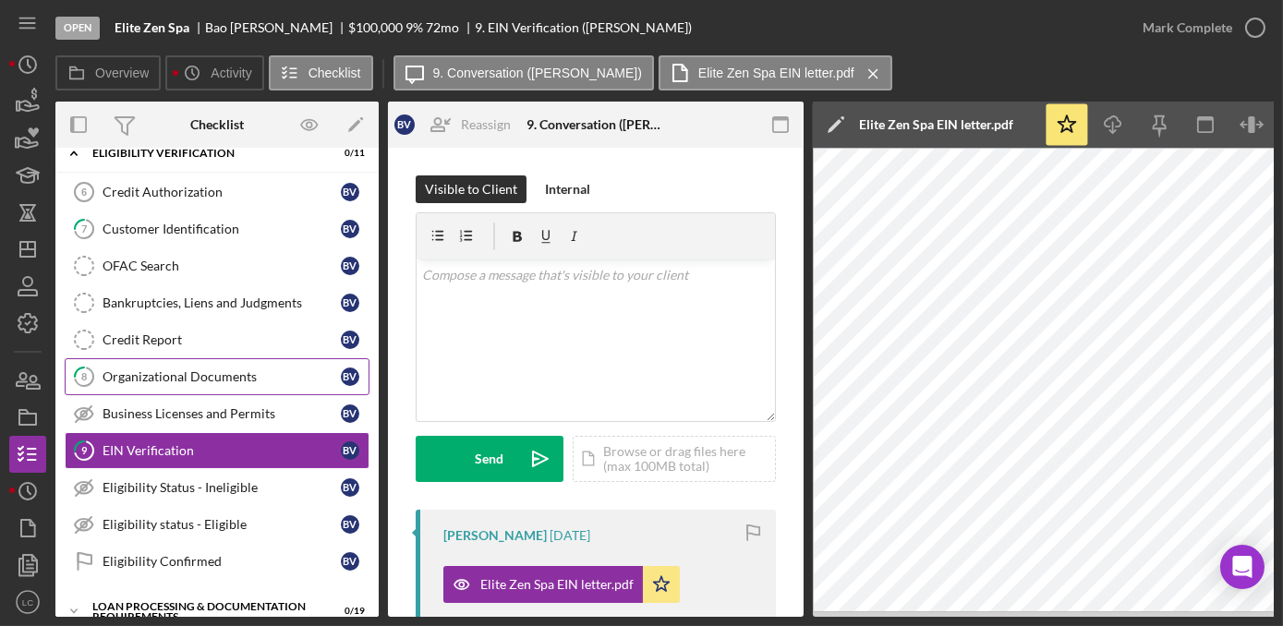
click at [179, 375] on div "Organizational Documents" at bounding box center [222, 376] width 238 height 15
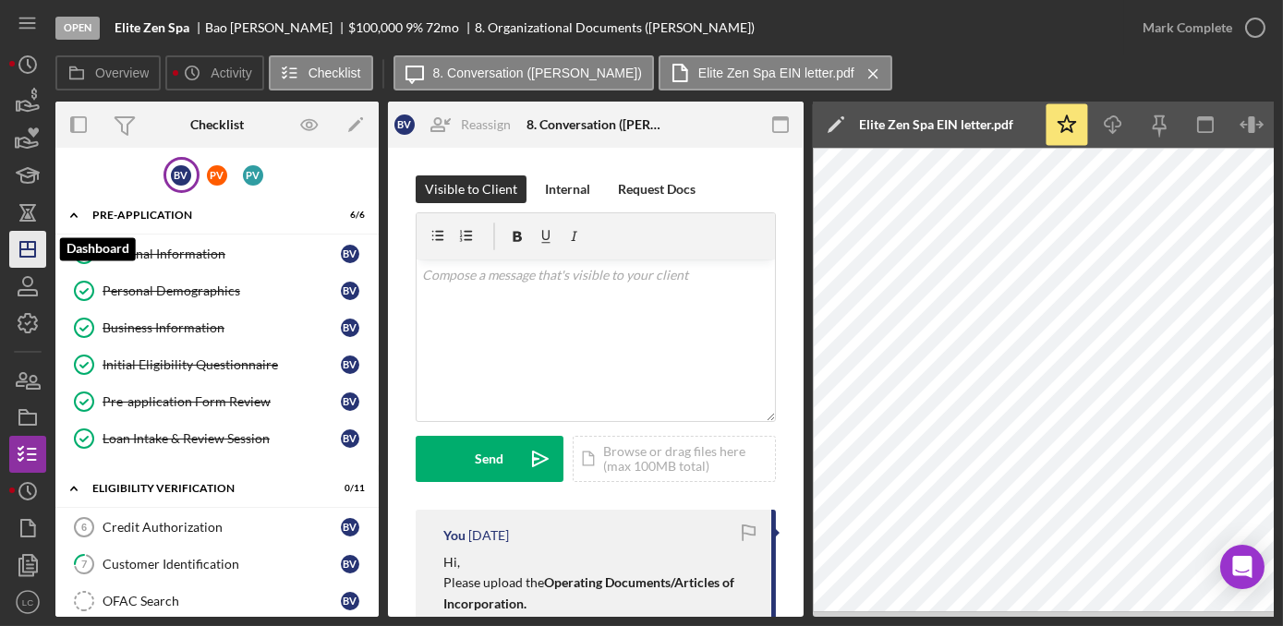
click at [30, 257] on polygon "button" at bounding box center [27, 249] width 15 height 15
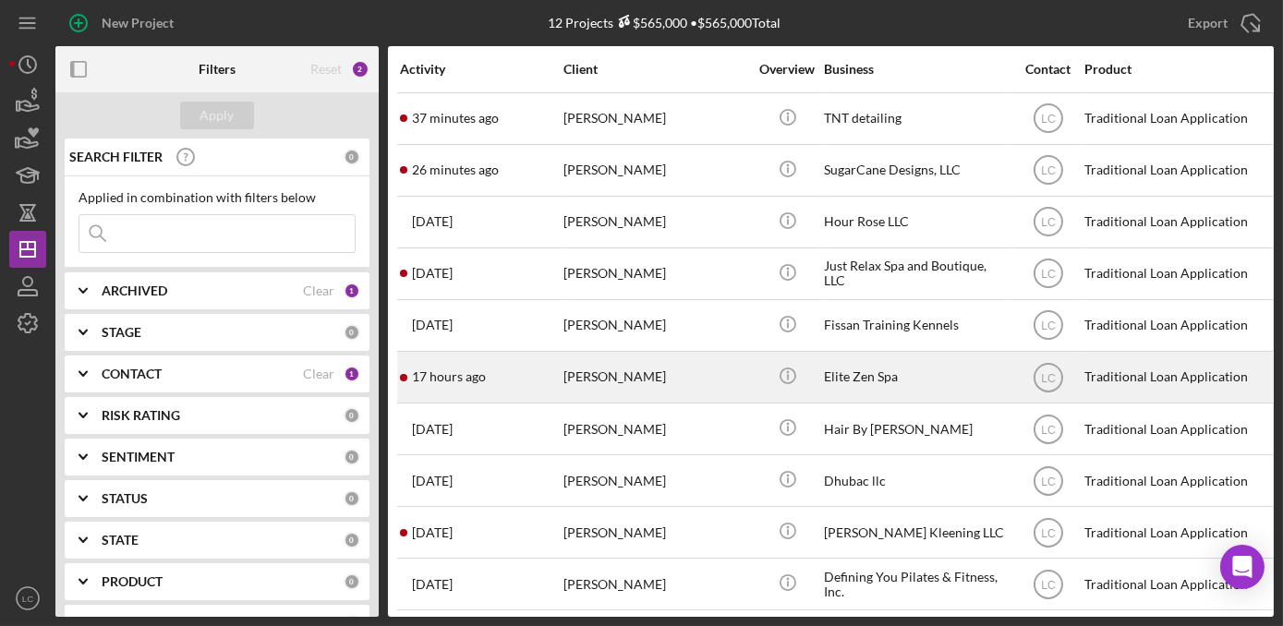
click at [960, 381] on div "Elite Zen Spa" at bounding box center [916, 377] width 185 height 49
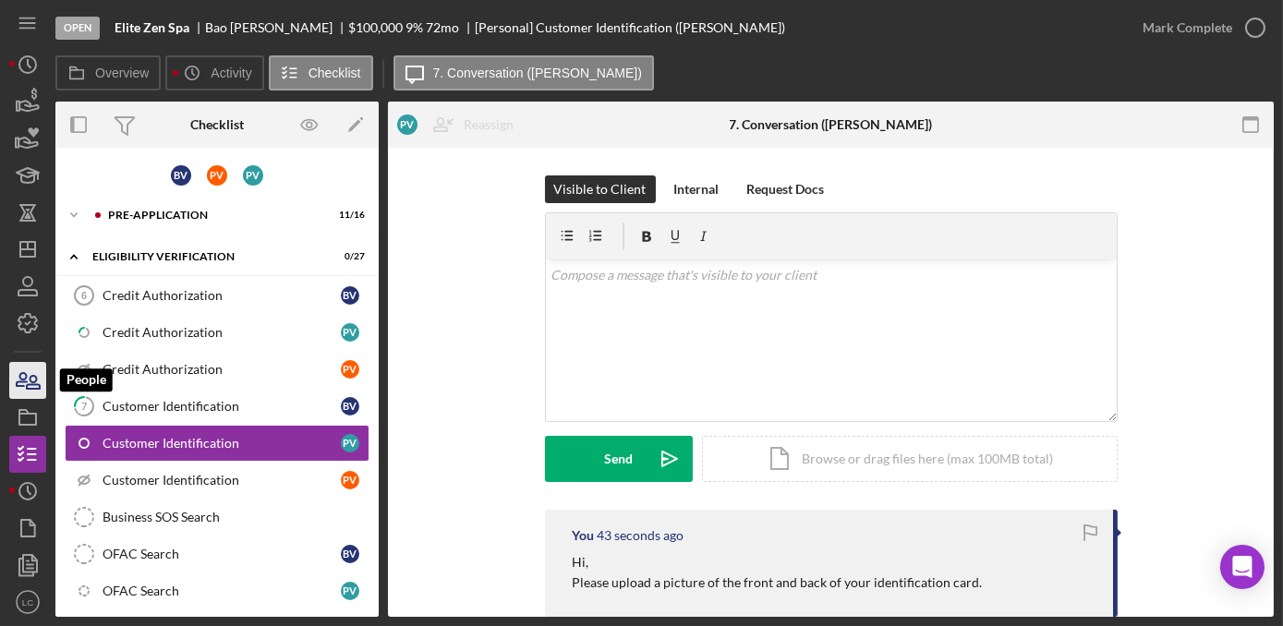
click at [35, 378] on icon "button" at bounding box center [33, 382] width 13 height 13
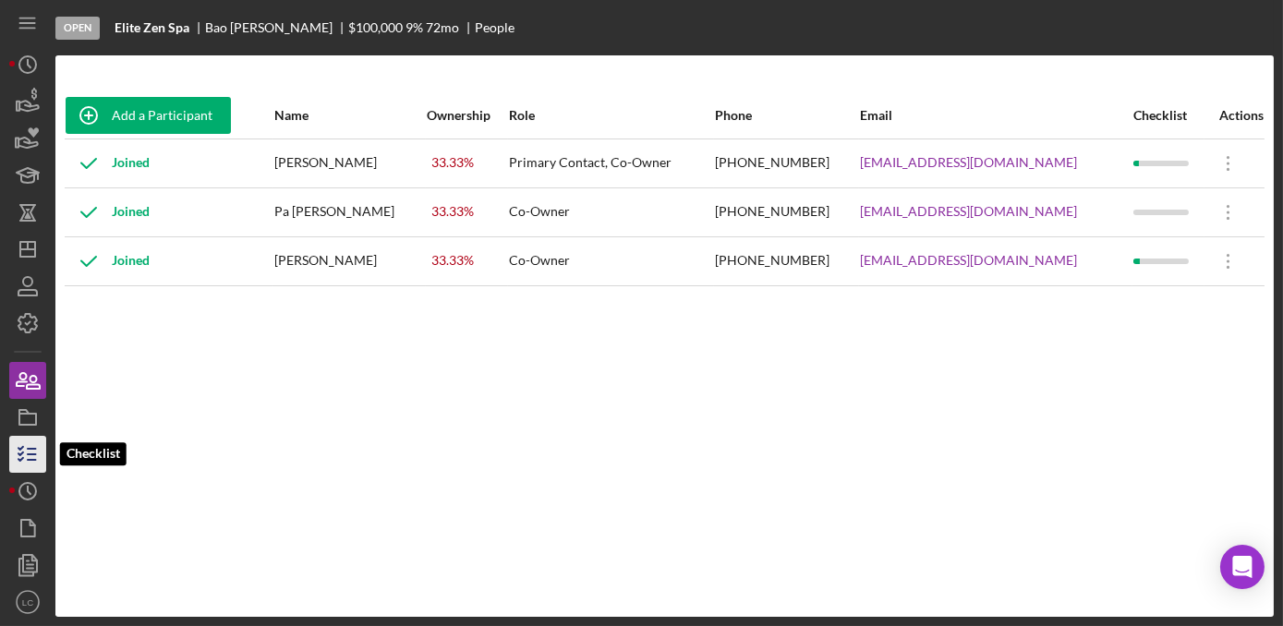
click at [34, 465] on icon "button" at bounding box center [28, 454] width 46 height 46
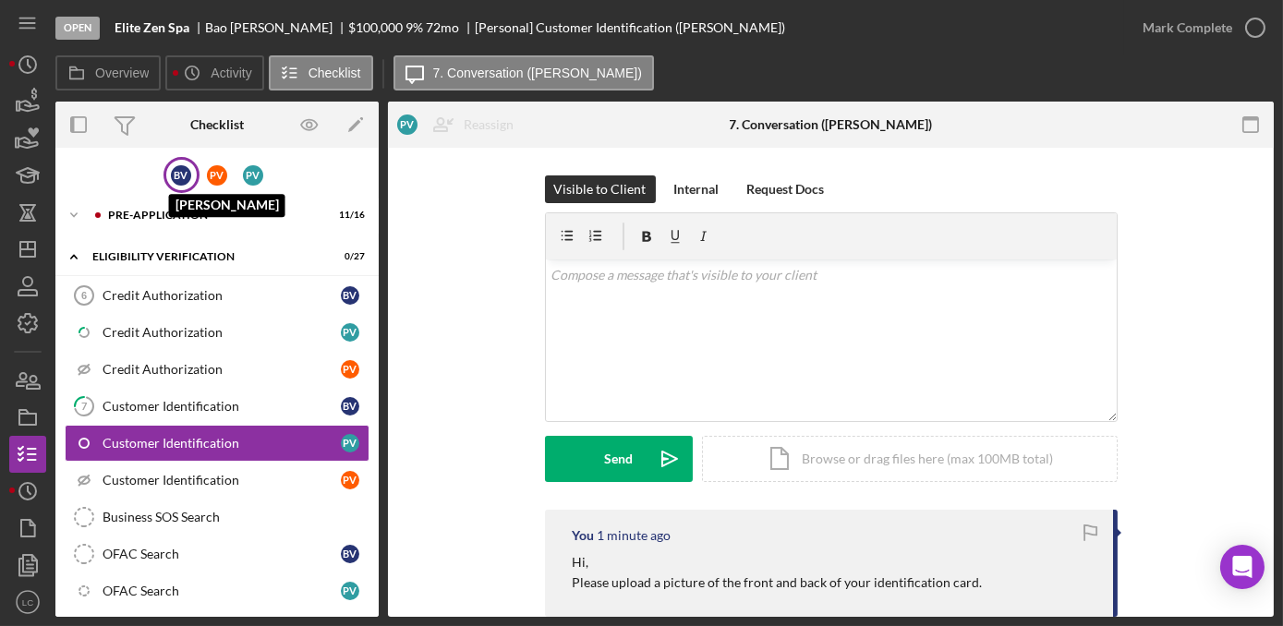
click at [187, 181] on div "B V" at bounding box center [181, 175] width 20 height 20
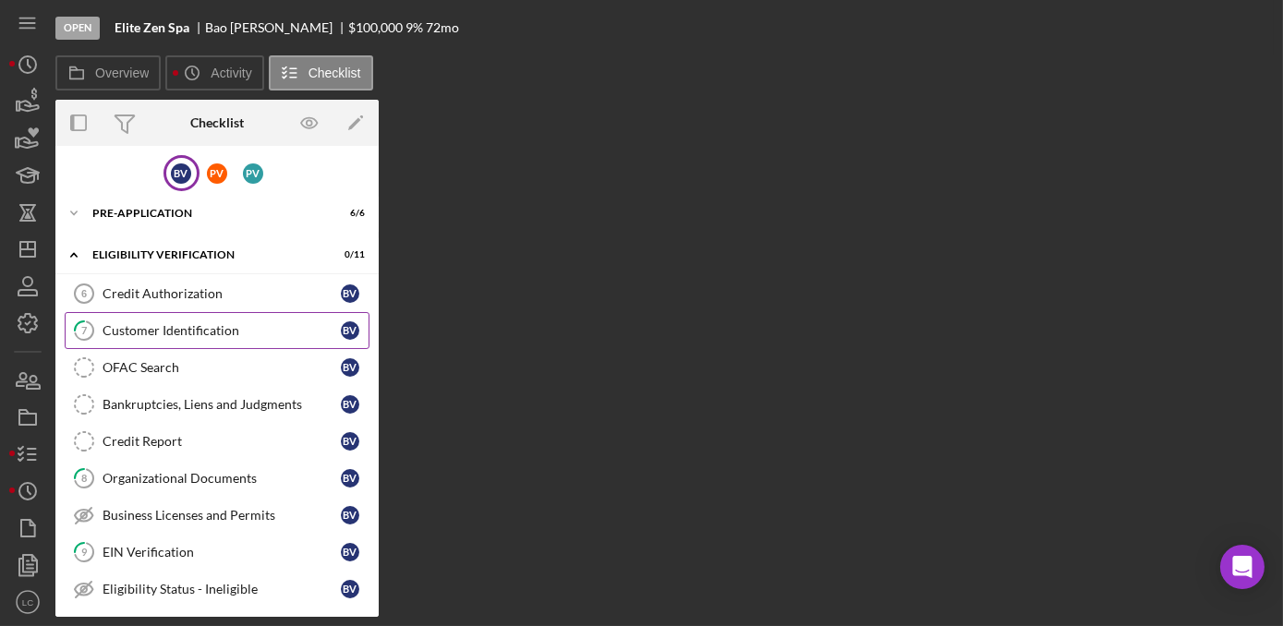
click at [108, 334] on div "Customer Identification" at bounding box center [222, 330] width 238 height 15
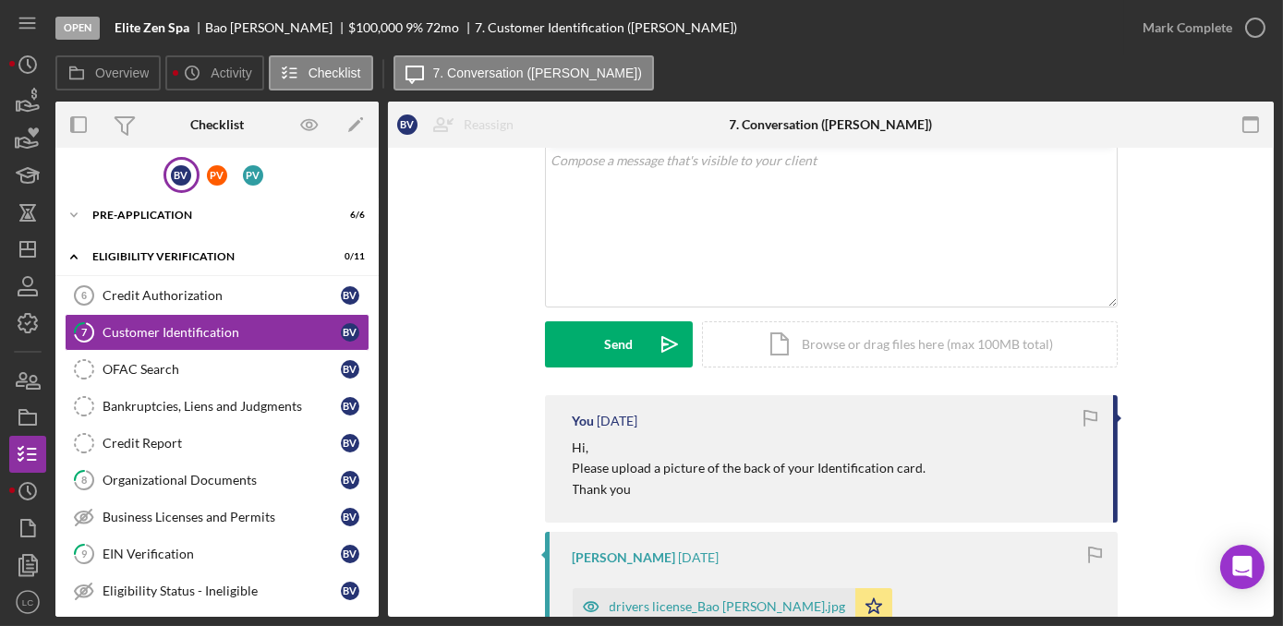
scroll to position [167, 0]
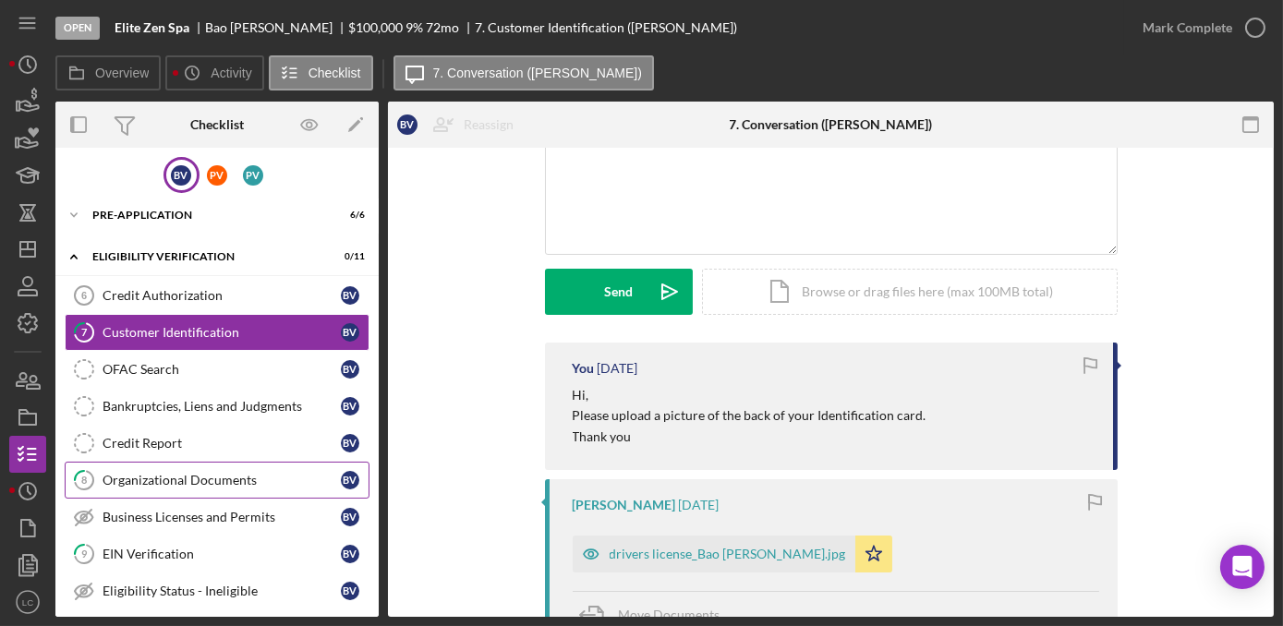
click at [146, 484] on link "8 Organizational Documents B V" at bounding box center [217, 480] width 305 height 37
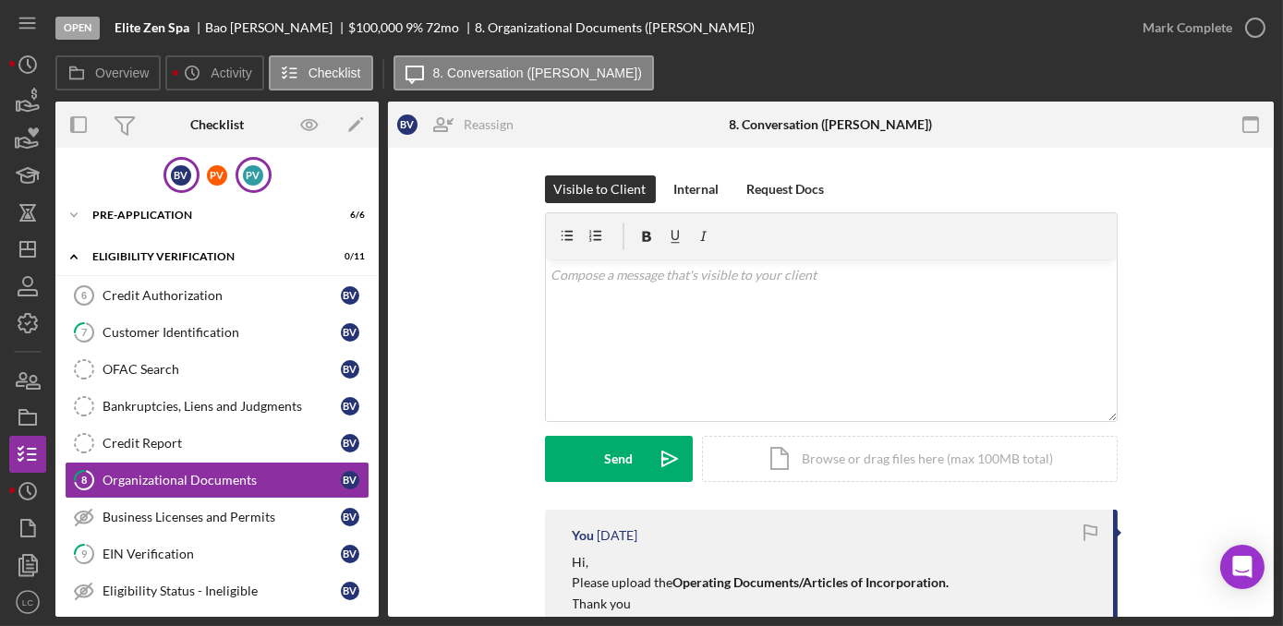
click at [237, 183] on div "P V" at bounding box center [253, 175] width 36 height 36
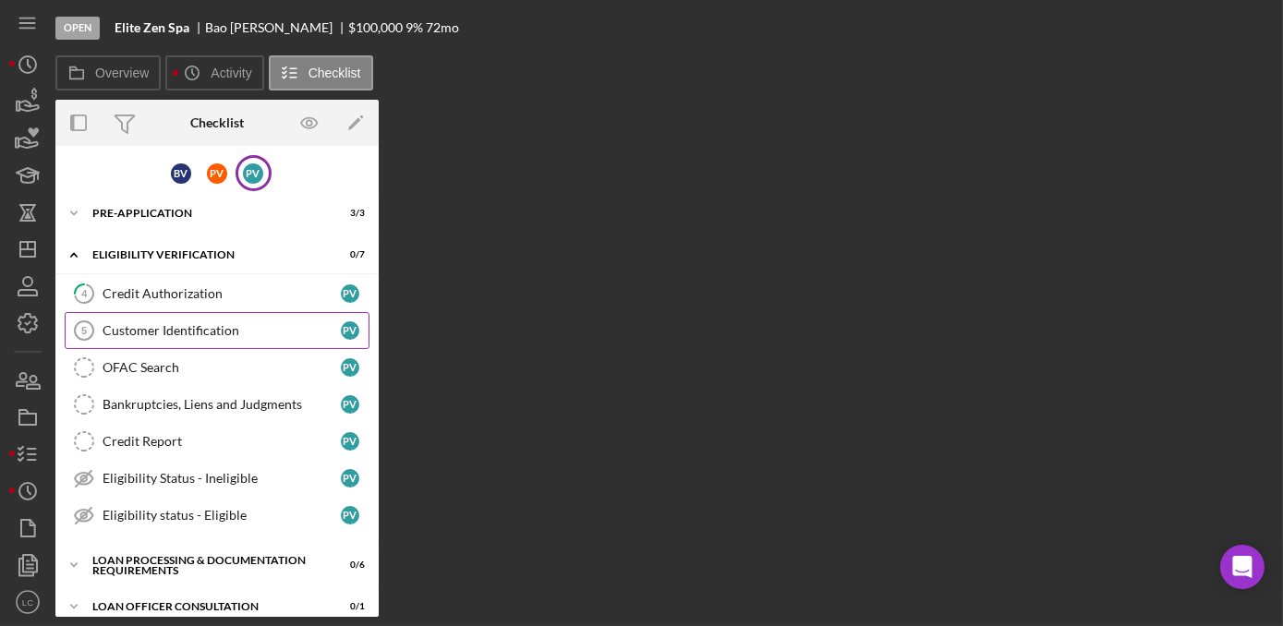
click at [165, 340] on link "Customer Identification 5 Customer Identification P V" at bounding box center [217, 330] width 305 height 37
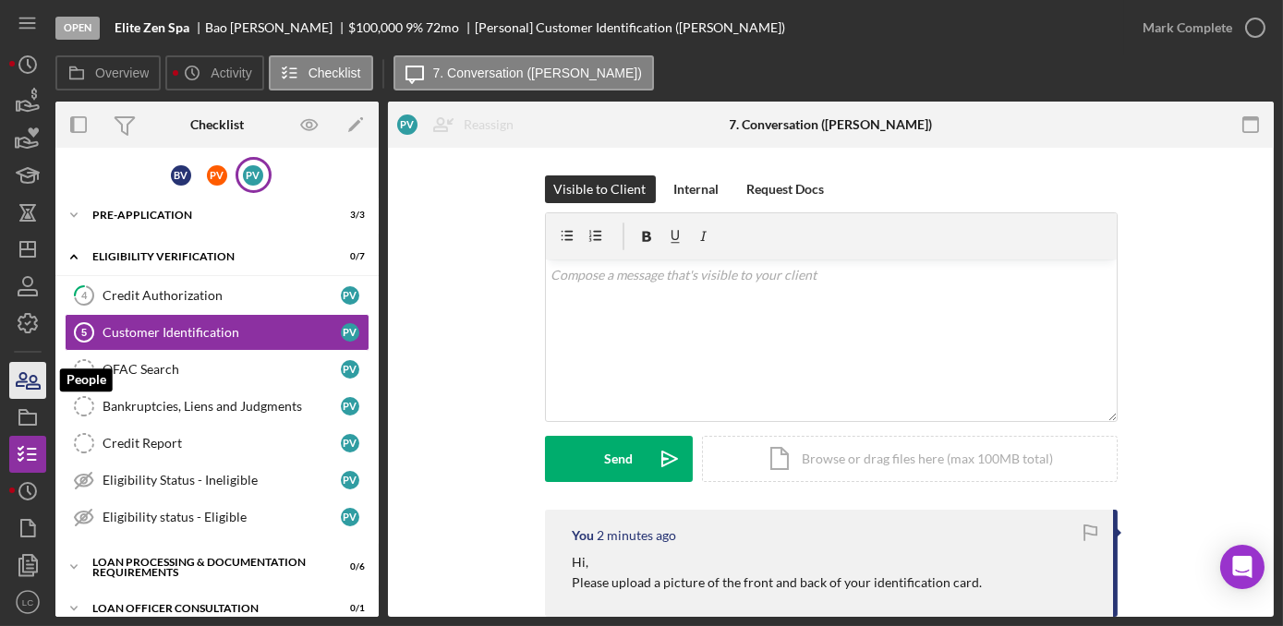
click at [39, 375] on icon "button" at bounding box center [28, 380] width 46 height 46
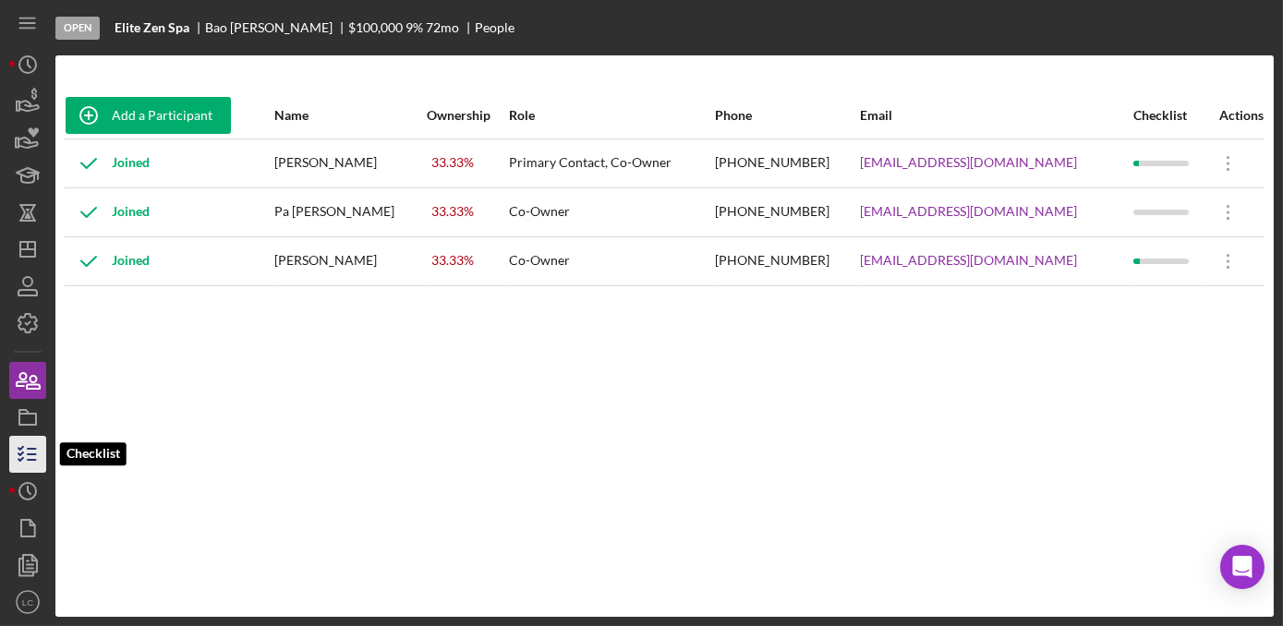
click at [37, 441] on icon "button" at bounding box center [28, 454] width 46 height 46
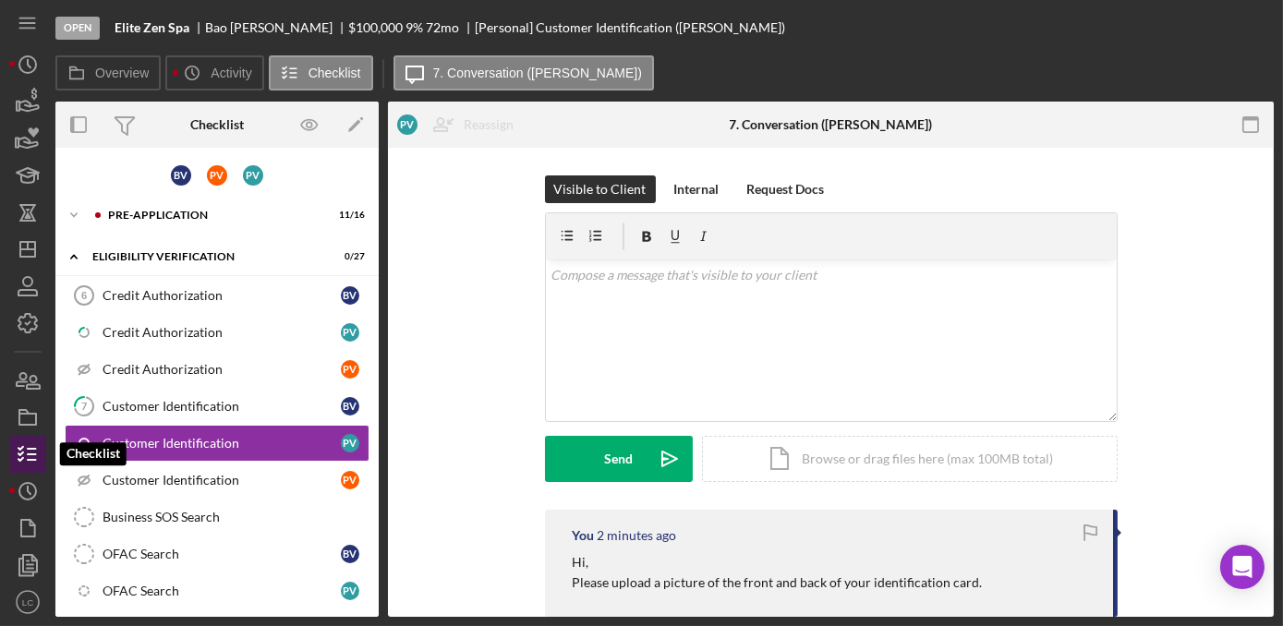
scroll to position [56, 0]
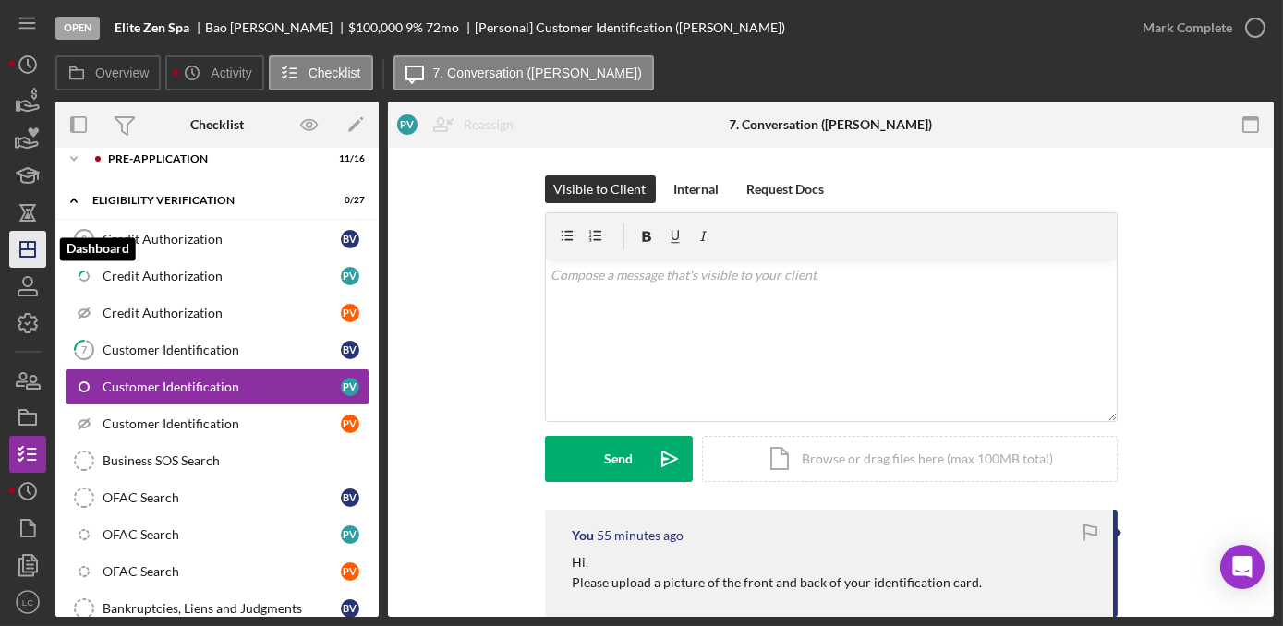
click at [34, 250] on polygon "button" at bounding box center [27, 249] width 15 height 15
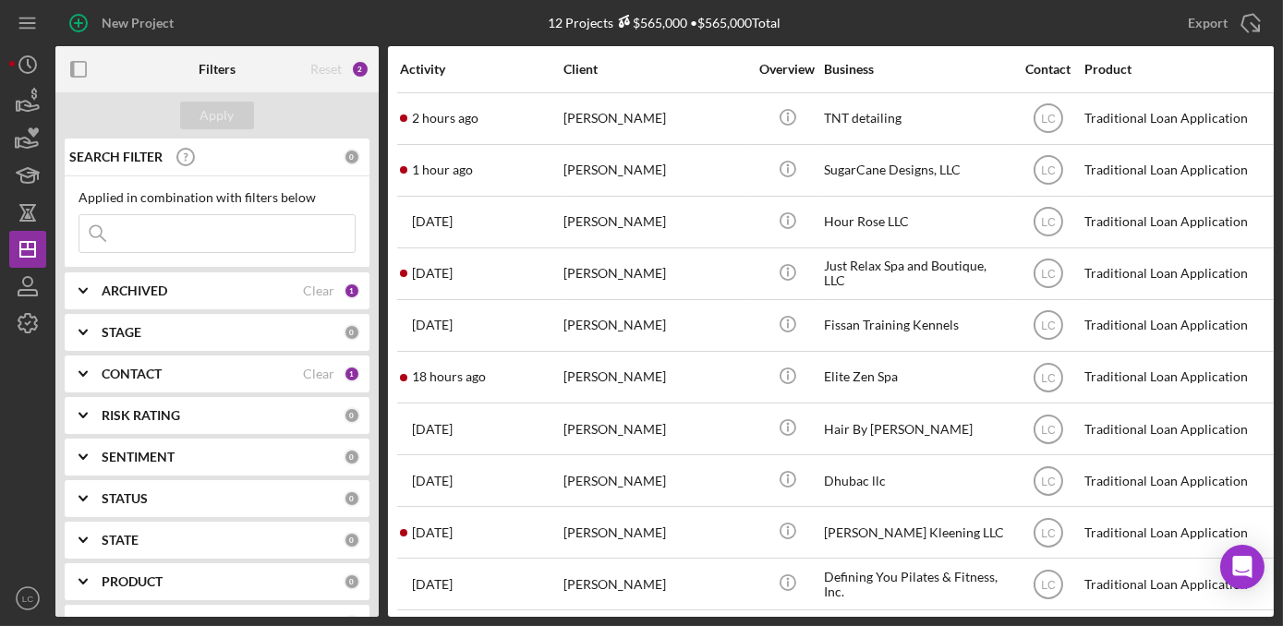
click at [93, 374] on icon "Icon/Expander" at bounding box center [83, 374] width 46 height 46
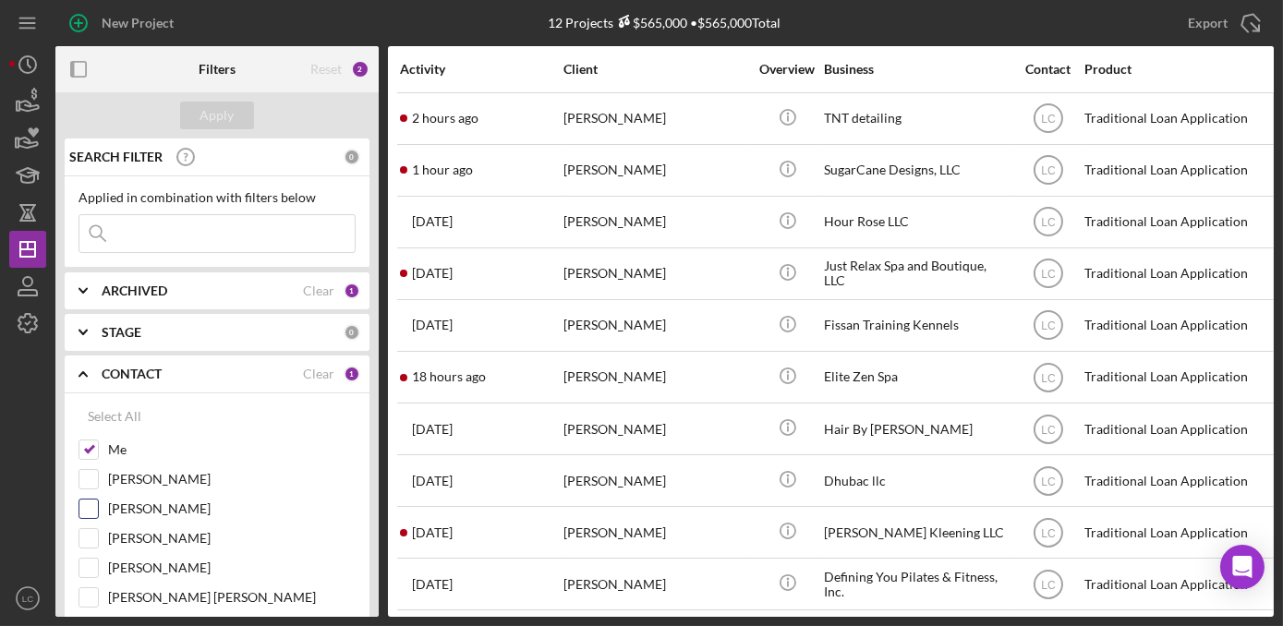
scroll to position [83, 0]
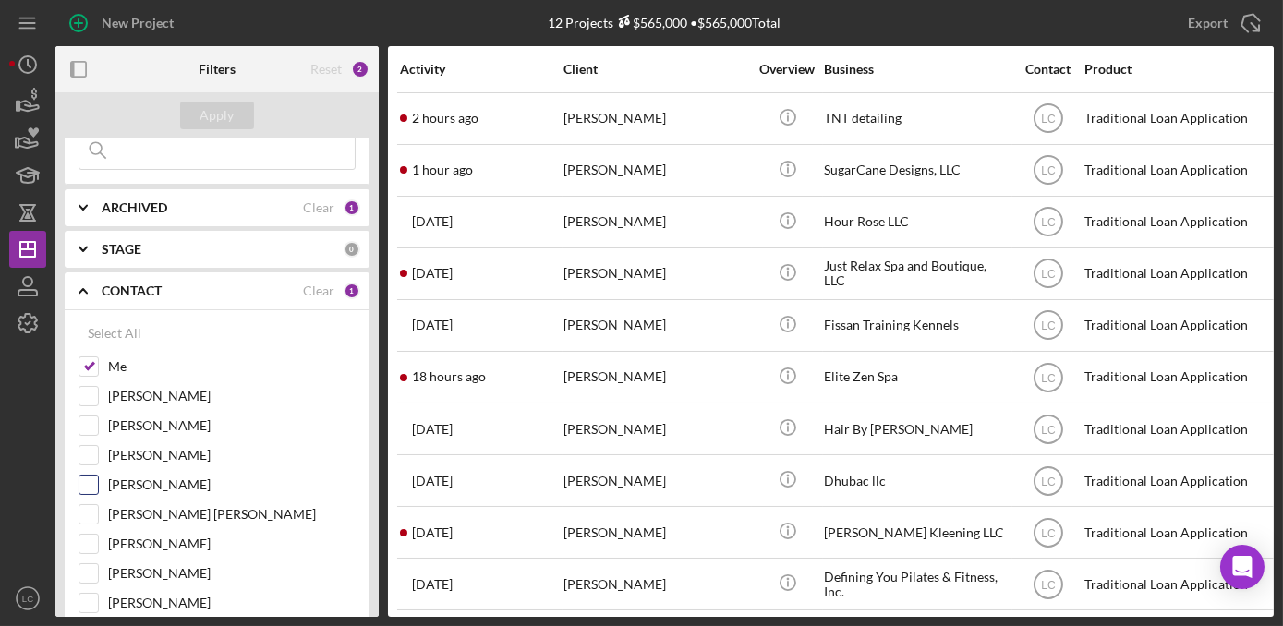
click at [82, 482] on input "Hibaq Farah" at bounding box center [88, 485] width 18 height 18
checkbox input "true"
click at [233, 125] on button "Apply" at bounding box center [217, 116] width 74 height 28
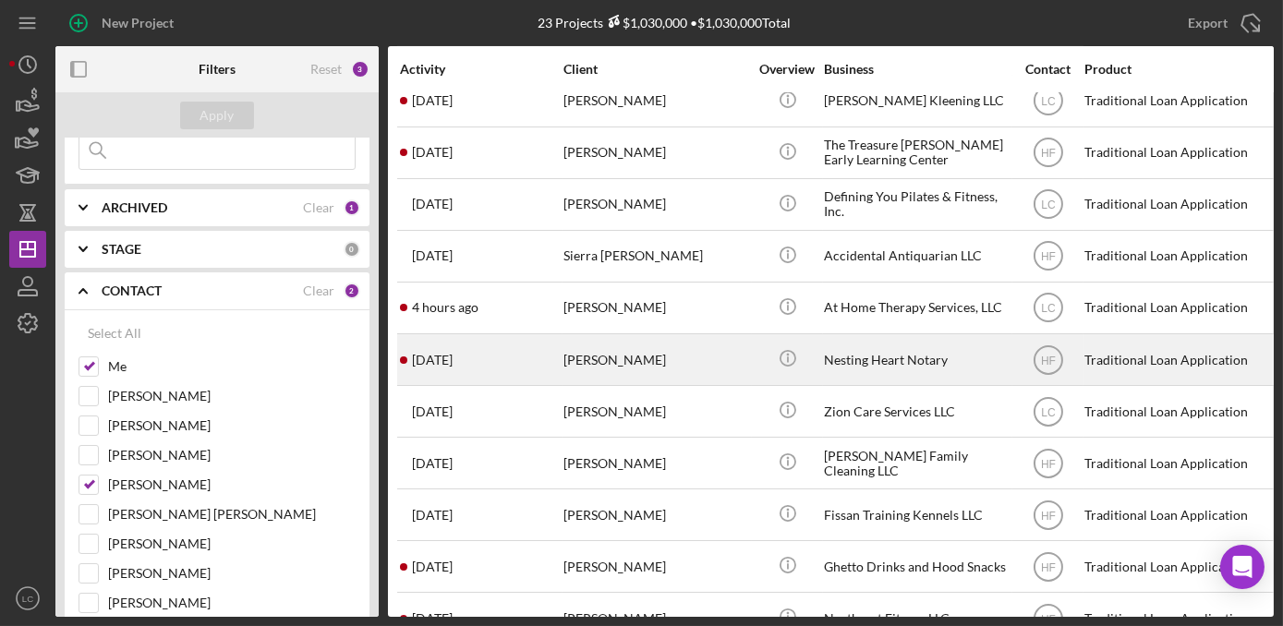
scroll to position [680, 0]
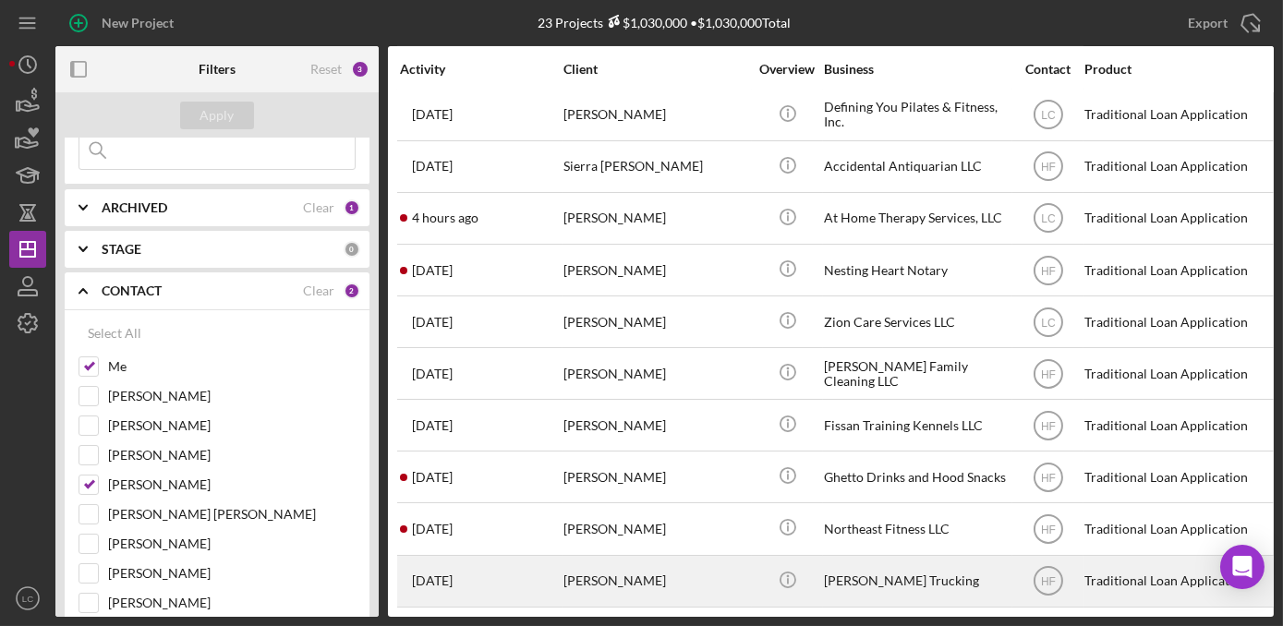
click at [706, 579] on div "Antonia Redner" at bounding box center [655, 581] width 185 height 49
